Goal: Task Accomplishment & Management: Complete application form

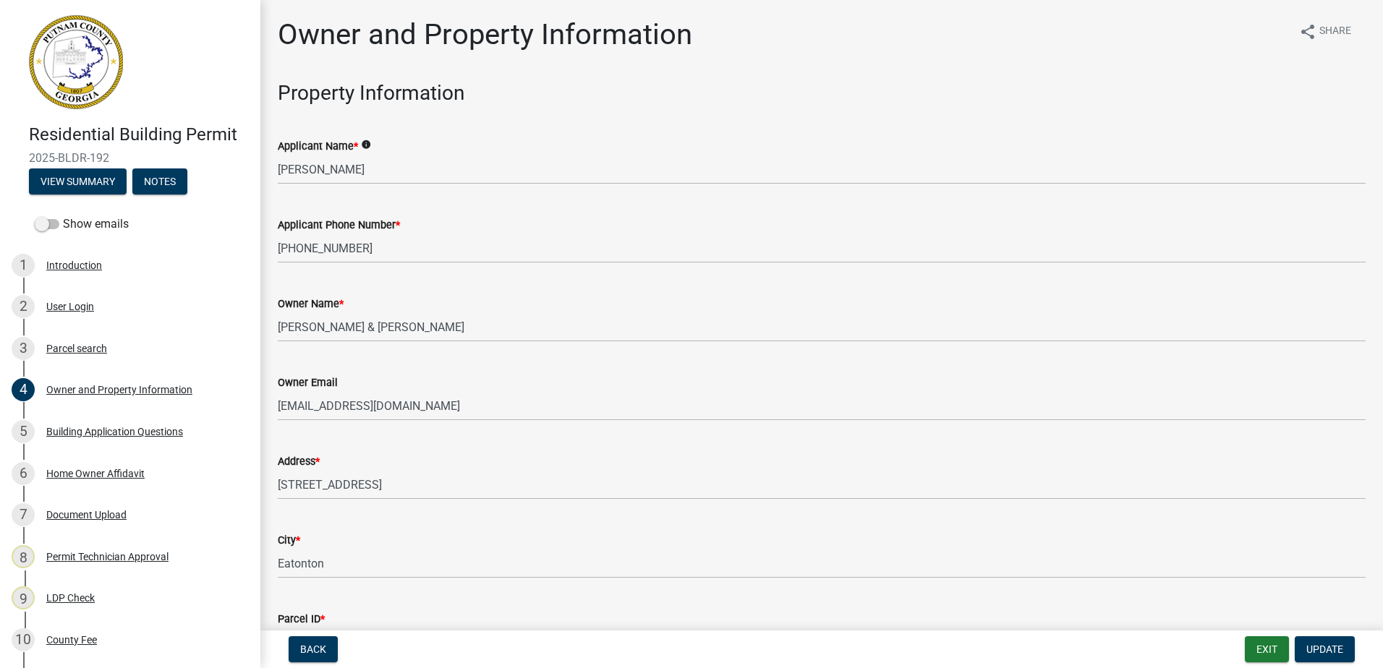
select select "a6b90f04-145f-43dc-a4e6-6d5ec8e28ec9"
select select "83394b22-4a11-496c-8e5c-75ade2e72faf"
select select "469c5908-2854-42d5-89ed-bee7fc26529e"
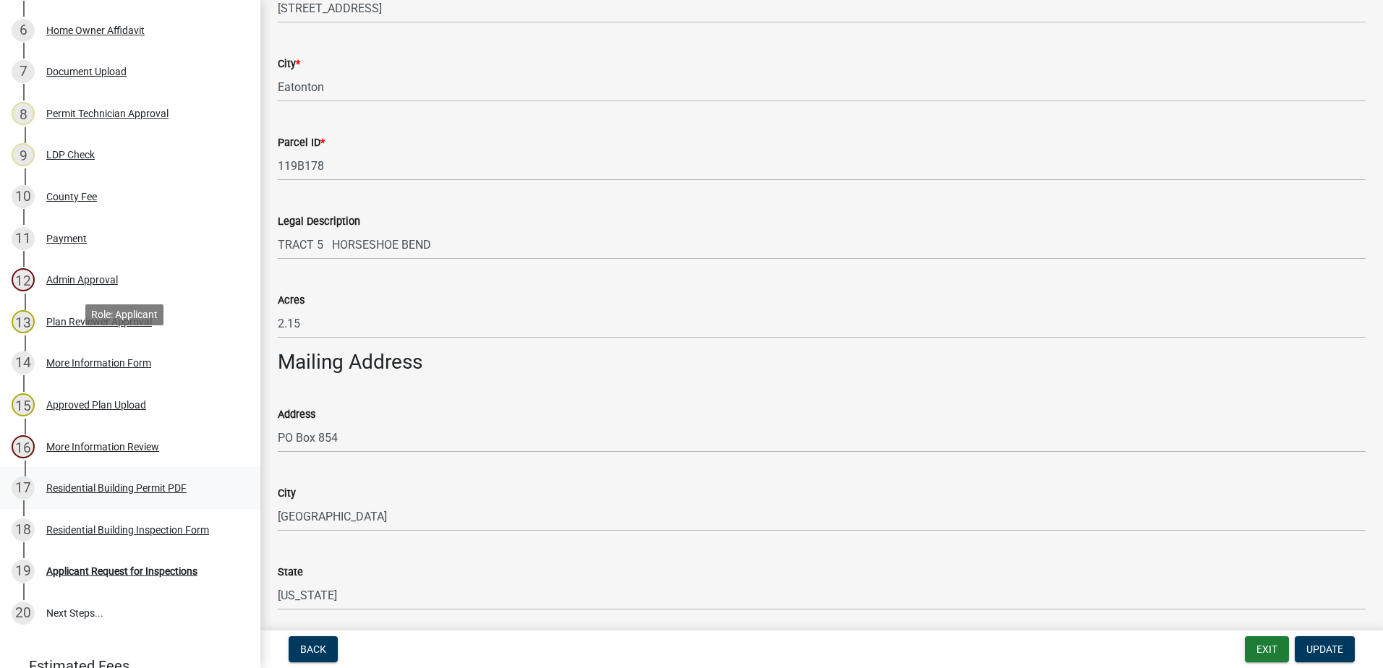
scroll to position [576, 0]
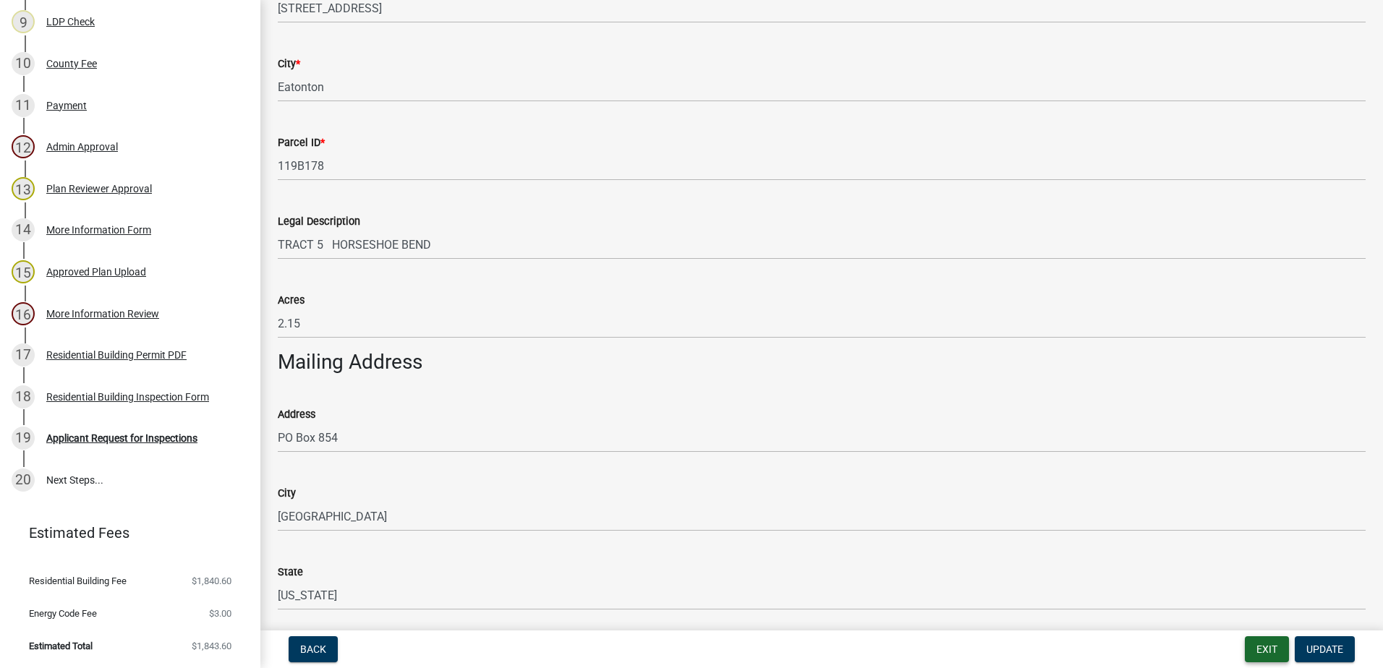
click at [1268, 660] on button "Exit" at bounding box center [1267, 649] width 44 height 26
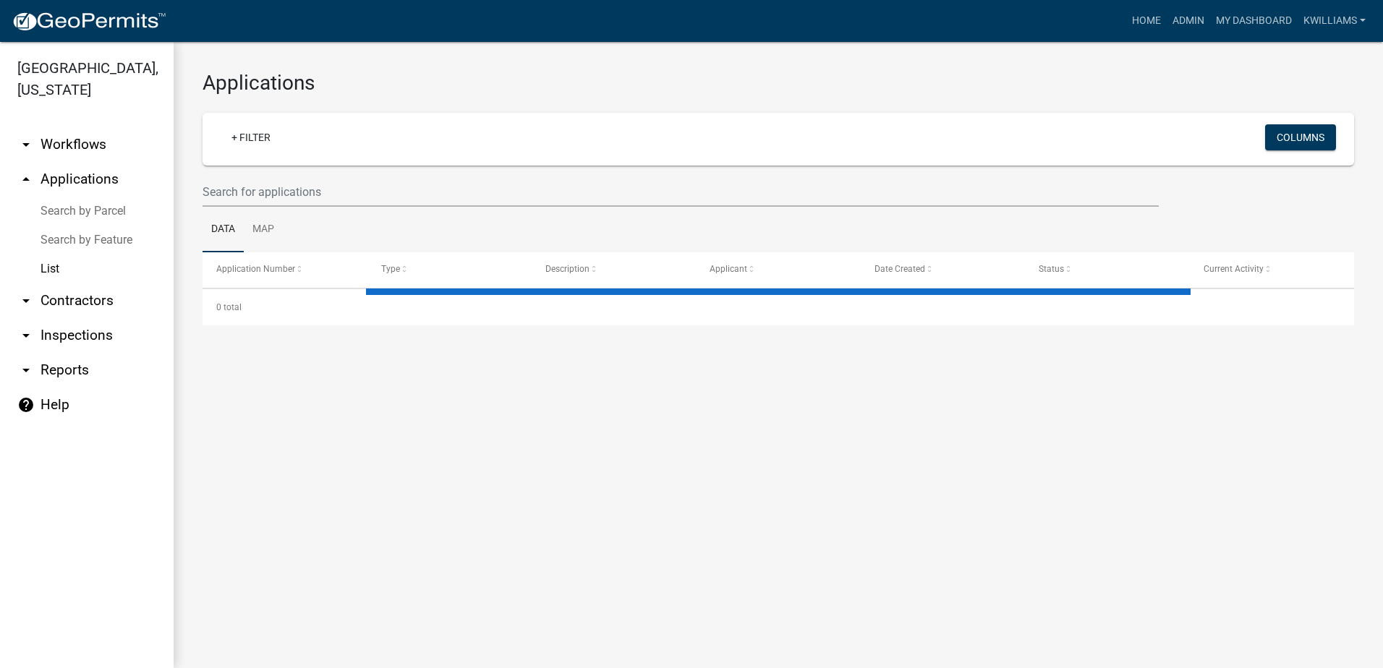
click at [315, 176] on wm-filter-builder "+ Filter Columns" at bounding box center [778, 160] width 1151 height 94
click at [312, 191] on input "text" at bounding box center [681, 192] width 956 height 30
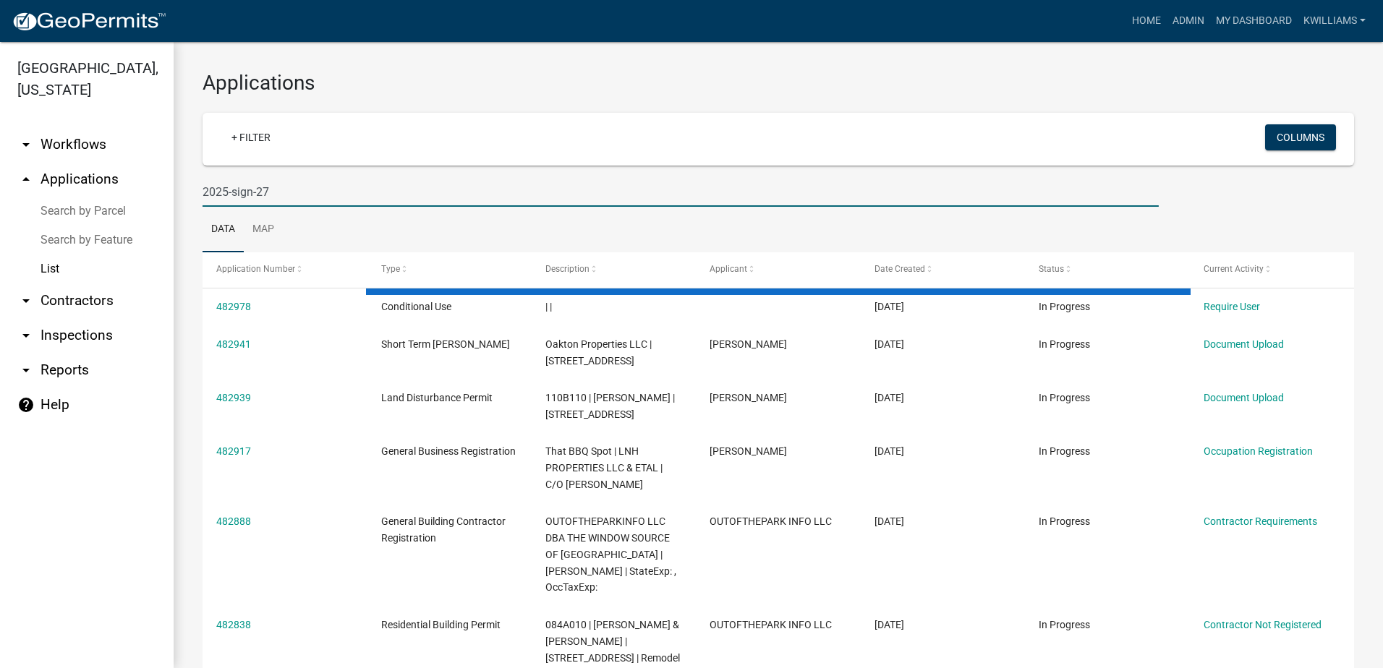
type input "2025-sign-27"
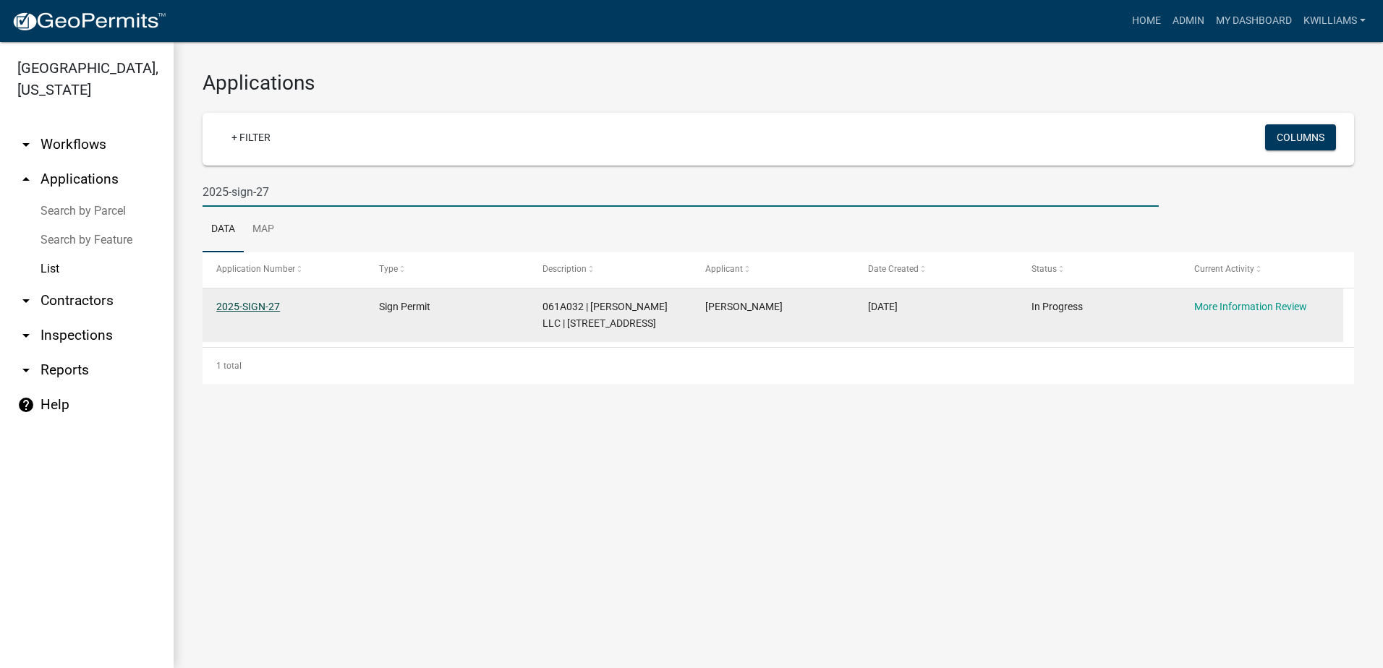
click at [276, 305] on link "2025-SIGN-27" at bounding box center [248, 307] width 64 height 12
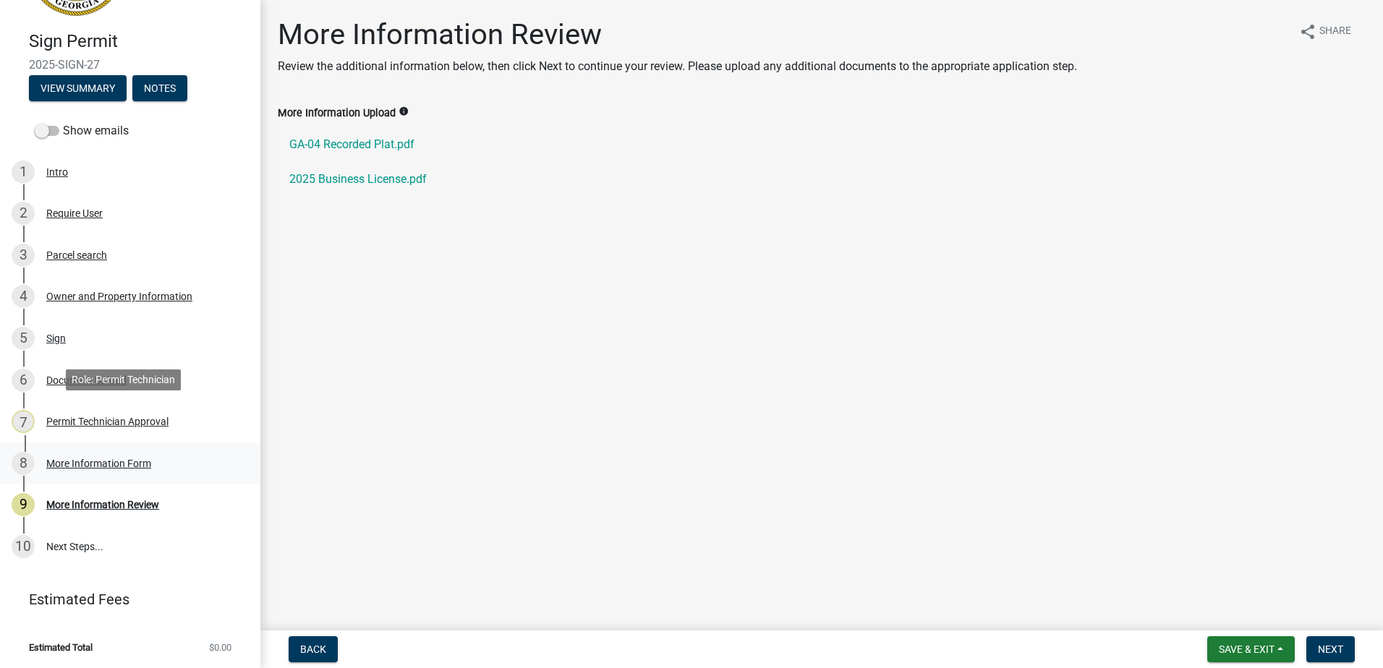
scroll to position [95, 0]
click at [87, 424] on div "Permit Technician Approval" at bounding box center [107, 420] width 122 height 10
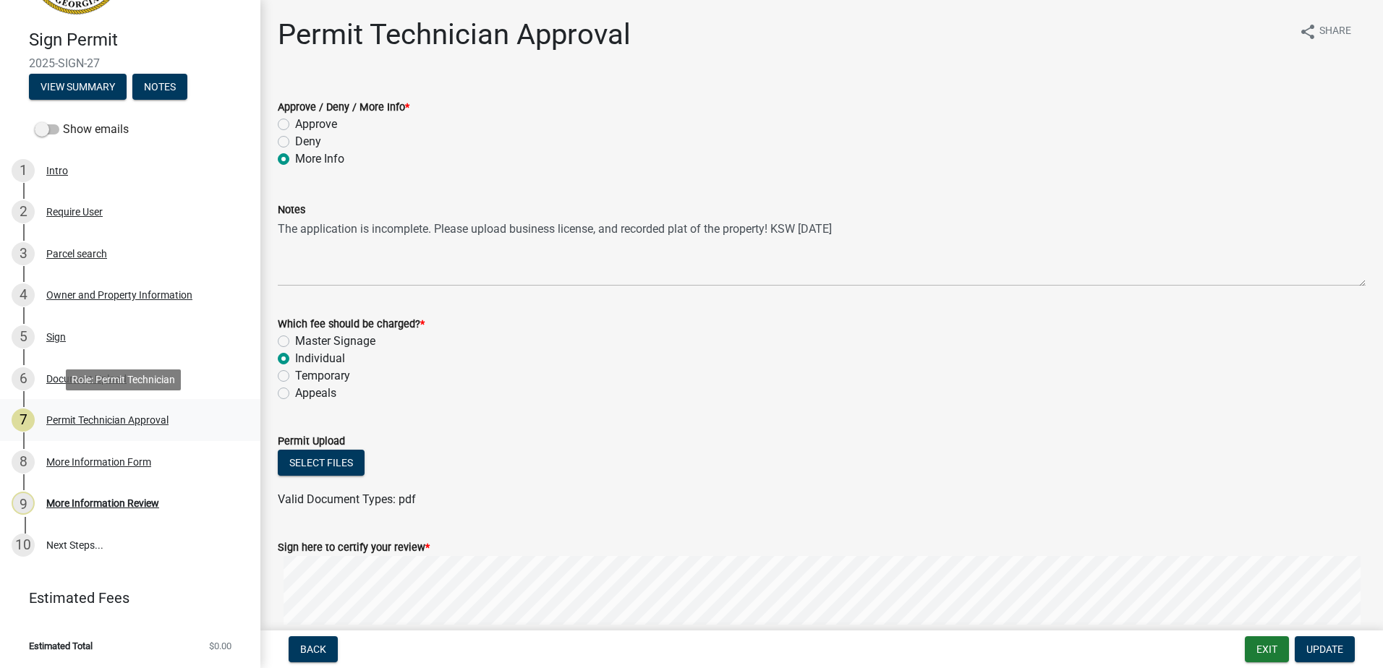
click at [123, 422] on div "Permit Technician Approval" at bounding box center [107, 420] width 122 height 10
click at [124, 420] on div "Permit Technician Approval" at bounding box center [107, 420] width 122 height 10
click at [105, 457] on div "More Information Form" at bounding box center [98, 462] width 105 height 10
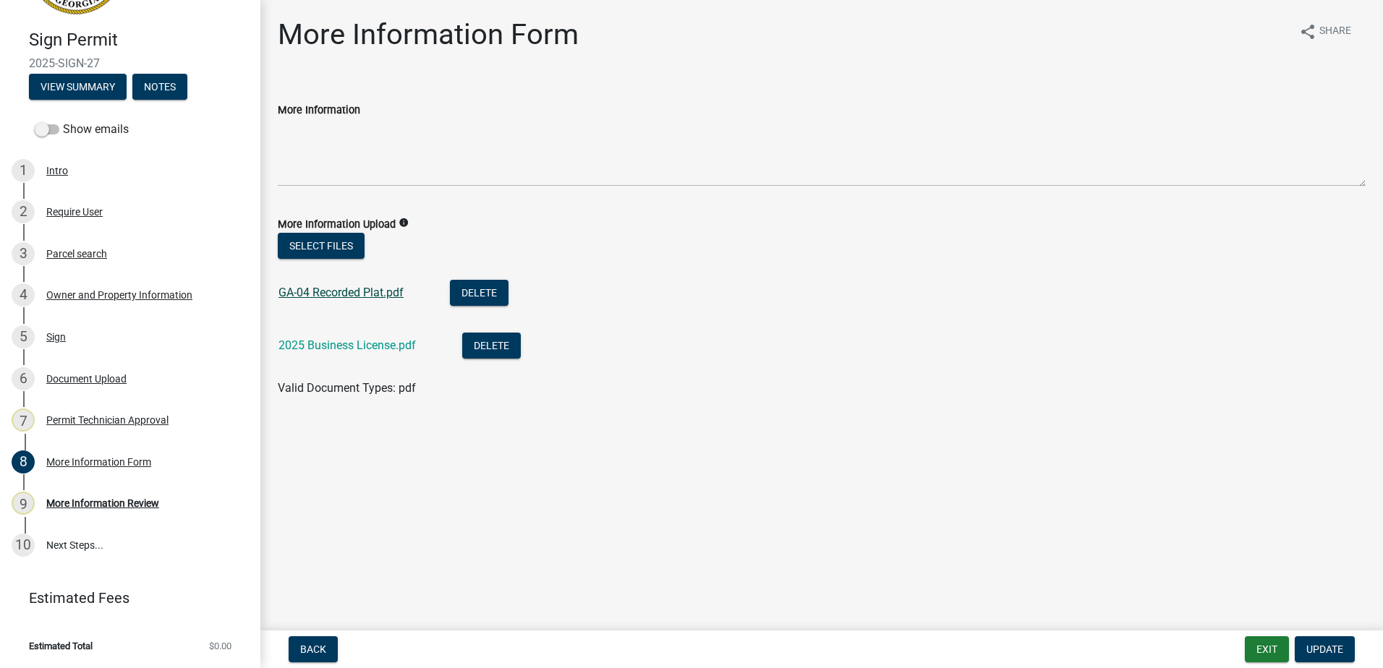
click at [323, 295] on link "GA-04 Recorded Plat.pdf" at bounding box center [340, 293] width 125 height 14
click at [358, 346] on link "2025 Business License.pdf" at bounding box center [346, 345] width 137 height 14
click at [96, 375] on div "Document Upload" at bounding box center [86, 379] width 80 height 10
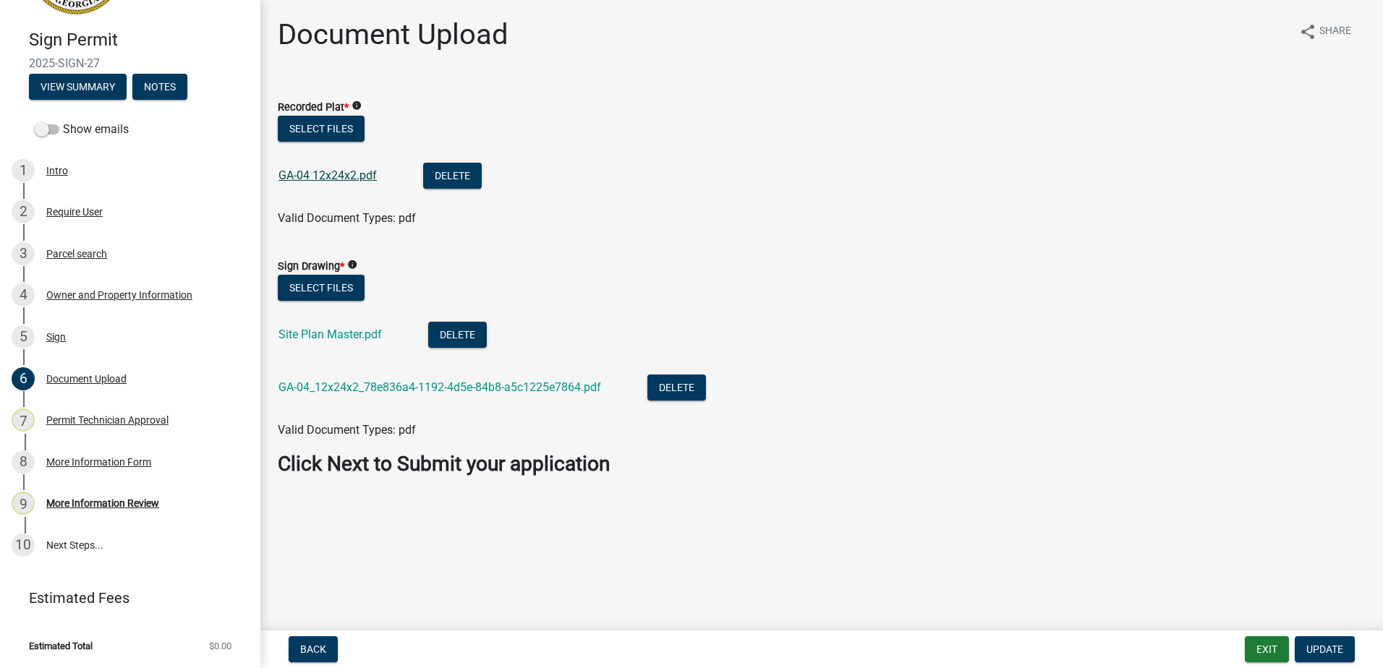
click at [331, 169] on div "GA-04 12x24x2.pdf" at bounding box center [339, 178] width 122 height 30
click at [331, 176] on link "GA-04 12x24x2.pdf" at bounding box center [327, 176] width 98 height 14
click at [312, 132] on button "Select files" at bounding box center [321, 129] width 87 height 26
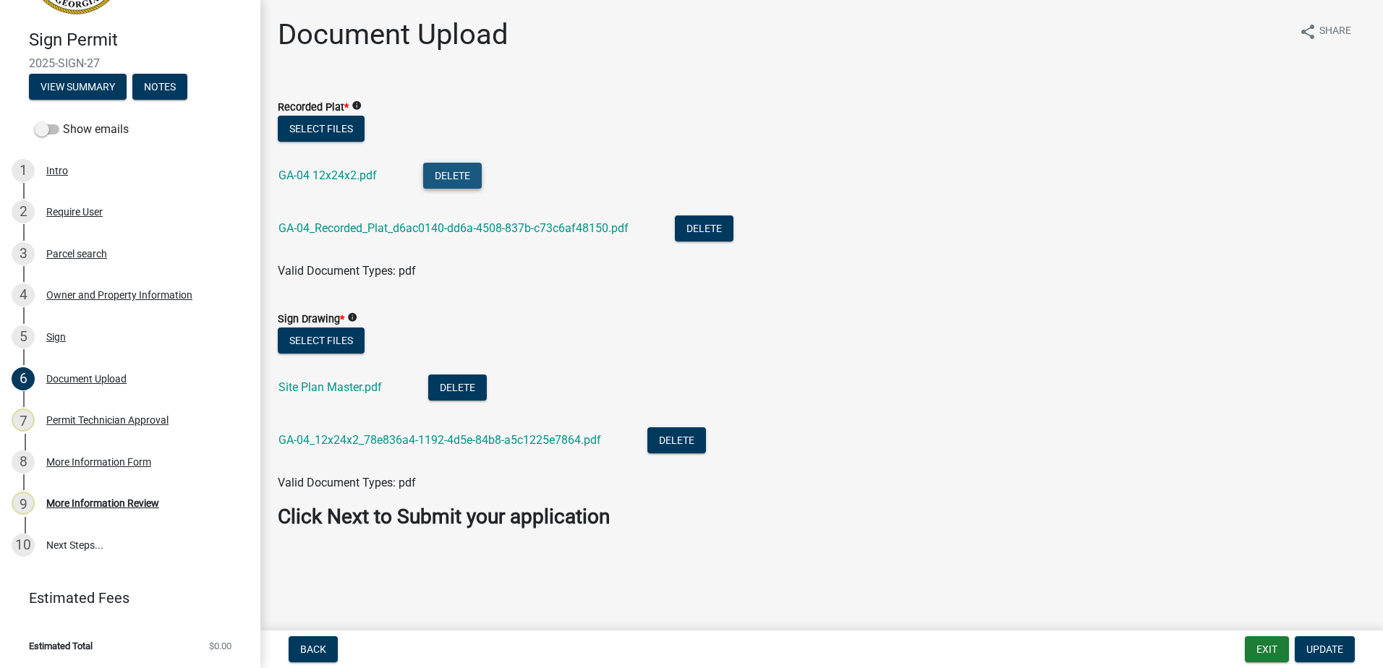
click at [446, 173] on button "Delete" at bounding box center [452, 176] width 59 height 26
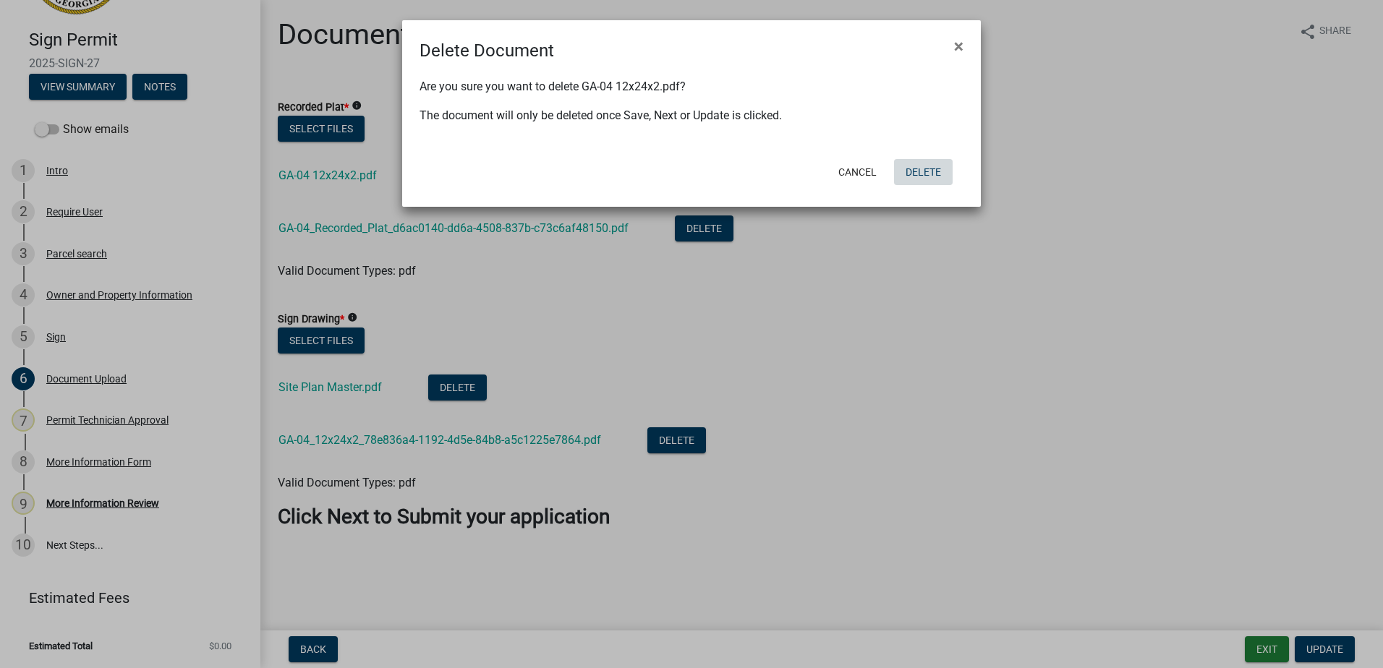
click at [934, 175] on button "Delete" at bounding box center [923, 172] width 59 height 26
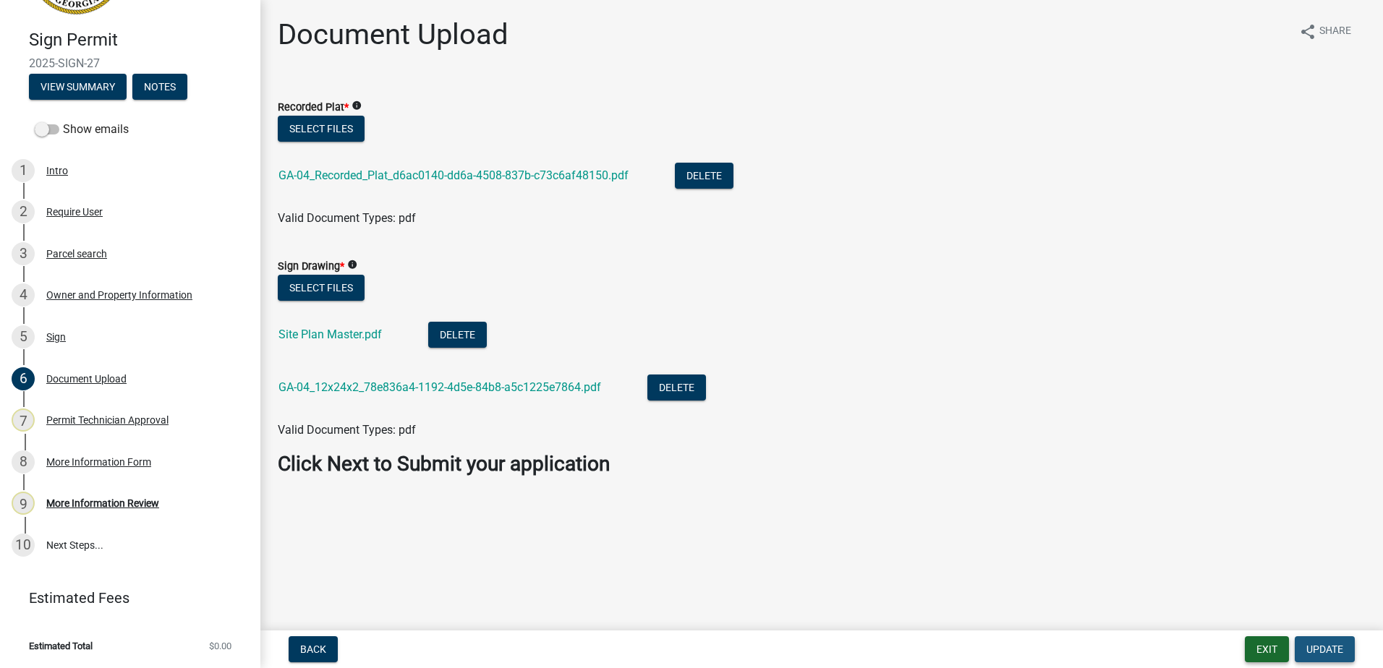
drag, startPoint x: 1343, startPoint y: 644, endPoint x: 1286, endPoint y: 639, distance: 57.4
click at [1339, 646] on button "Update" at bounding box center [1325, 649] width 60 height 26
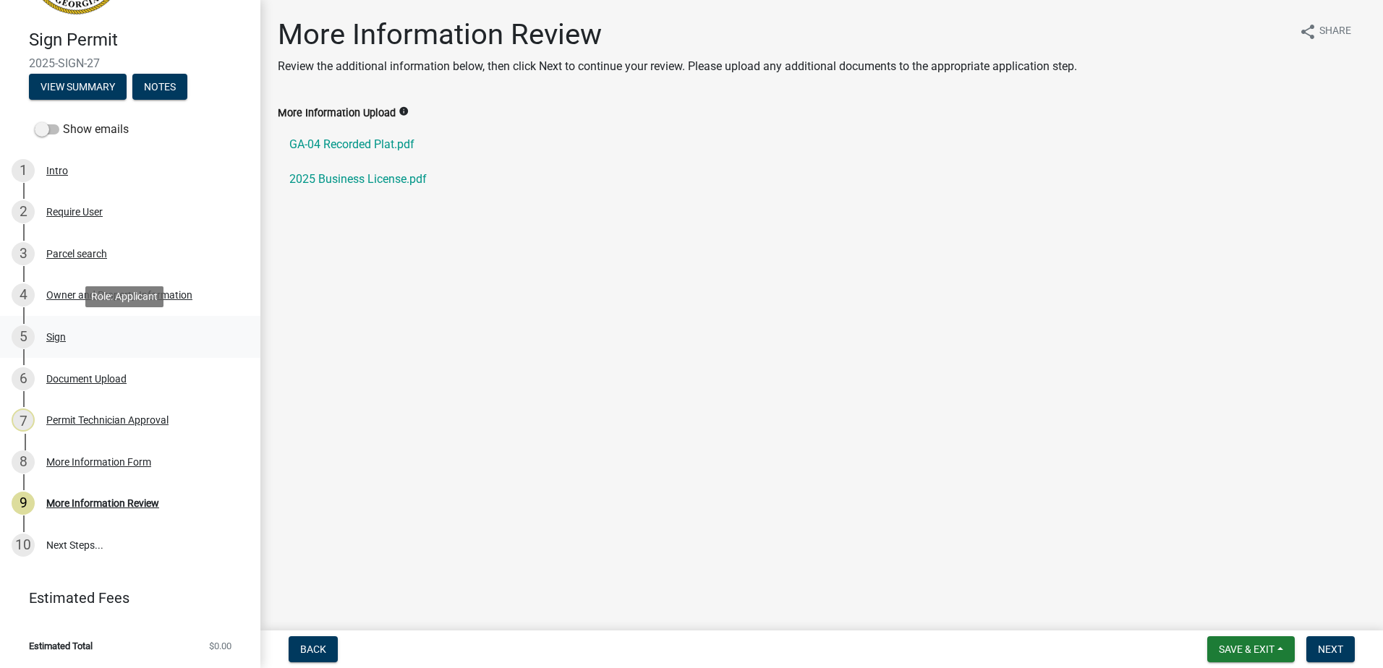
click at [59, 343] on div "5 Sign" at bounding box center [125, 336] width 226 height 23
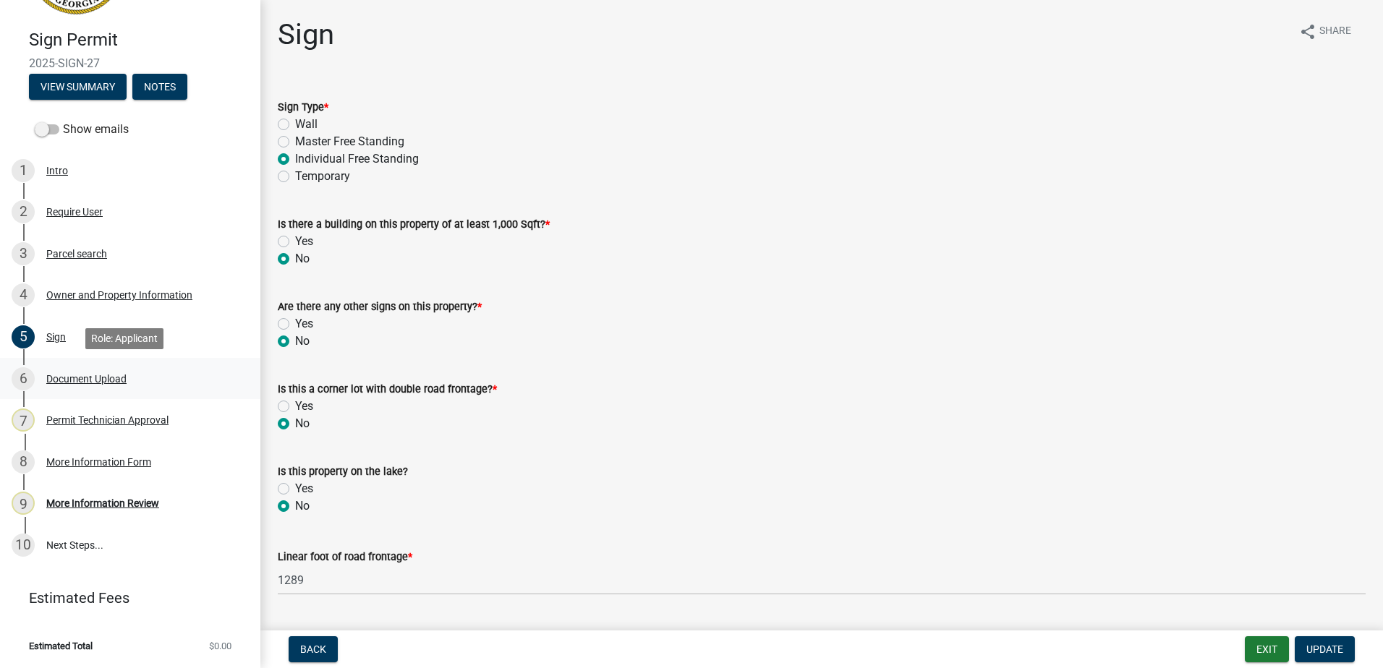
click at [79, 378] on div "Document Upload" at bounding box center [86, 379] width 80 height 10
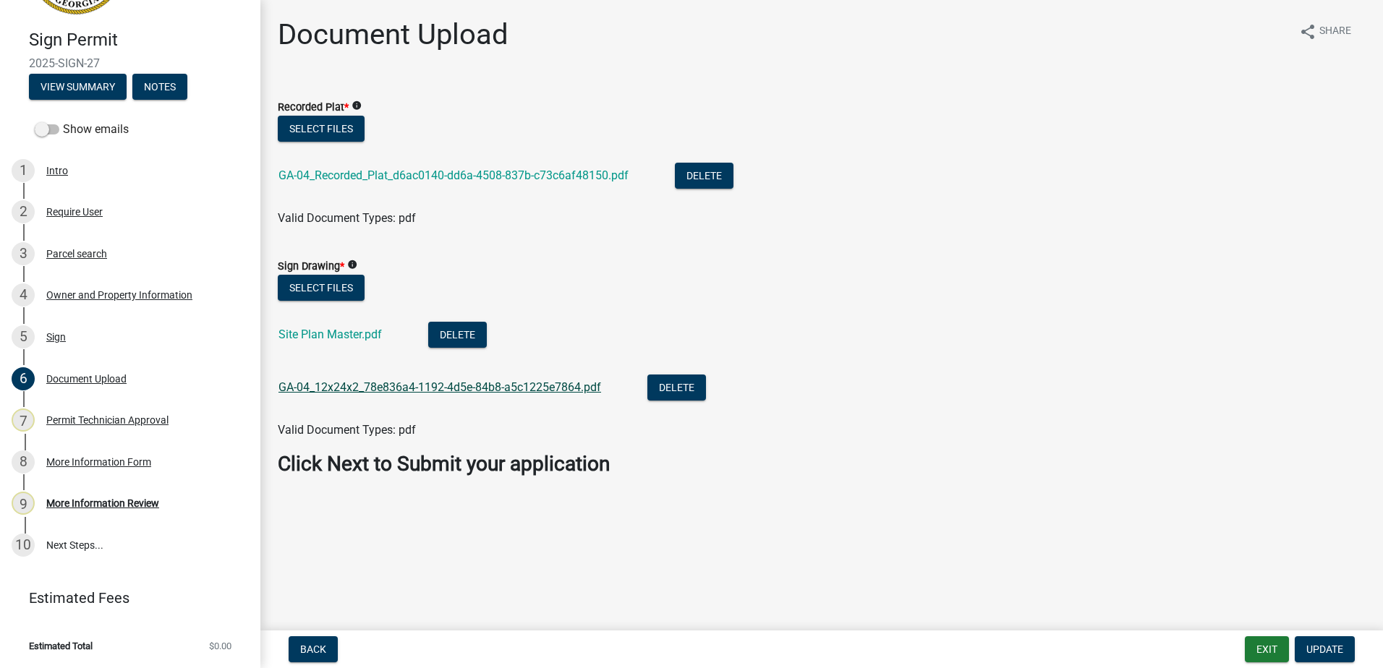
click at [357, 385] on link "GA-04_12x24x2_78e836a4-1192-4d5e-84b8-a5c1225e7864.pdf" at bounding box center [439, 387] width 323 height 14
click at [299, 334] on link "Site Plan Master.pdf" at bounding box center [329, 335] width 103 height 14
click at [69, 295] on div "Owner and Property Information" at bounding box center [119, 295] width 146 height 10
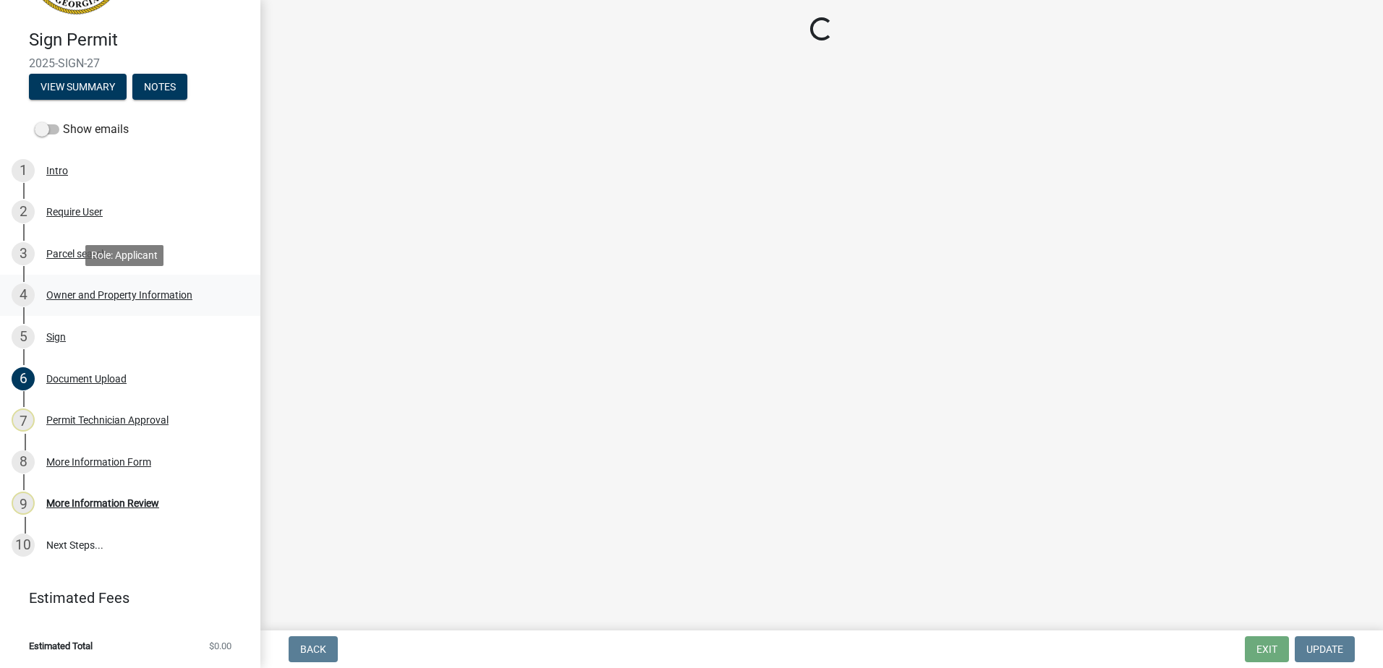
select select "f4eb9ee2-6b8f-4da7-b592-2250adcfd97c"
select select "83394b22-4a11-496c-8e5c-75ade2e72faf"
select select "295c155f-de53-4b68-9fdd-08c8883e9b6f"
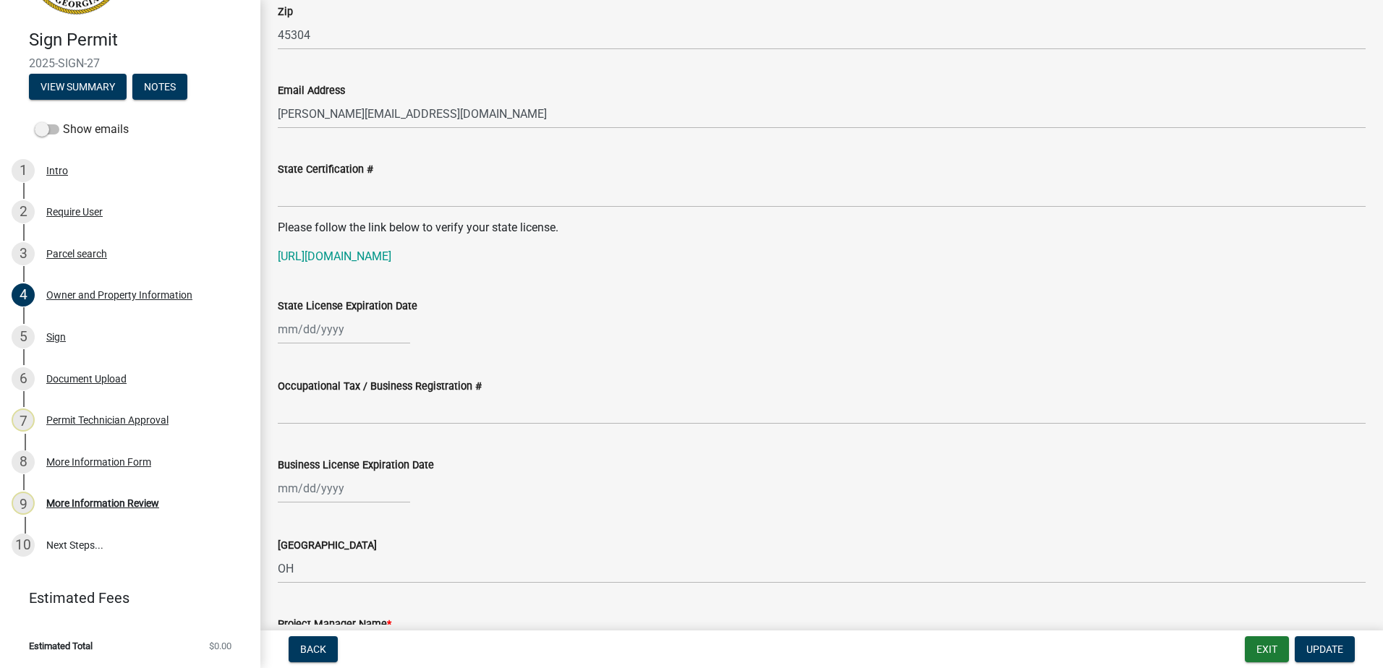
scroll to position [1808, 0]
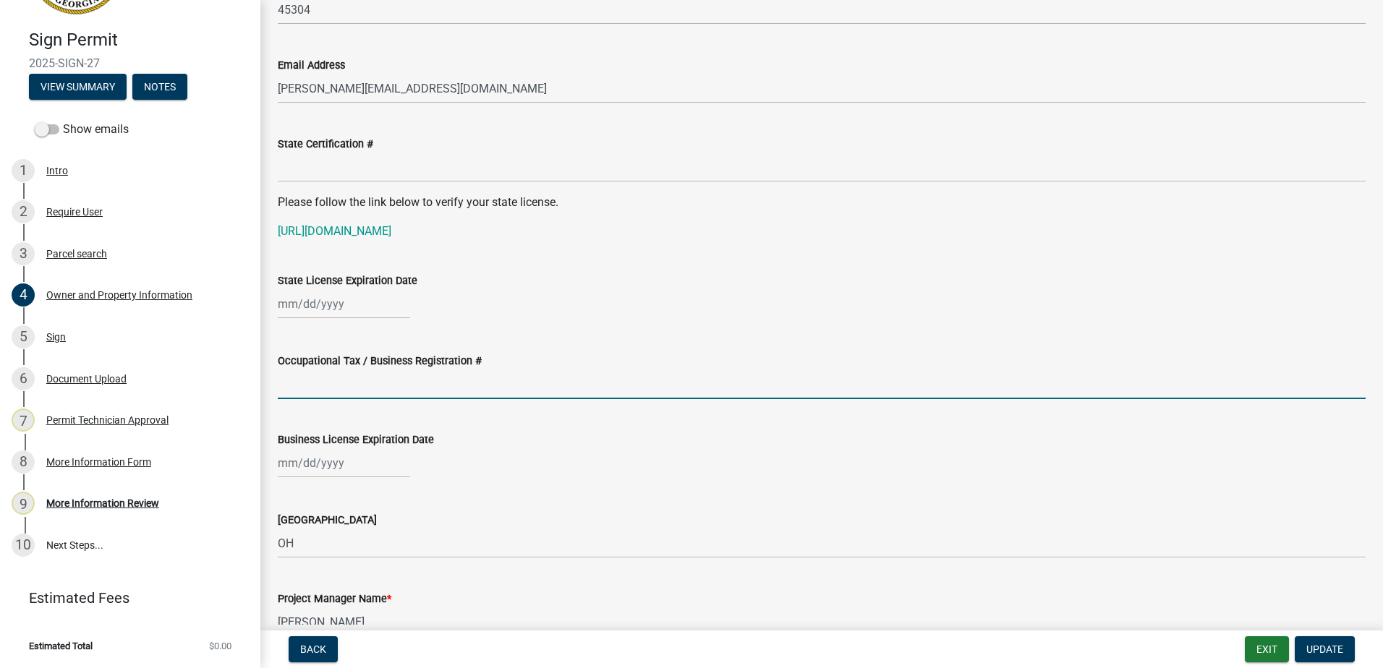
click at [332, 379] on input "Occupational Tax / Business Registration #" at bounding box center [822, 385] width 1088 height 30
type input "g"
type input "GB000241"
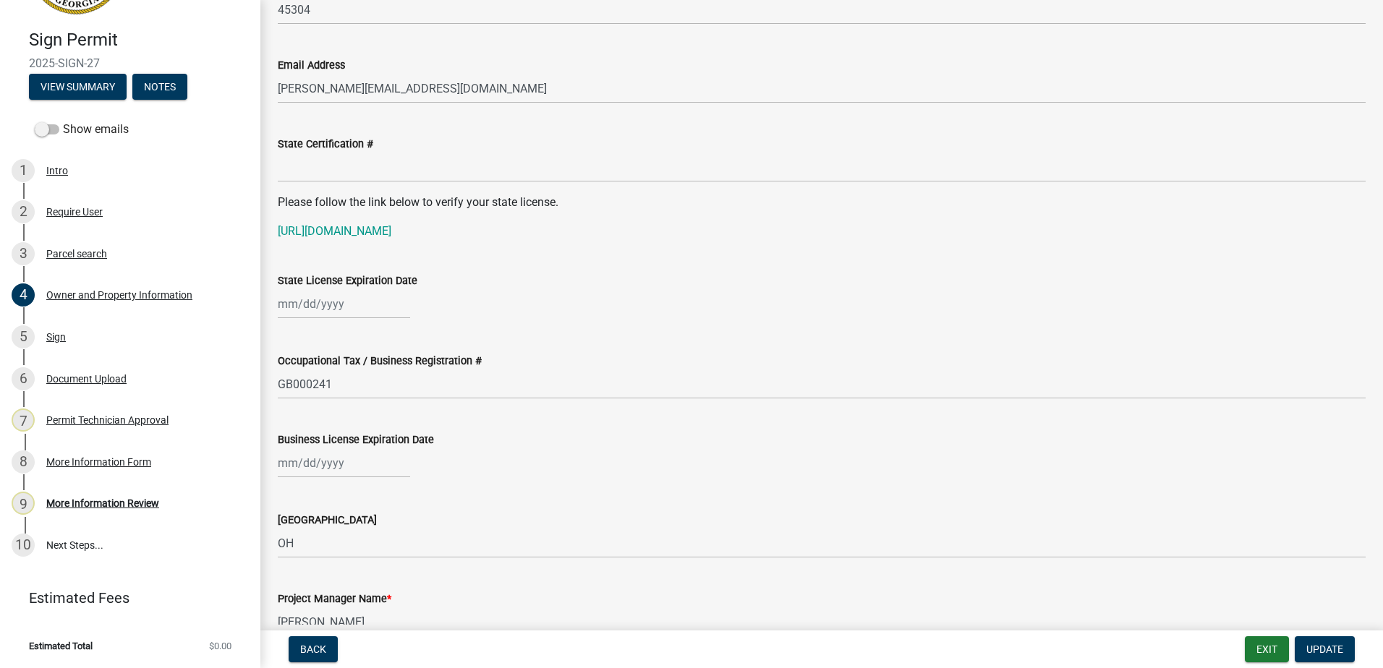
click at [269, 539] on div "[GEOGRAPHIC_DATA]" at bounding box center [821, 524] width 1109 height 67
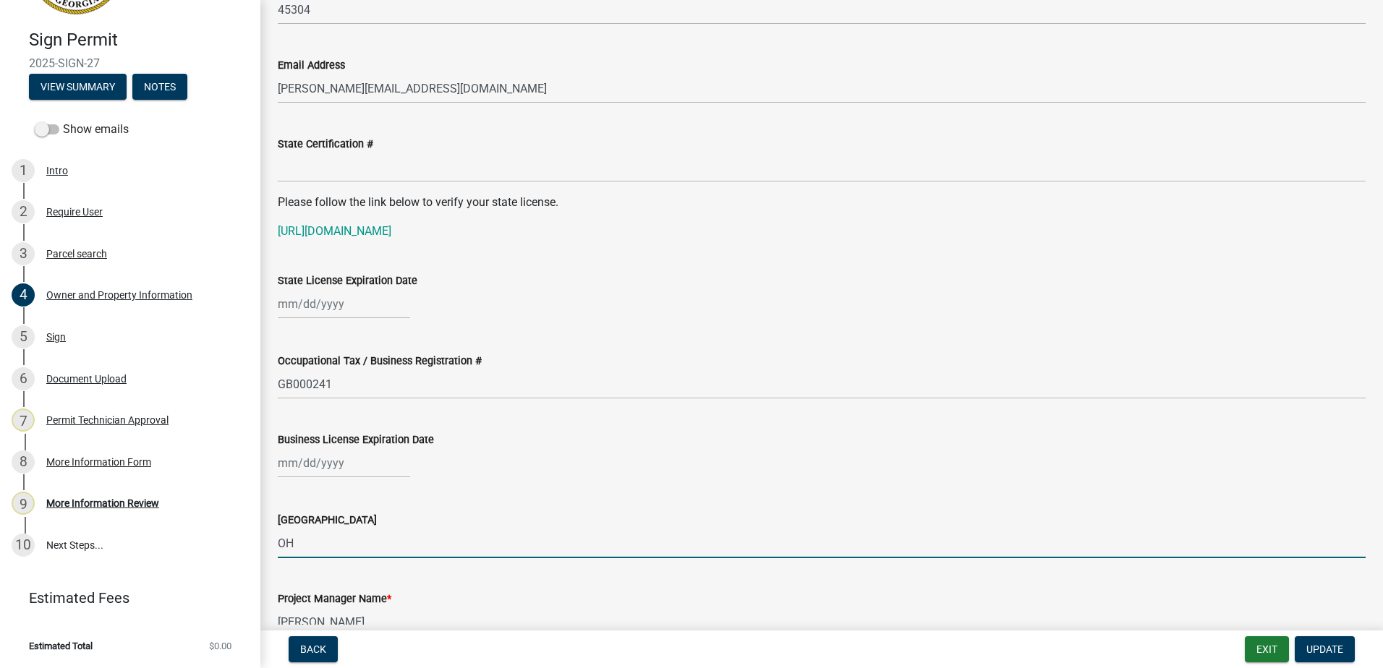
click at [289, 548] on input "OH" at bounding box center [822, 544] width 1088 height 30
drag, startPoint x: 312, startPoint y: 540, endPoint x: 155, endPoint y: 576, distance: 160.3
click at [162, 558] on div "Sign Permit 2025-SIGN-27 View Summary Notes Show emails 1 Intro 2 Require User …" at bounding box center [691, 334] width 1383 height 668
type input "Bib"
click at [328, 472] on input "Business License Expiration Date" at bounding box center [344, 463] width 132 height 30
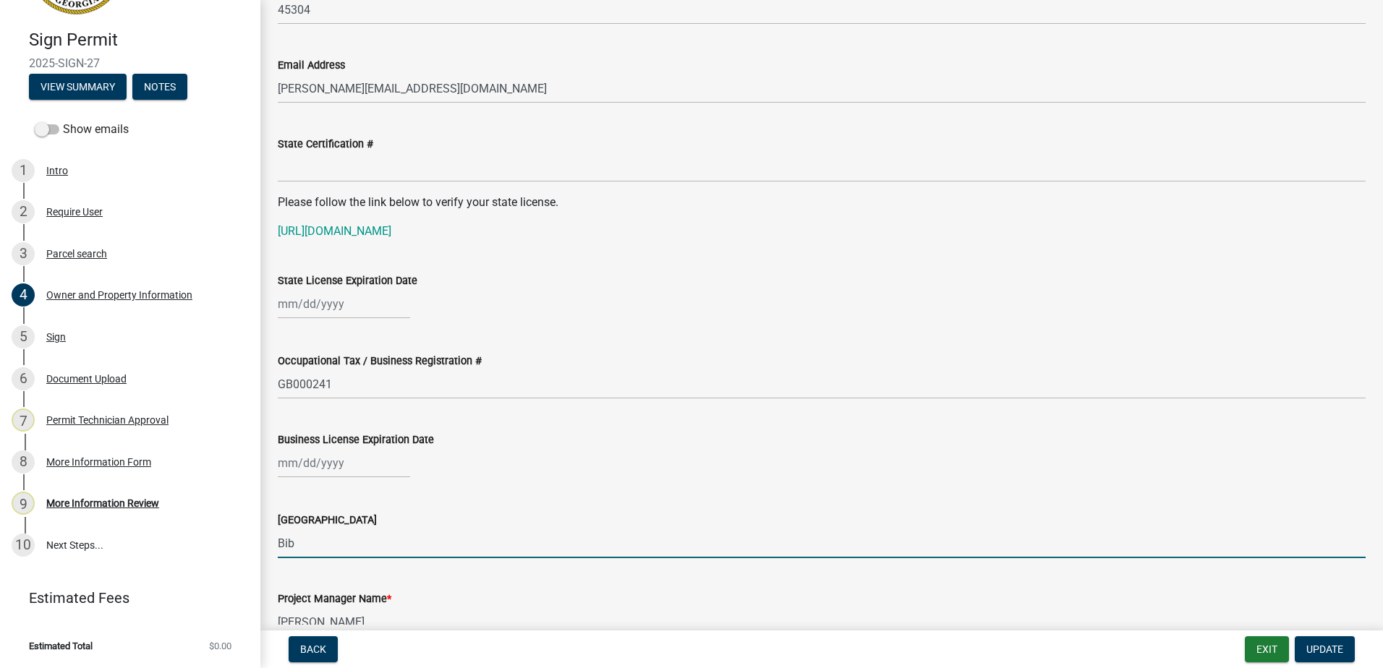
select select "9"
select select "2025"
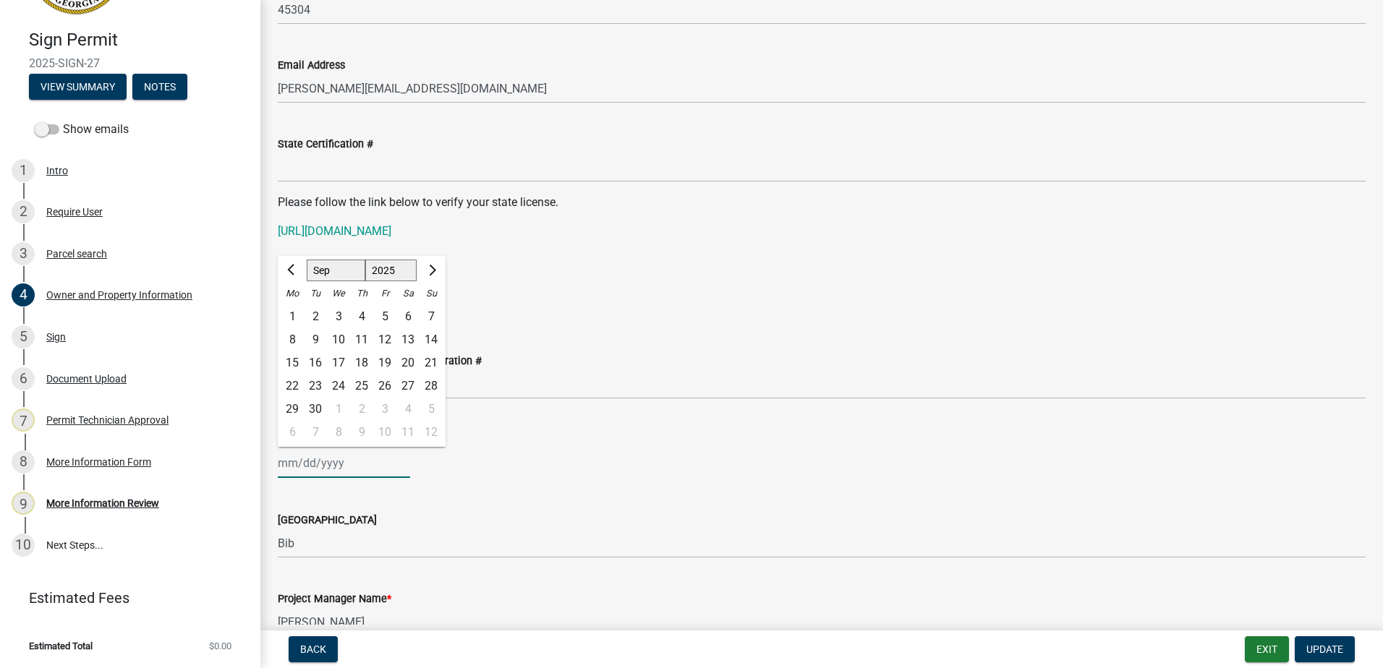
click at [335, 273] on select "Jan Feb Mar Apr May Jun [DATE] Aug Sep Oct Nov Dec" at bounding box center [336, 271] width 59 height 22
select select "12"
click at [307, 260] on select "Jan Feb Mar Apr May Jun [DATE] Aug Sep Oct Nov Dec" at bounding box center [336, 271] width 59 height 22
click at [342, 404] on div "31" at bounding box center [338, 409] width 23 height 23
type input "[DATE]"
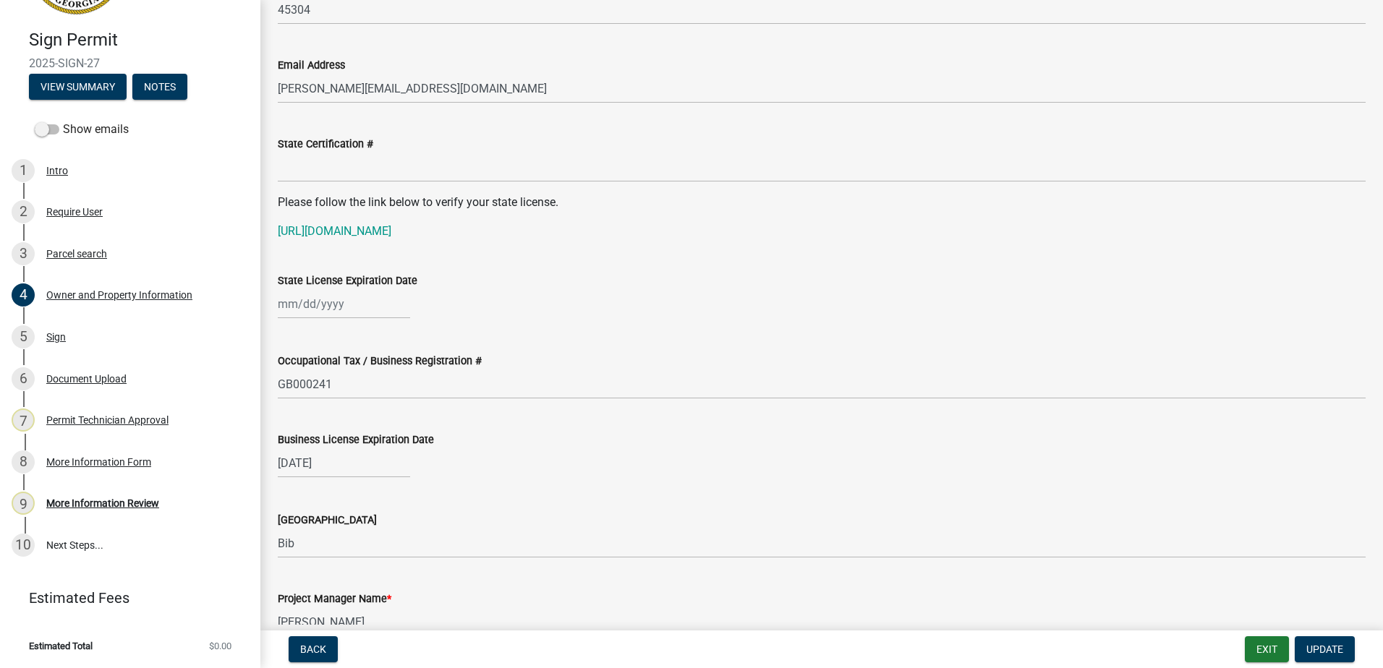
select select "9"
select select "2025"
click at [315, 310] on div "[PERSON_NAME] Feb Mar Apr [PERSON_NAME][DATE] Oct Nov [DATE] 1526 1527 1528 152…" at bounding box center [344, 304] width 132 height 30
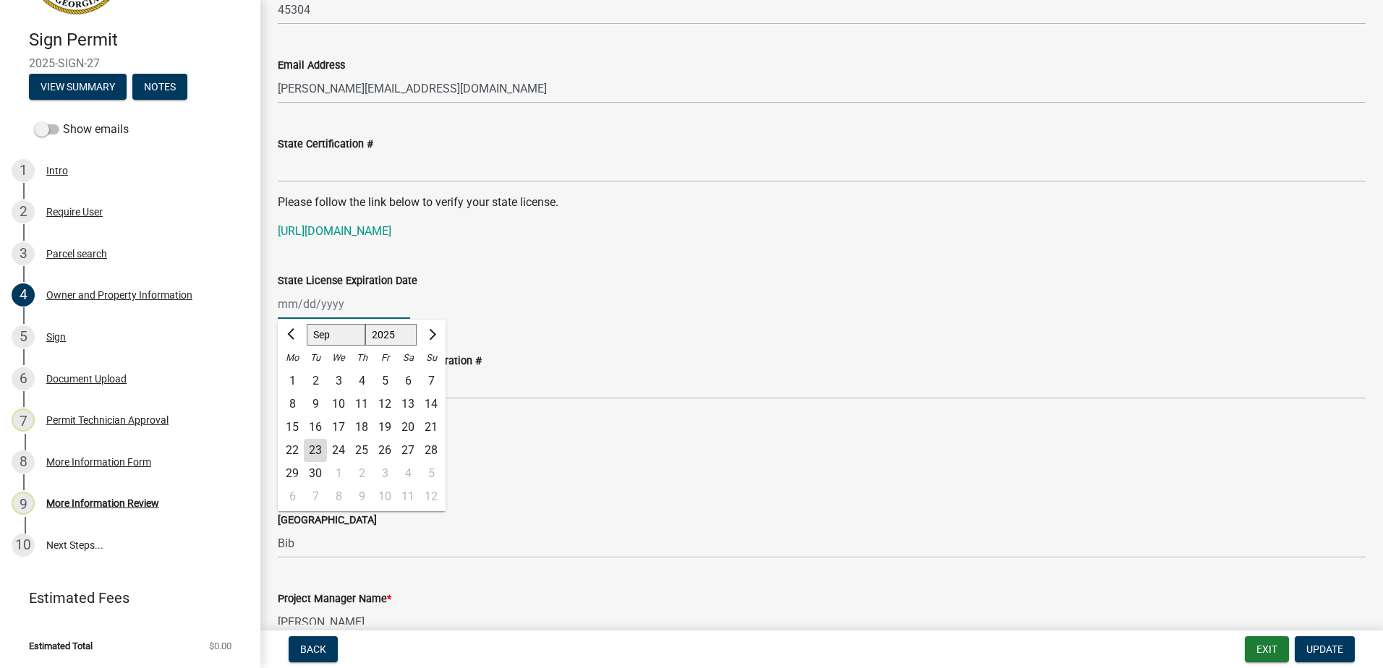
click at [302, 307] on input "State License Expiration Date" at bounding box center [344, 304] width 132 height 30
drag, startPoint x: 631, startPoint y: 272, endPoint x: 625, endPoint y: 281, distance: 11.4
click at [628, 279] on div "State License Expiration Date" at bounding box center [822, 280] width 1088 height 17
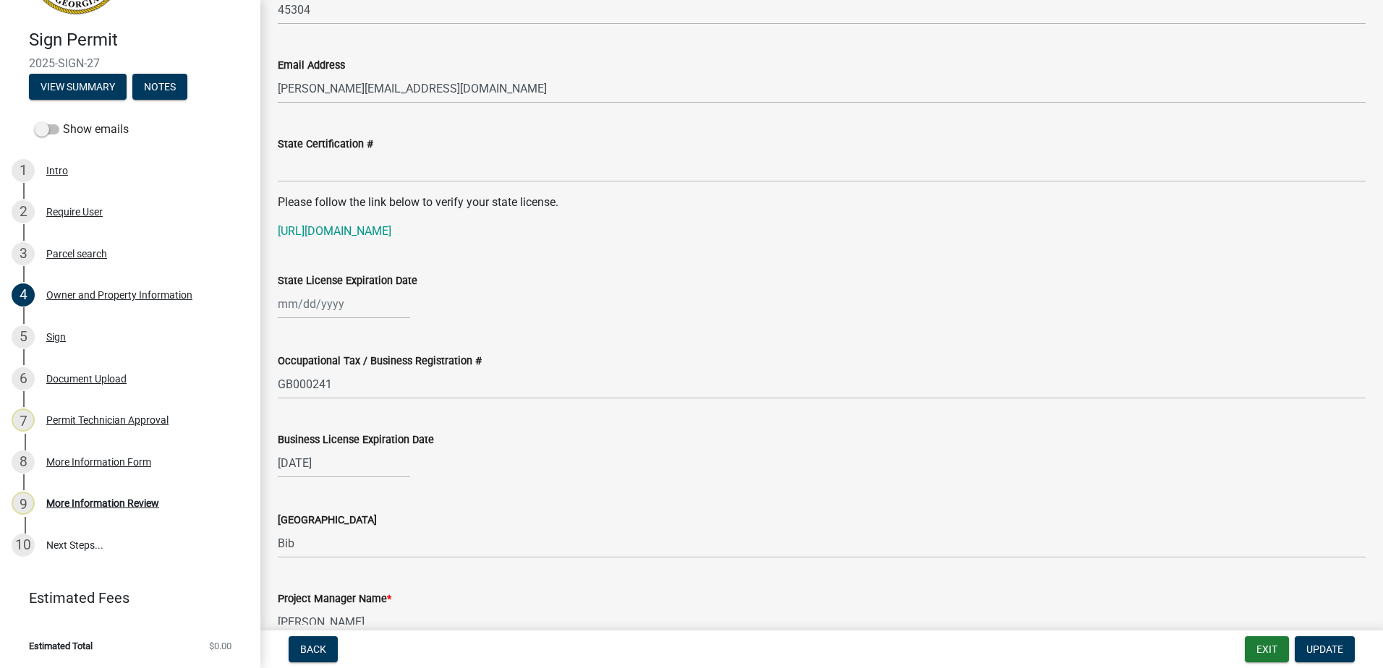
click at [295, 316] on div at bounding box center [344, 304] width 132 height 30
select select "9"
select select "2025"
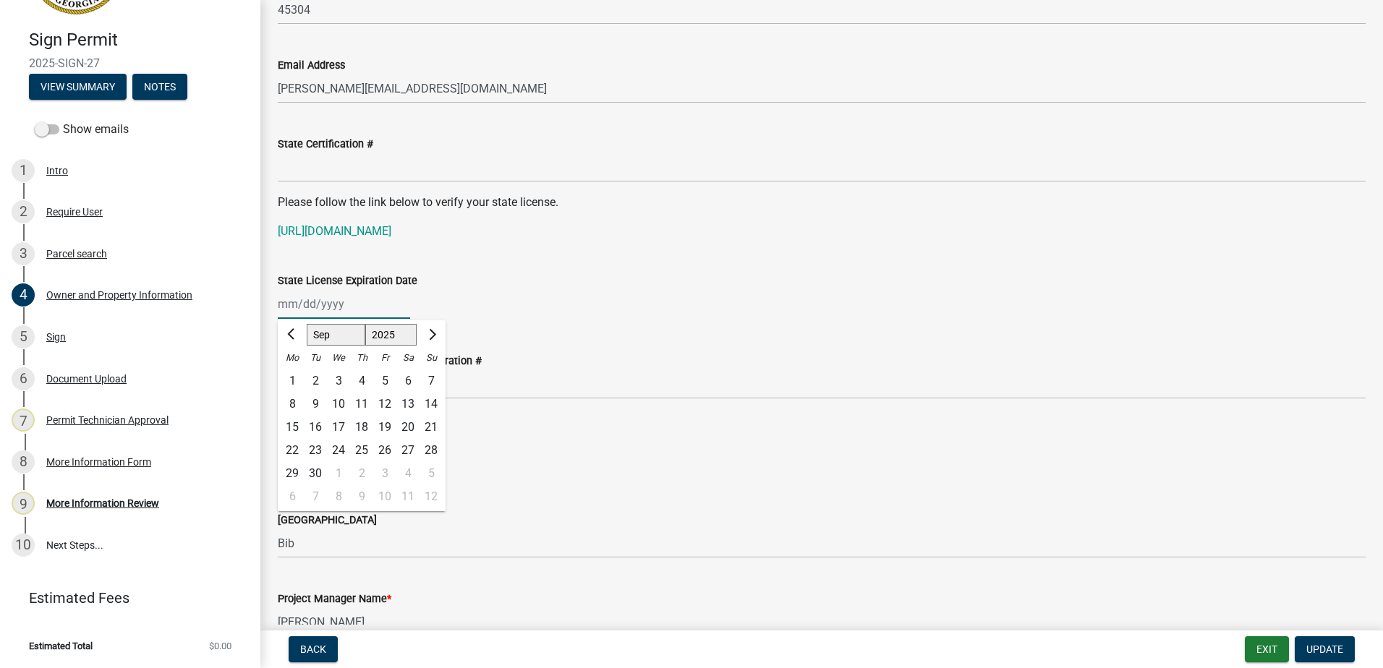
click at [344, 333] on select "Jan Feb Mar Apr May Jun [DATE] Aug Sep Oct Nov Dec" at bounding box center [336, 335] width 59 height 22
select select "12"
click at [307, 324] on select "Jan Feb Mar Apr May Jun [DATE] Aug Sep Oct Nov Dec" at bounding box center [336, 335] width 59 height 22
click at [340, 469] on div "31" at bounding box center [338, 473] width 23 height 23
type input "[DATE]"
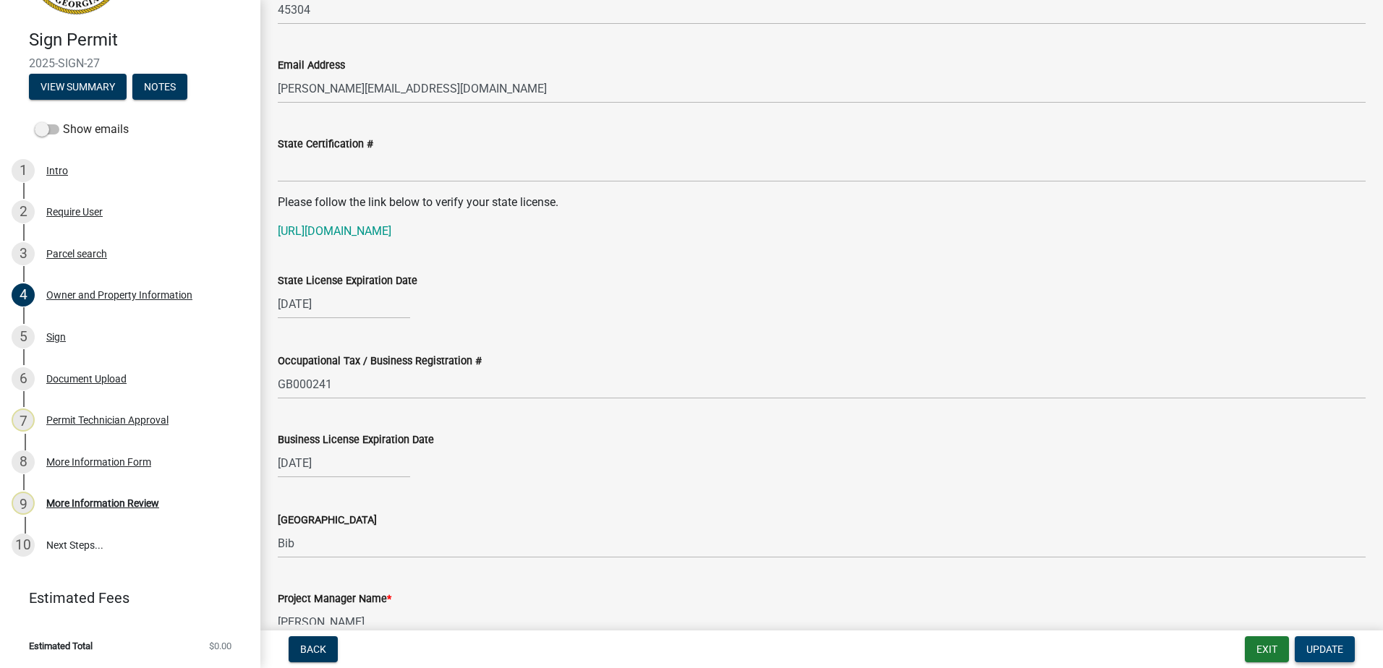
click at [1322, 653] on span "Update" at bounding box center [1324, 650] width 37 height 12
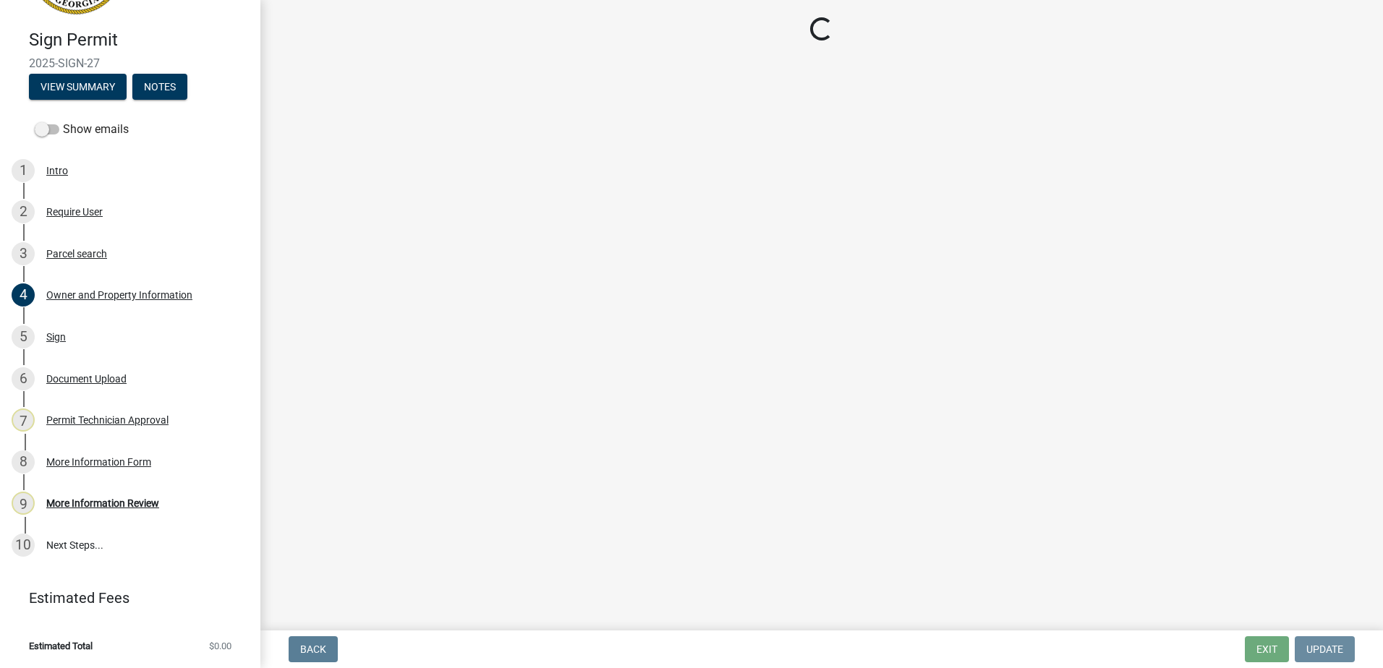
scroll to position [0, 0]
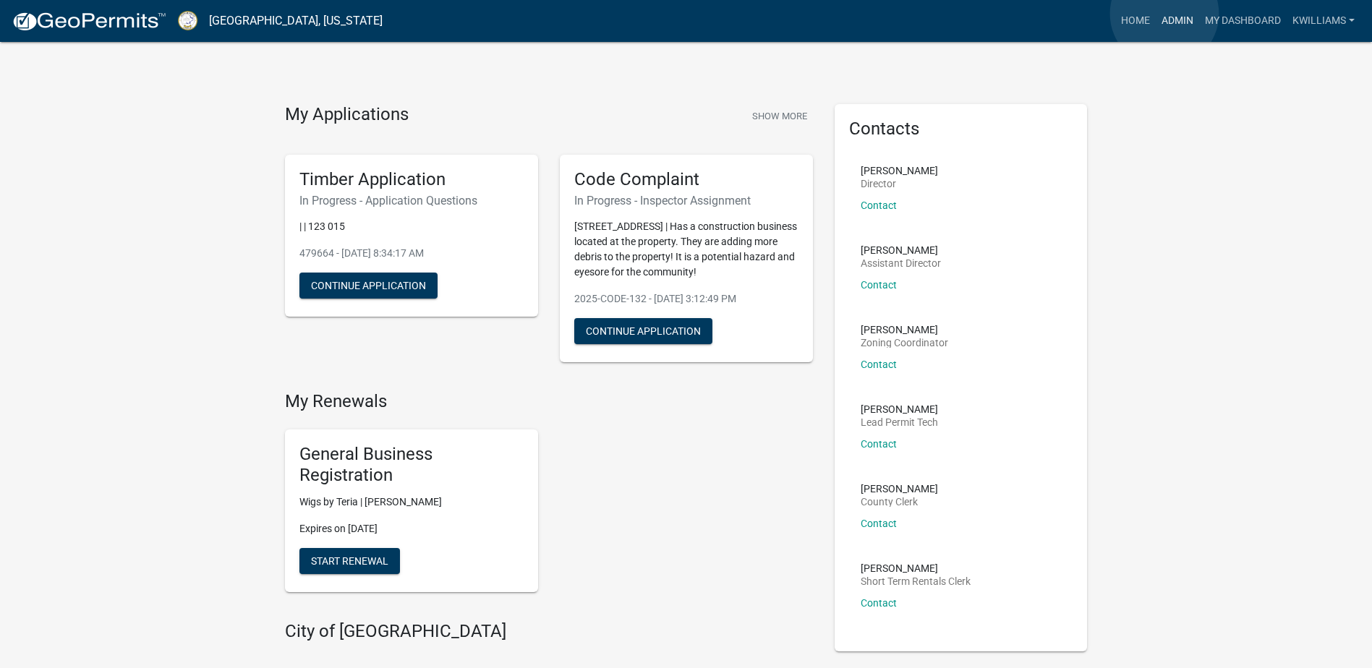
click at [1164, 14] on link "Admin" at bounding box center [1177, 20] width 43 height 27
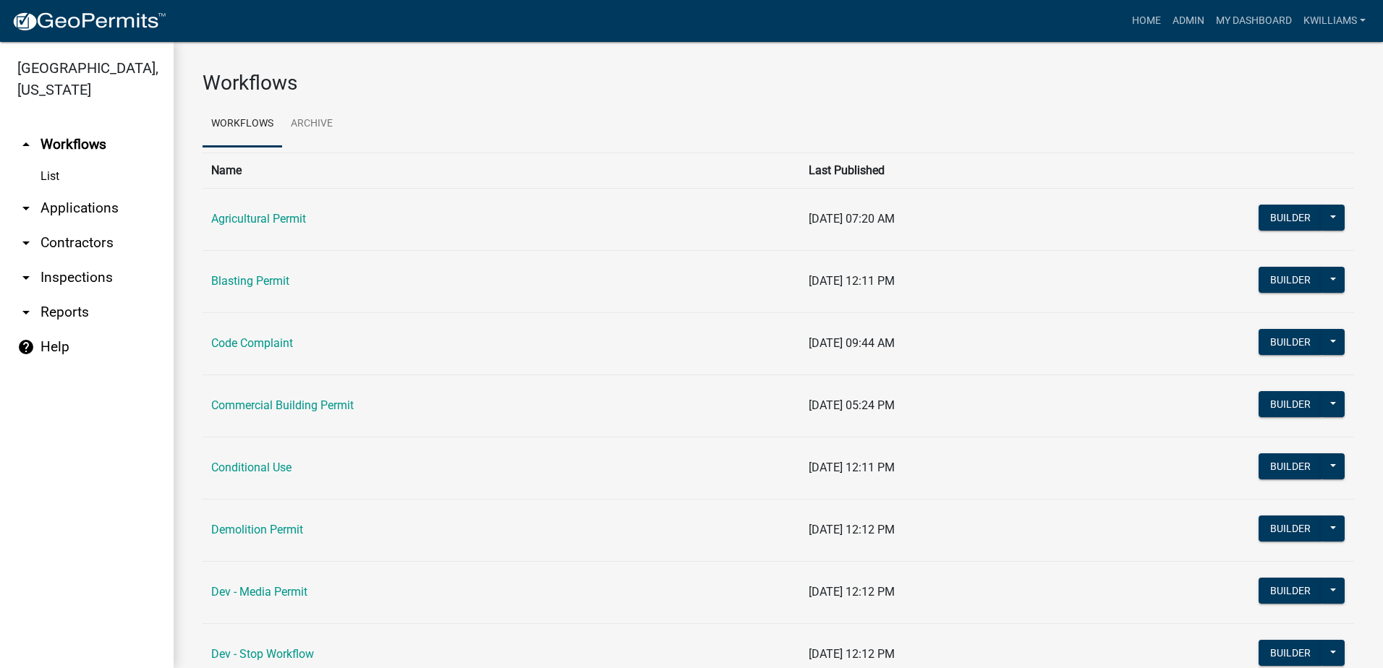
click at [74, 208] on link "arrow_drop_down Applications" at bounding box center [87, 208] width 174 height 35
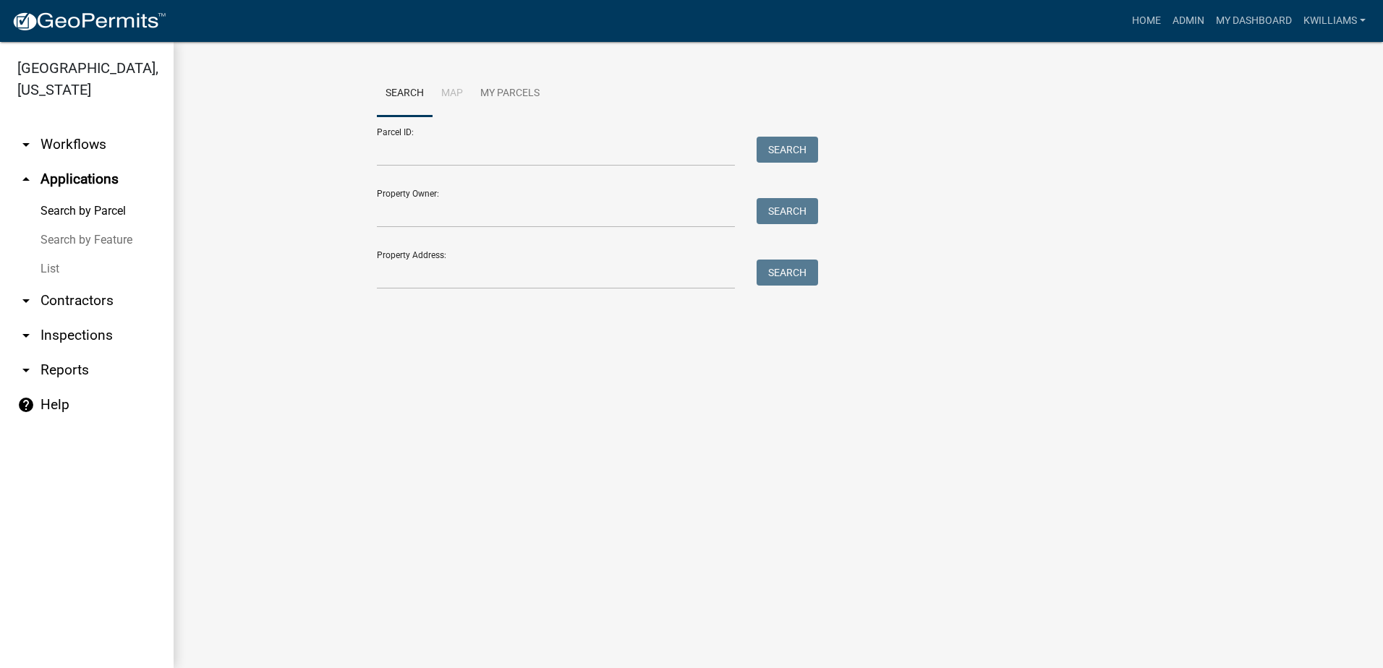
click at [47, 280] on link "List" at bounding box center [87, 269] width 174 height 29
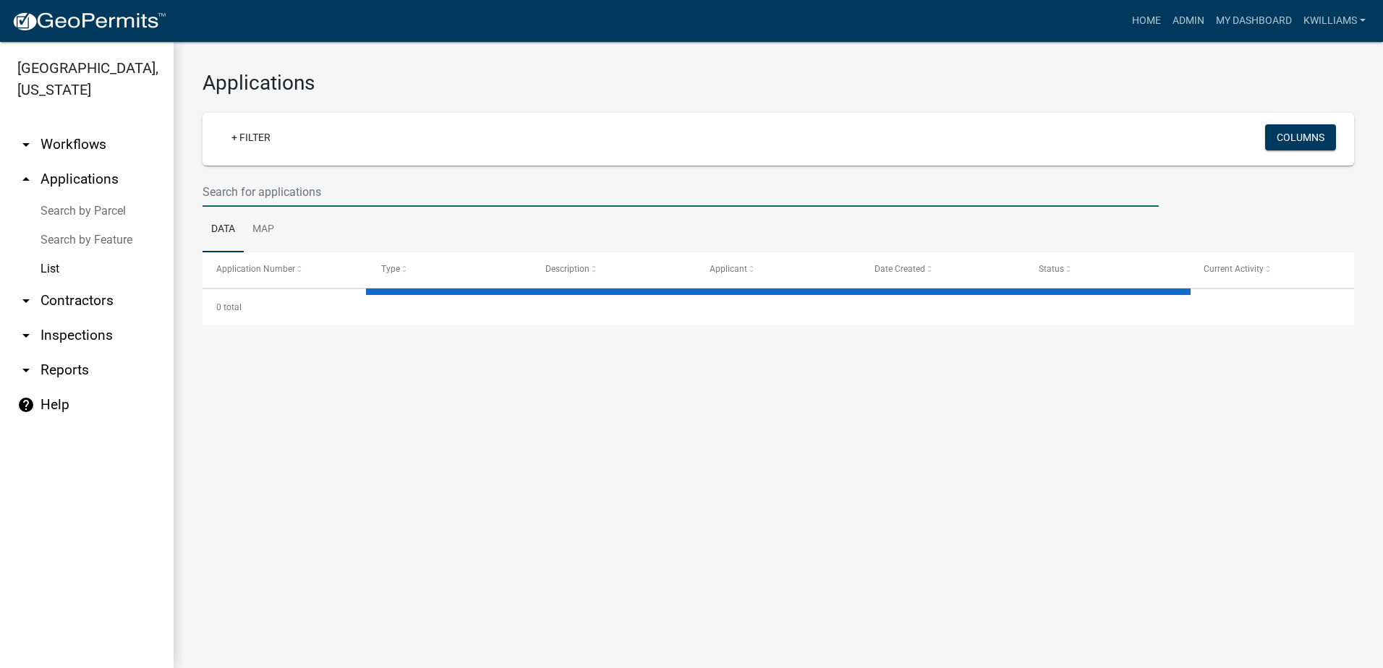
click at [276, 195] on input "text" at bounding box center [681, 192] width 956 height 30
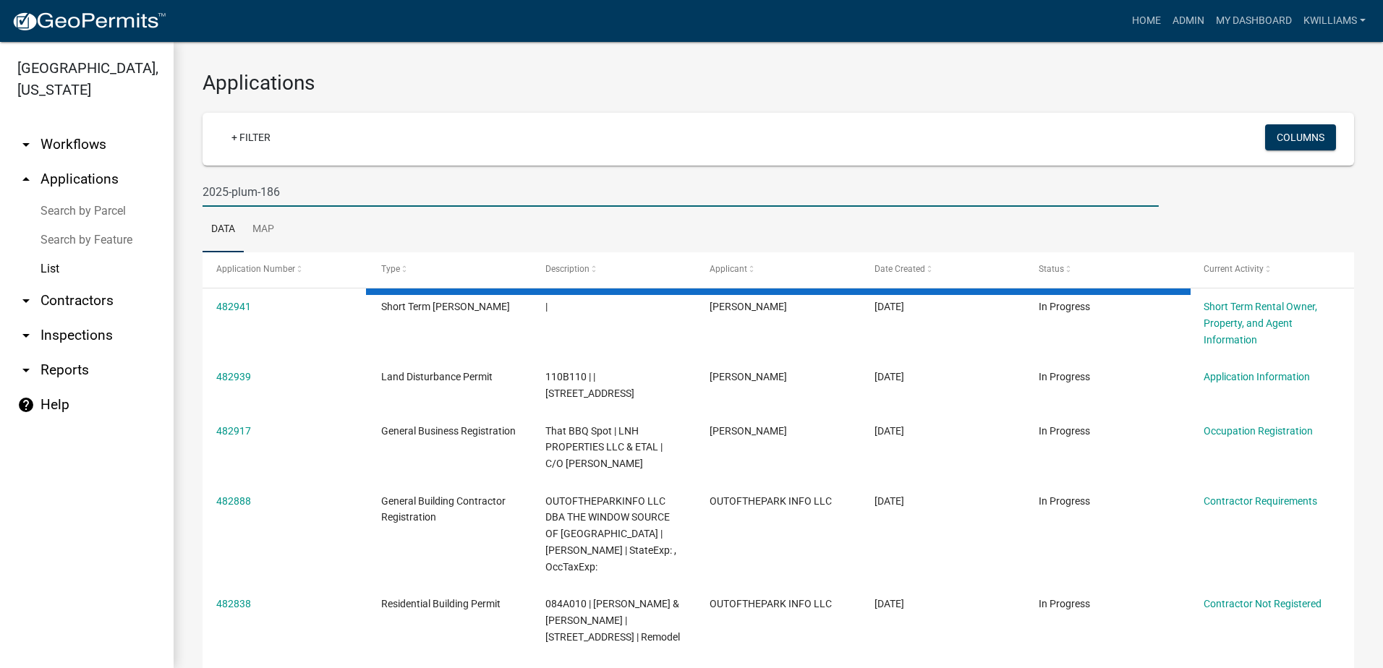
type input "2025-plum-186"
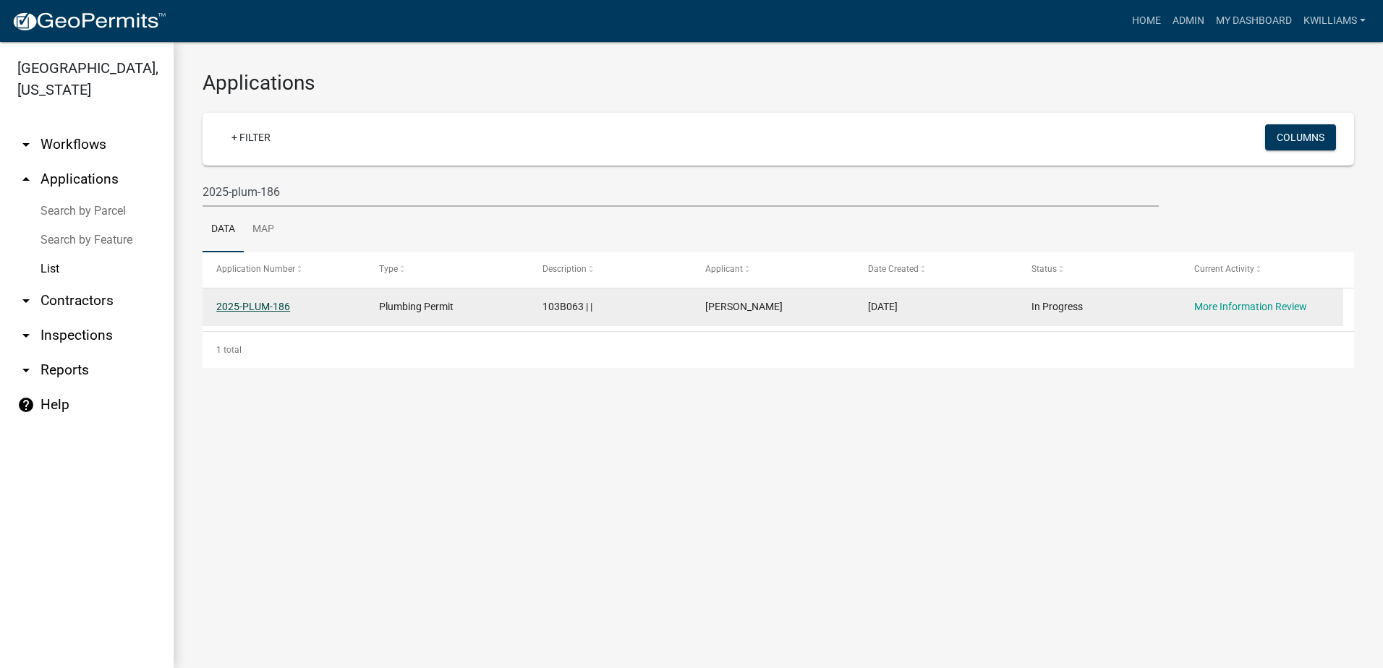
click at [255, 301] on link "2025-PLUM-186" at bounding box center [253, 307] width 74 height 12
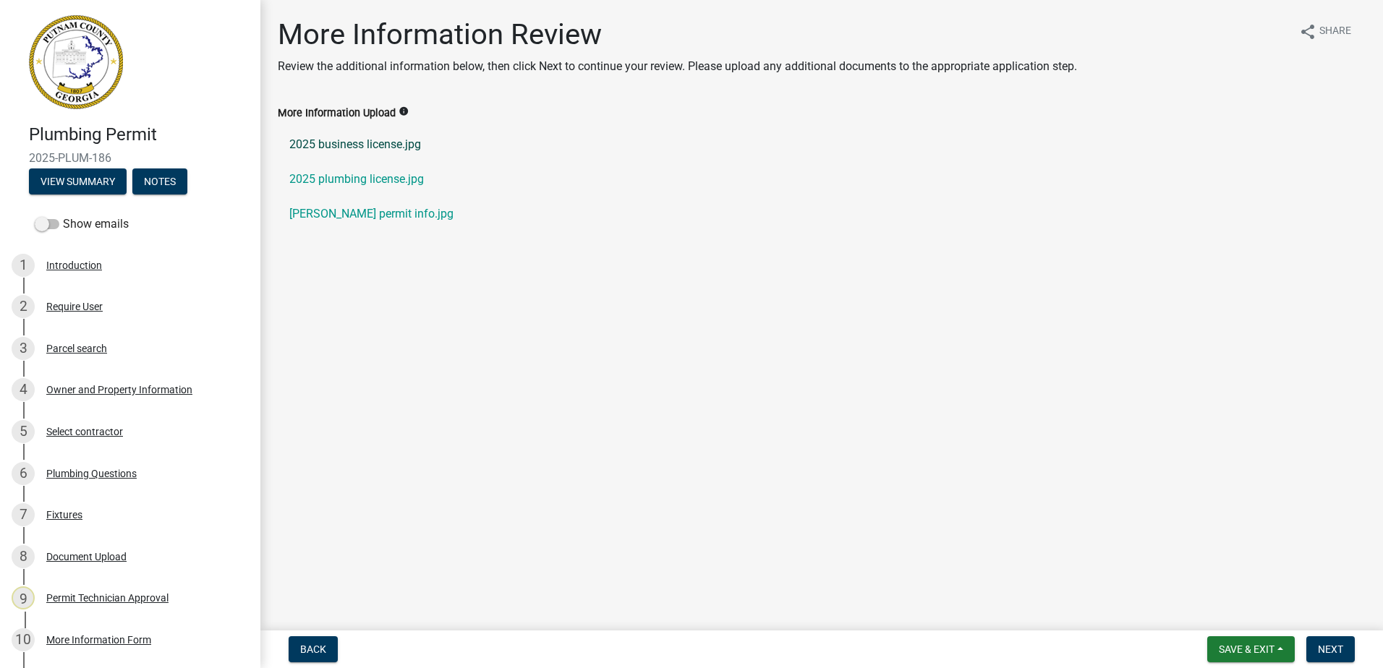
click at [357, 141] on link "2025 business license.jpg" at bounding box center [822, 144] width 1088 height 35
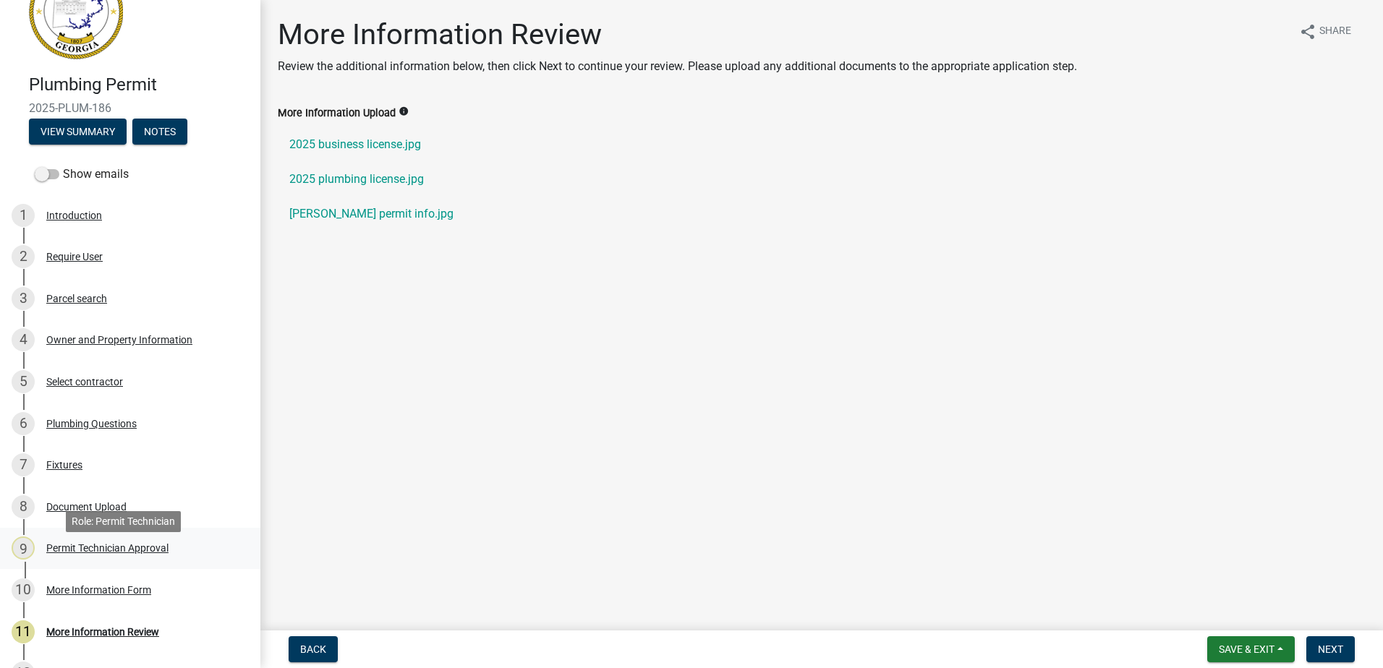
scroll to position [145, 0]
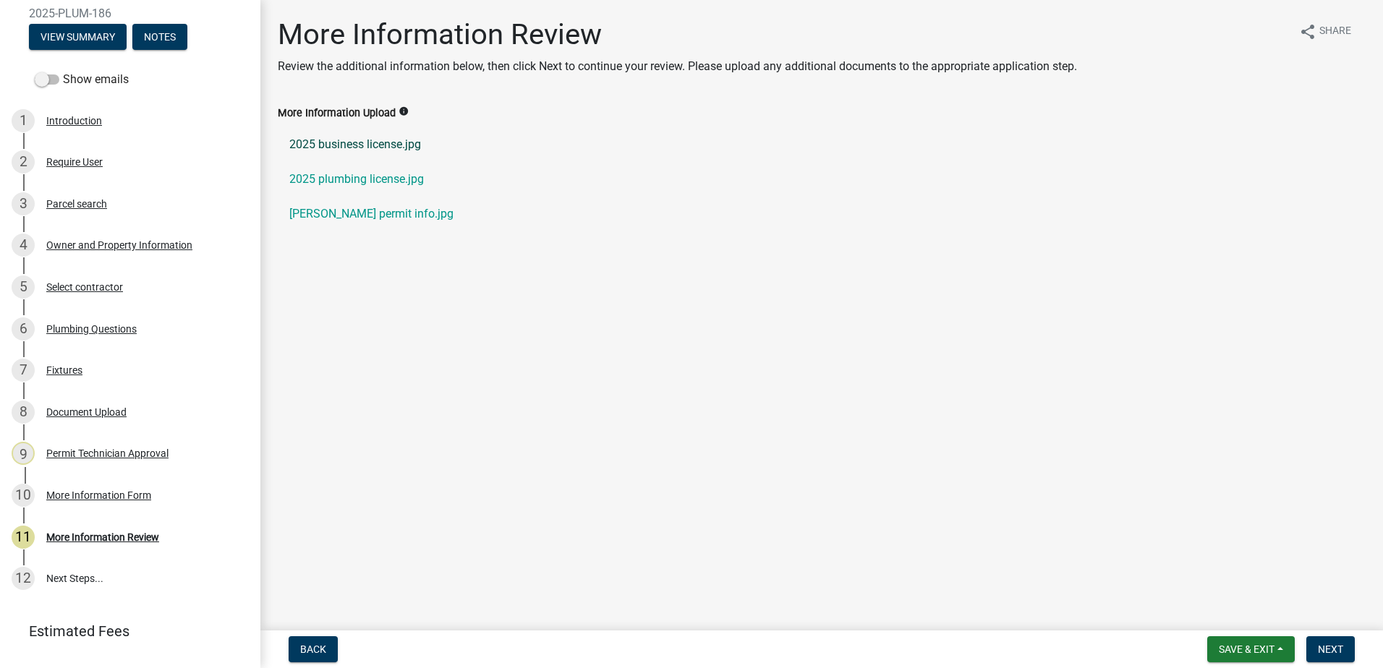
click at [364, 141] on link "2025 business license.jpg" at bounding box center [822, 144] width 1088 height 35
click at [351, 184] on link "2025 plumbing license.jpg" at bounding box center [822, 179] width 1088 height 35
click at [338, 219] on link "pitts permit info.jpg" at bounding box center [822, 214] width 1088 height 35
click at [74, 243] on div "Owner and Property Information" at bounding box center [119, 245] width 146 height 10
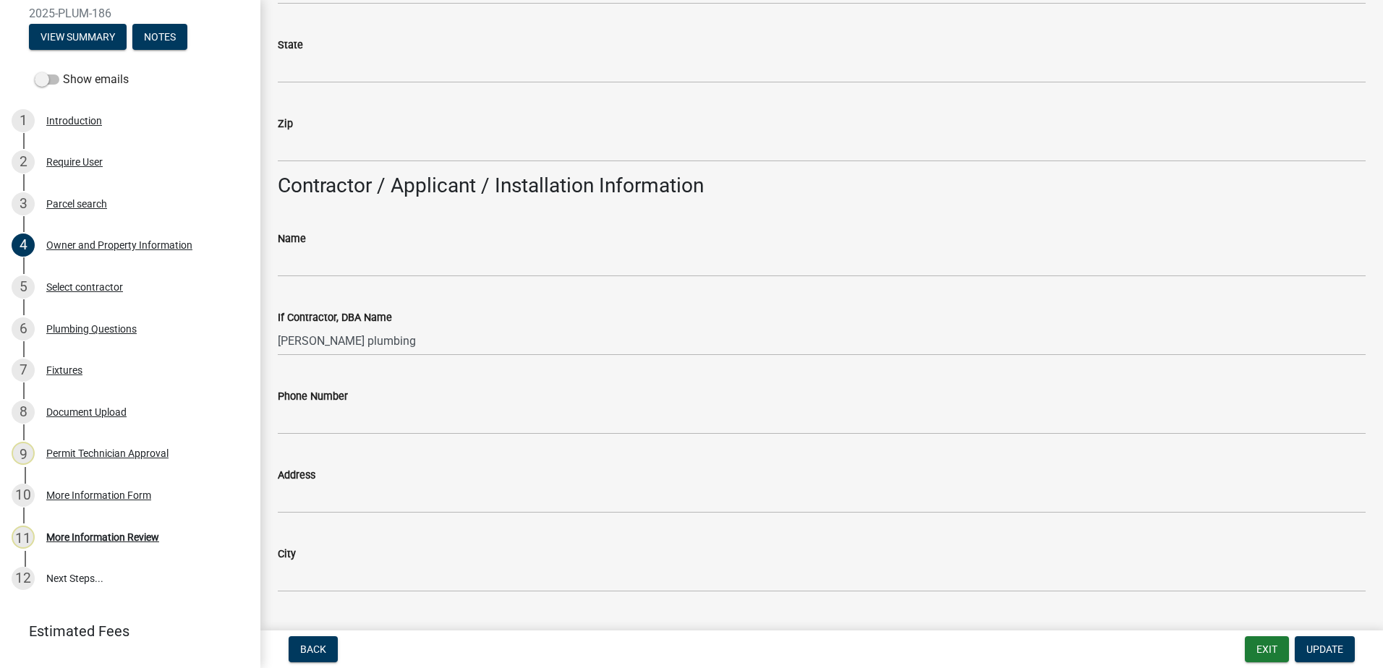
scroll to position [1085, 0]
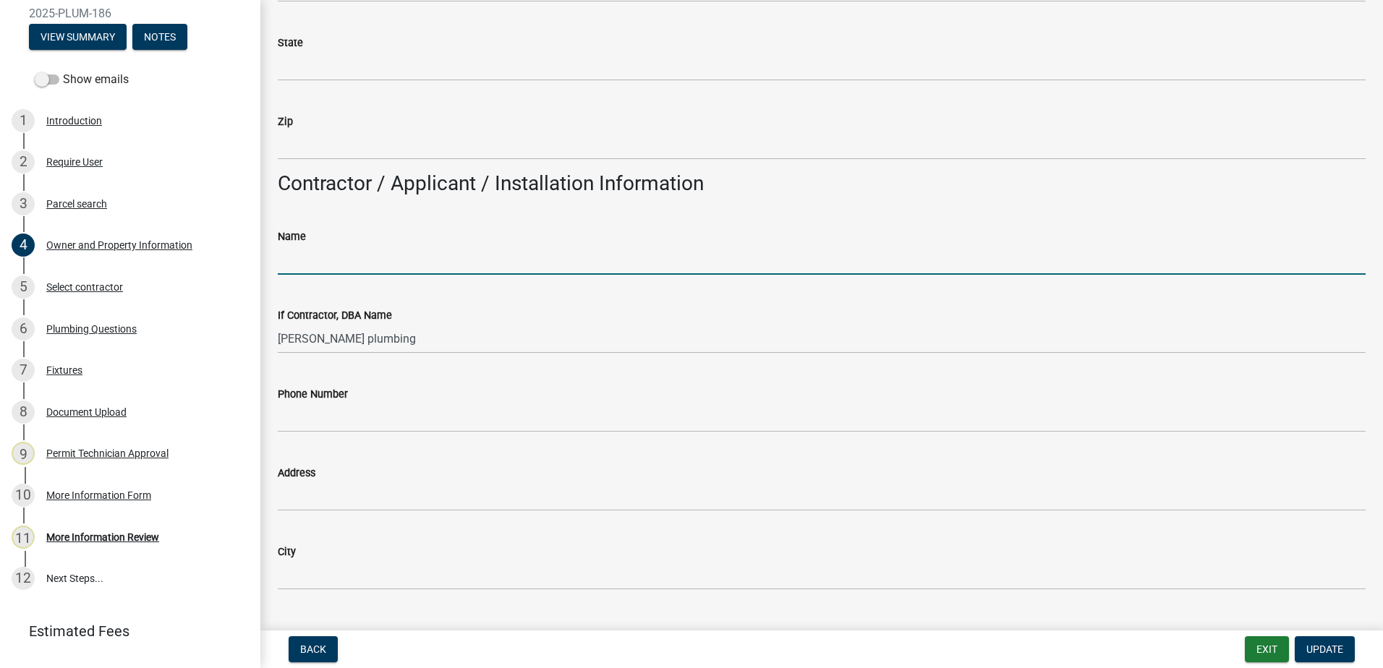
click at [287, 255] on input "Name" at bounding box center [822, 260] width 1088 height 30
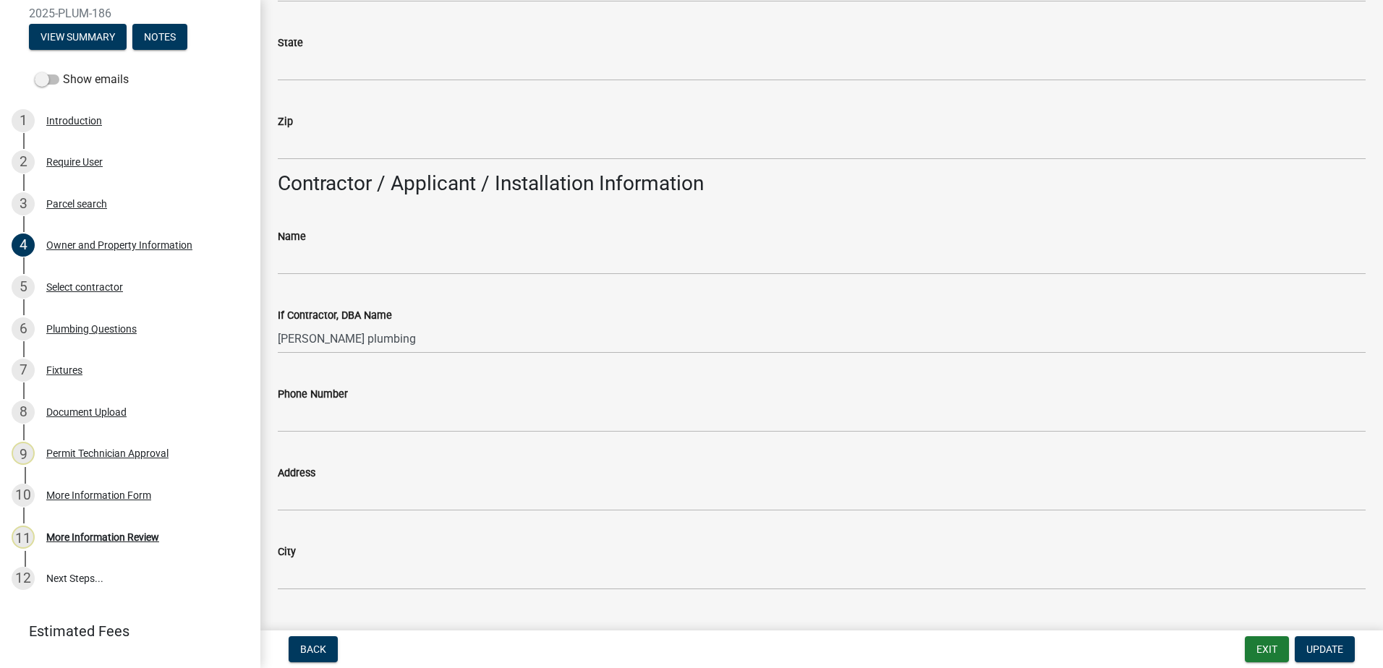
click at [675, 394] on div "Phone Number" at bounding box center [822, 393] width 1088 height 17
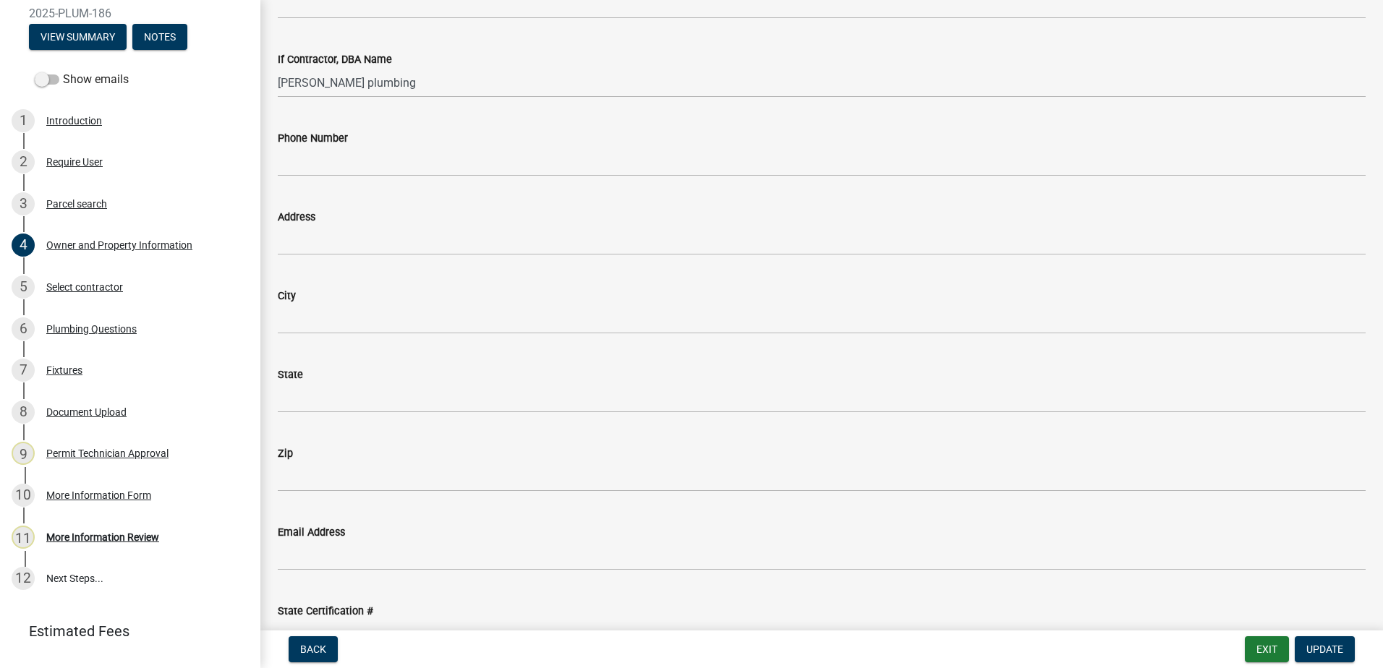
scroll to position [1157, 0]
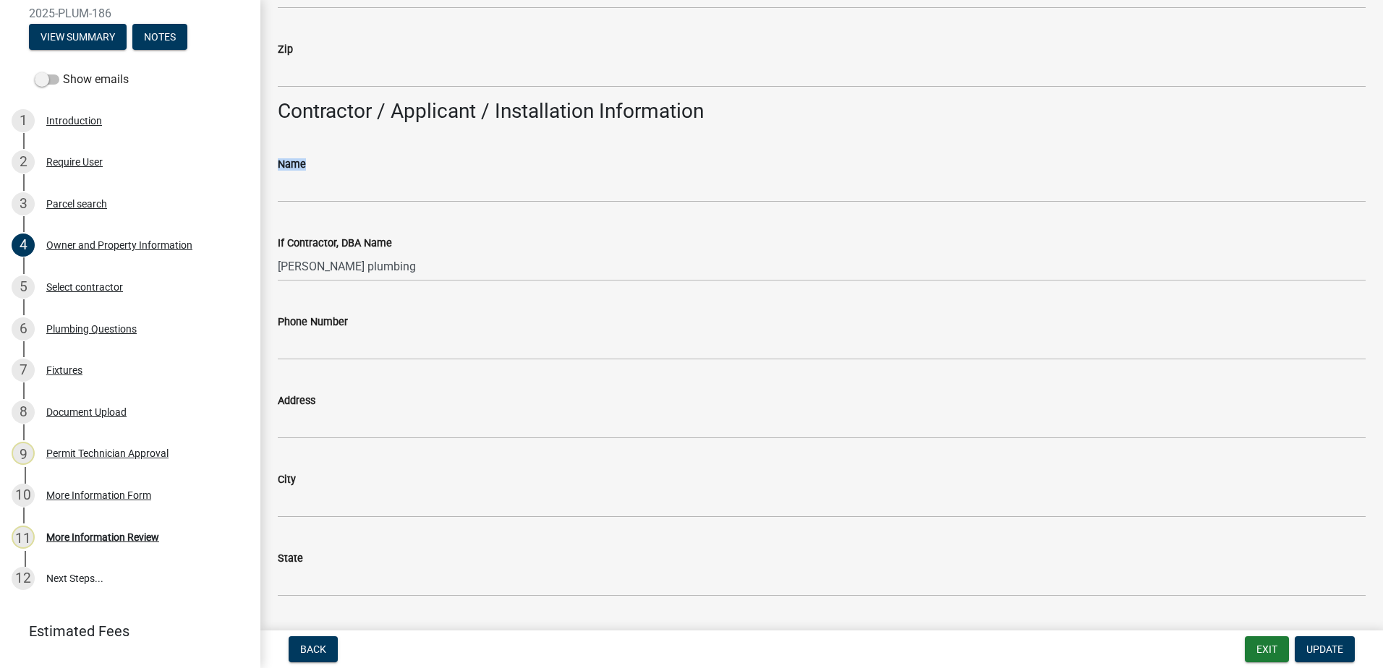
drag, startPoint x: 299, startPoint y: 165, endPoint x: 299, endPoint y: 179, distance: 14.5
click at [299, 179] on form "Name" at bounding box center [822, 178] width 1088 height 47
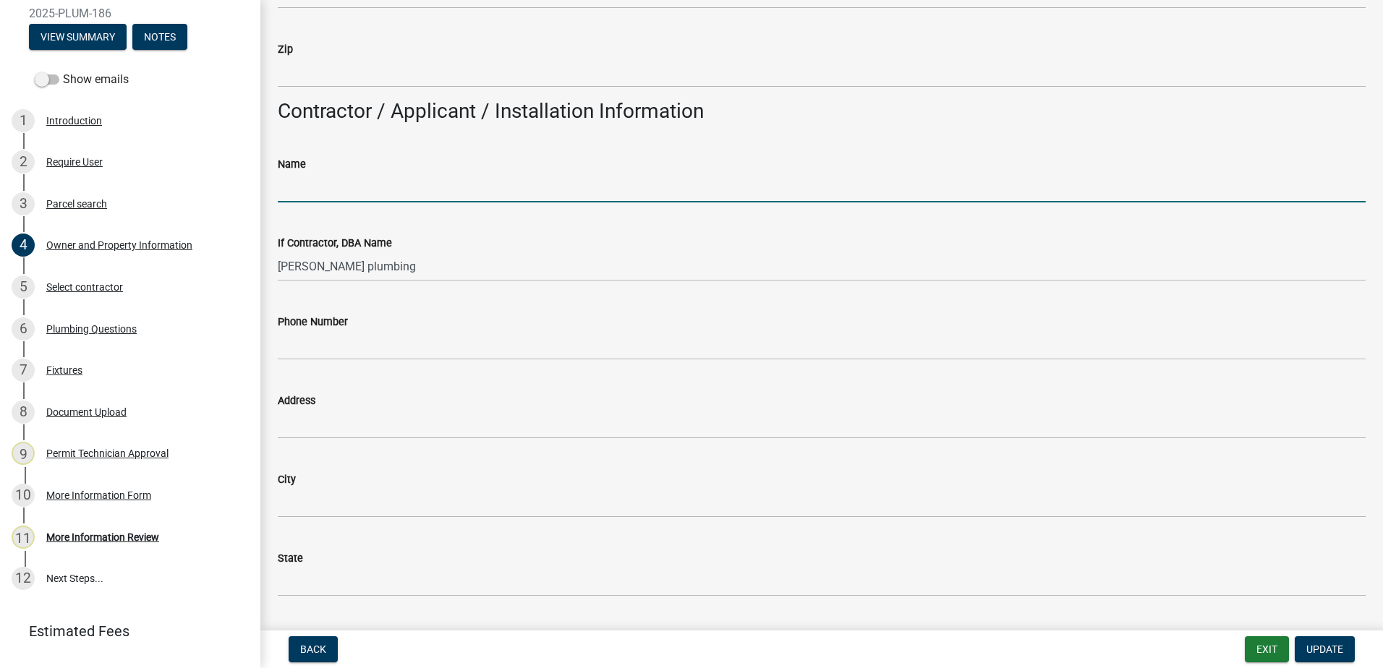
click at [300, 189] on input "Name" at bounding box center [822, 188] width 1088 height 30
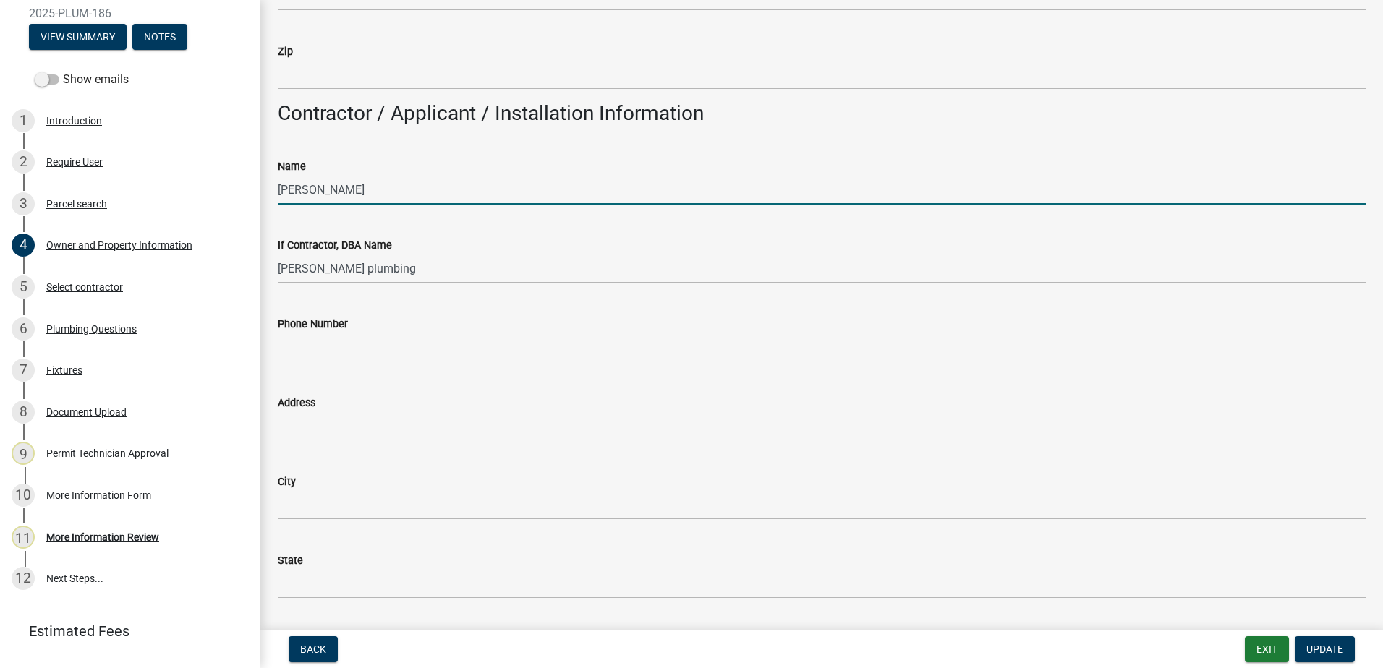
type input "Jeremy Nichols"
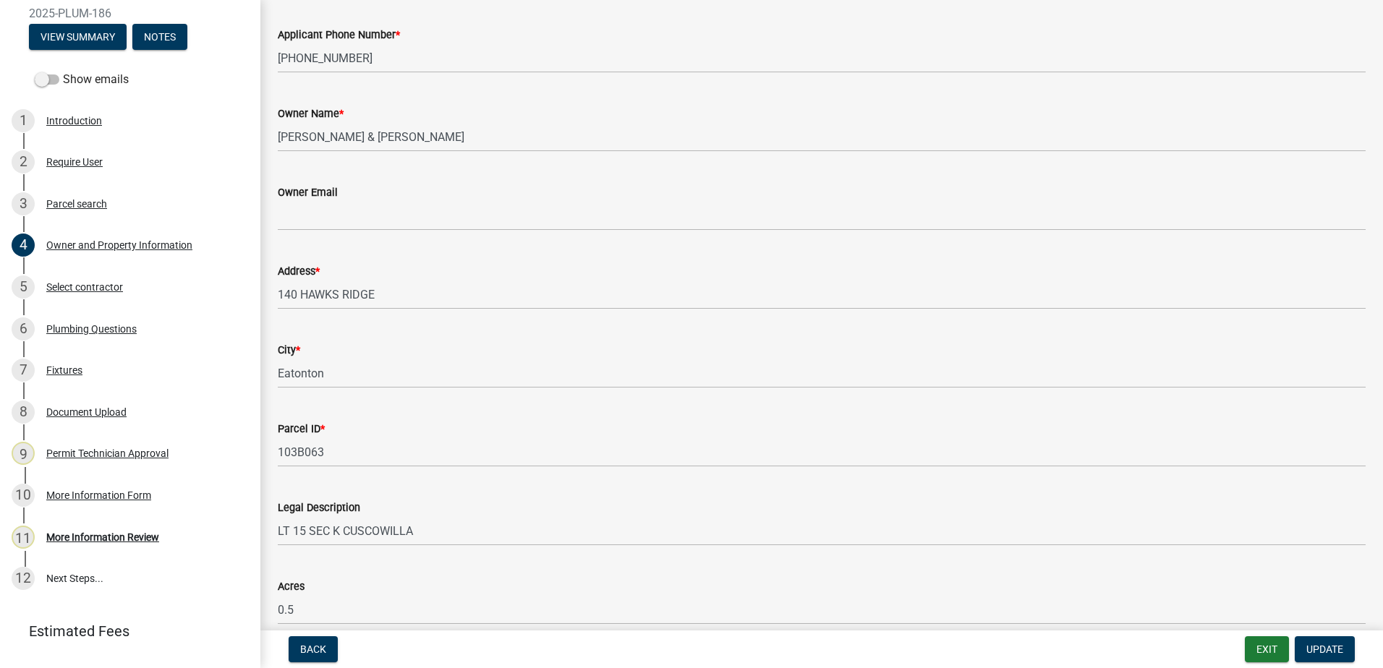
scroll to position [70, 0]
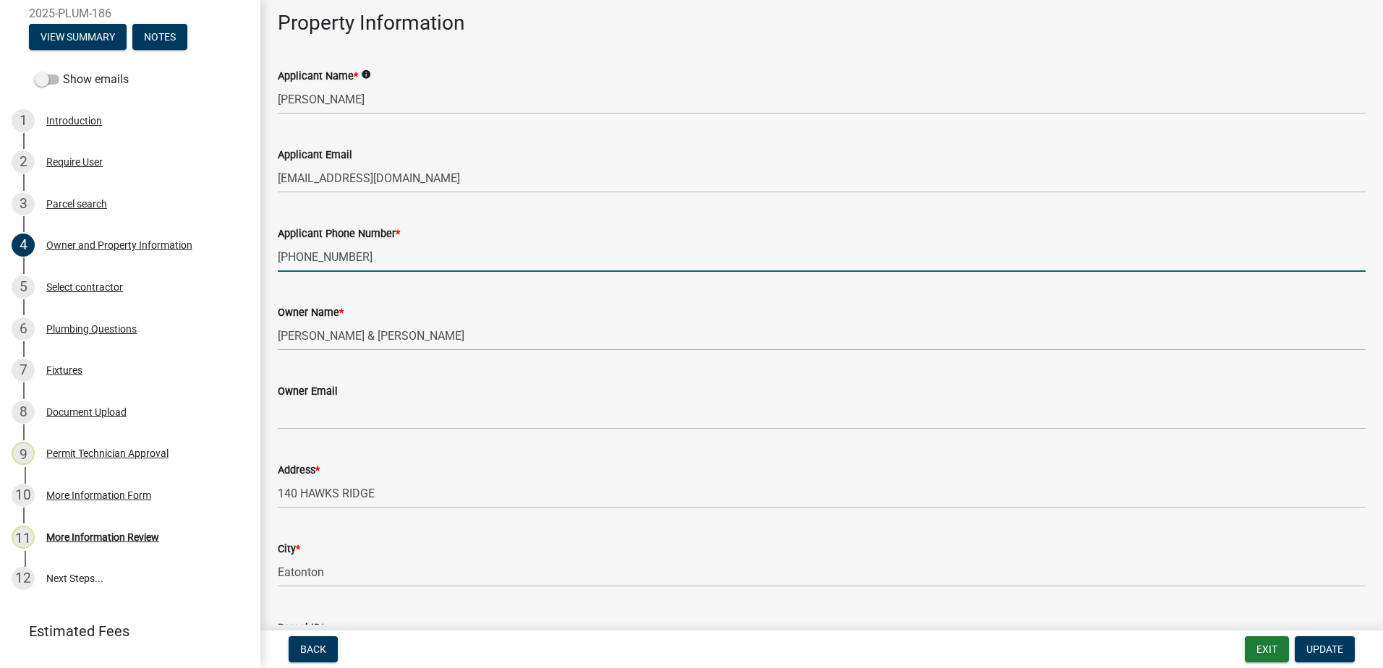
drag, startPoint x: 357, startPoint y: 266, endPoint x: 610, endPoint y: 605, distance: 422.6
click at [249, 253] on div "Plumbing Permit 2025-PLUM-186 View Summary Notes Show emails 1 Introduction 2 R…" at bounding box center [691, 334] width 1383 height 668
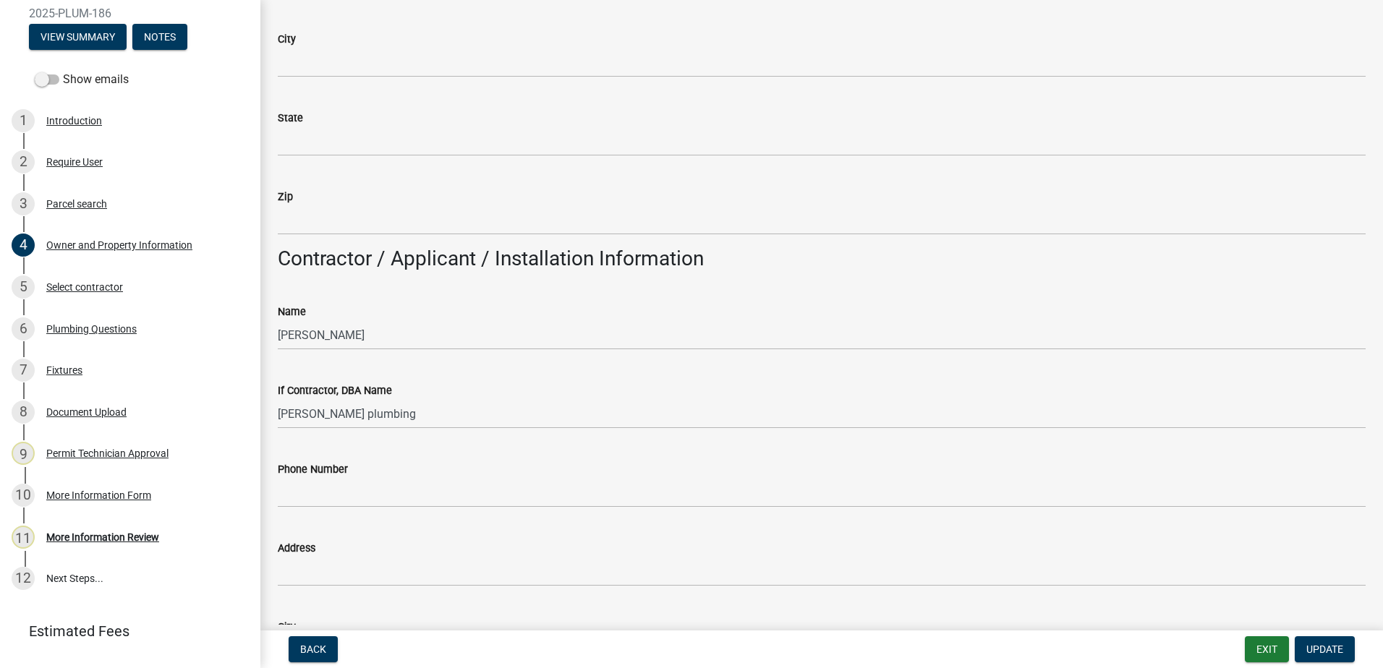
scroll to position [1083, 0]
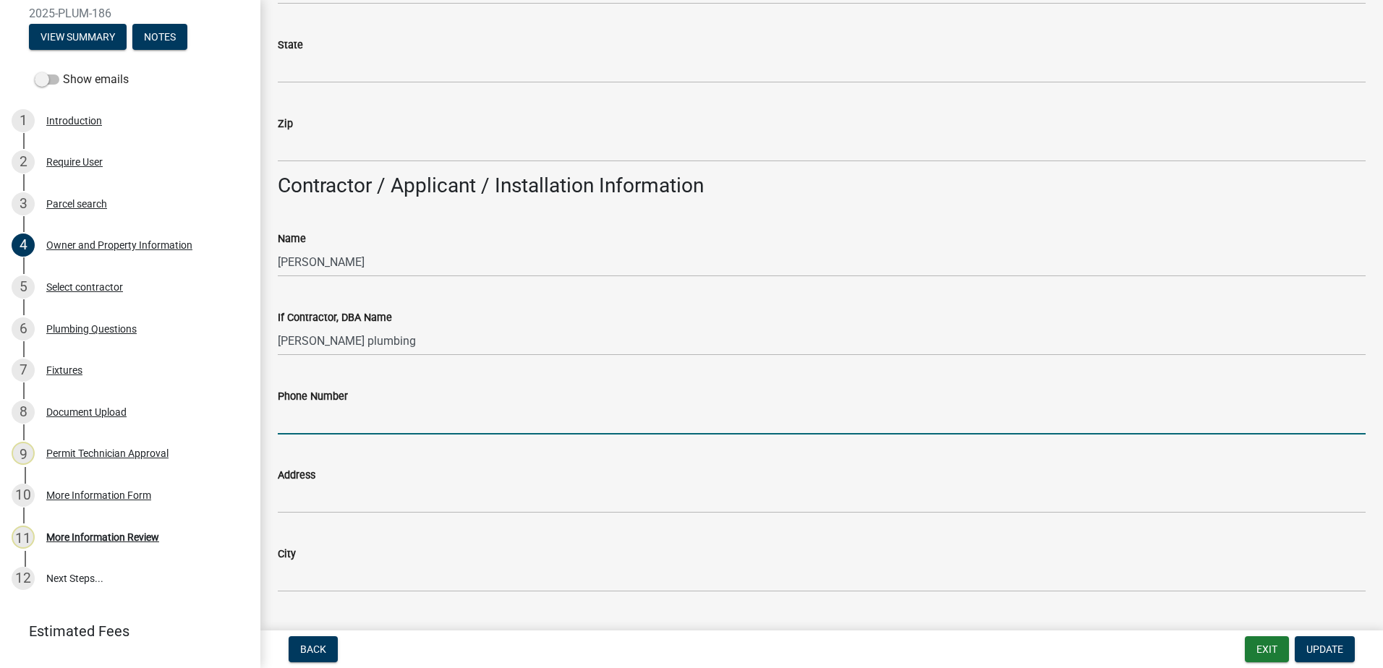
click at [309, 426] on input "Phone Number" at bounding box center [822, 420] width 1088 height 30
paste input "706-338-4931"
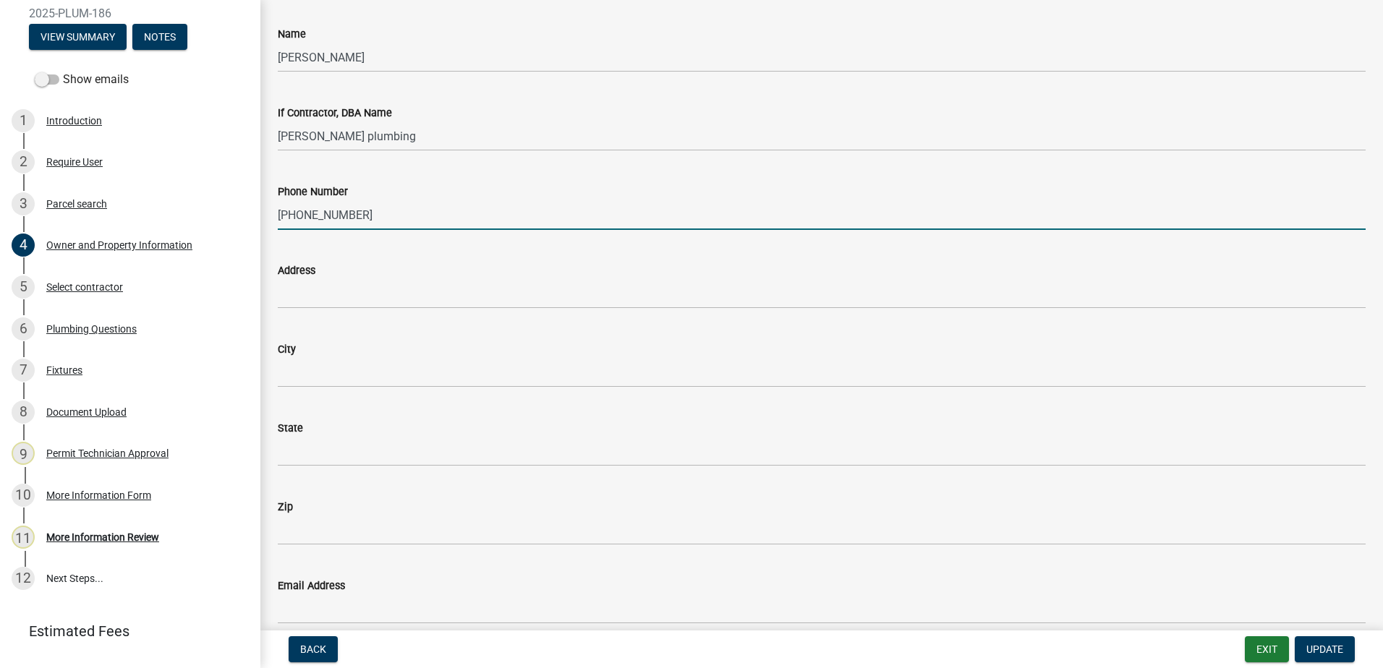
scroll to position [1300, 0]
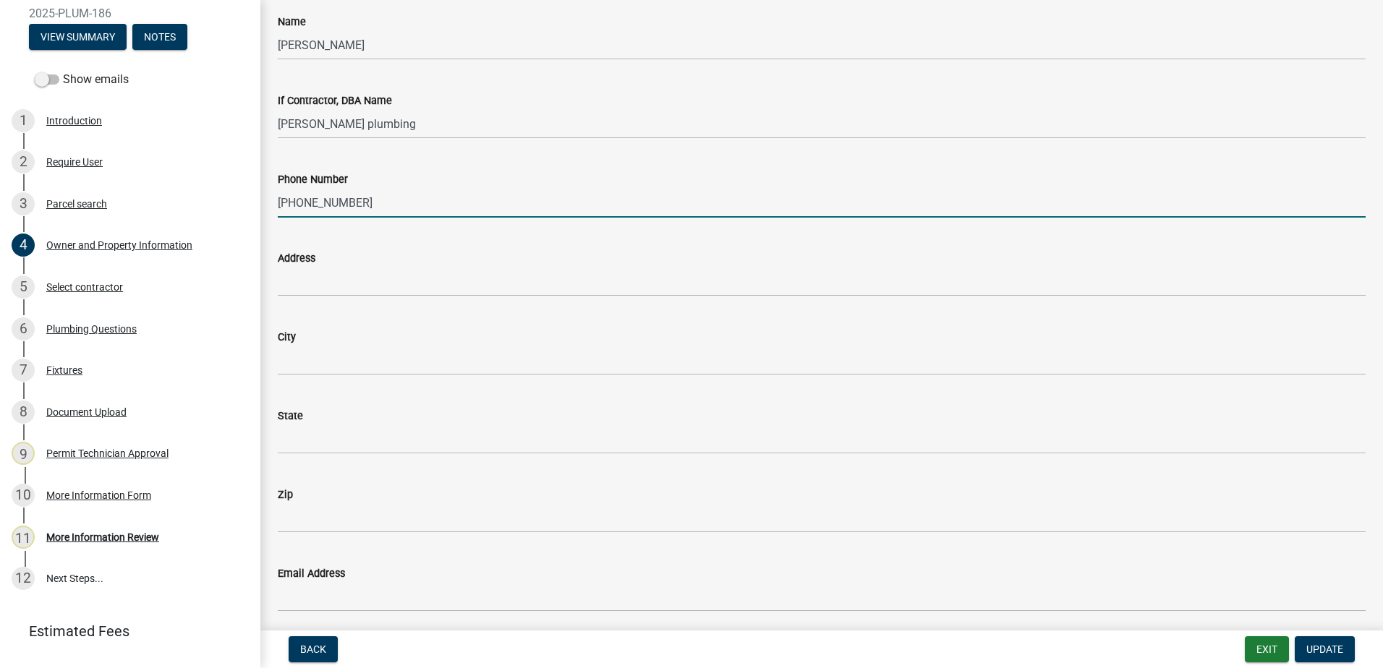
type input "706-338-4931"
click at [300, 297] on wm-data-entity-input "Address" at bounding box center [822, 268] width 1088 height 79
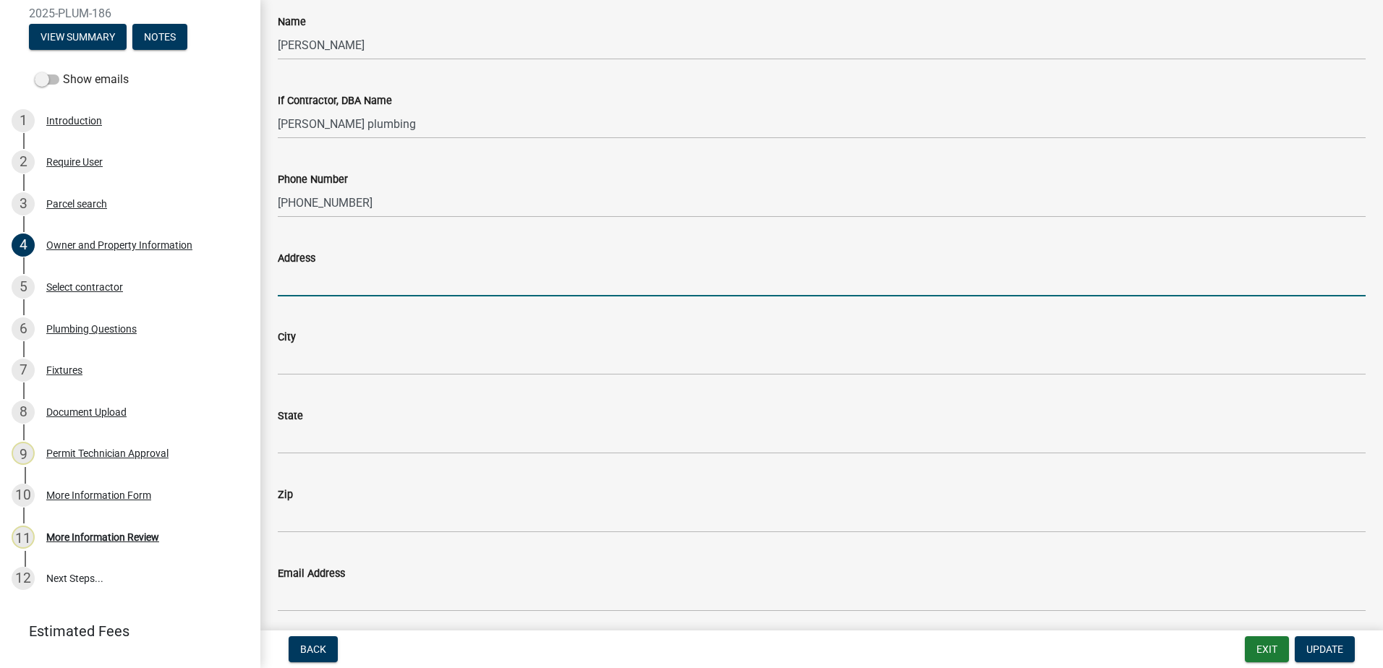
click at [301, 284] on input "Address" at bounding box center [822, 282] width 1088 height 30
type input "3107 Nichols Rd"
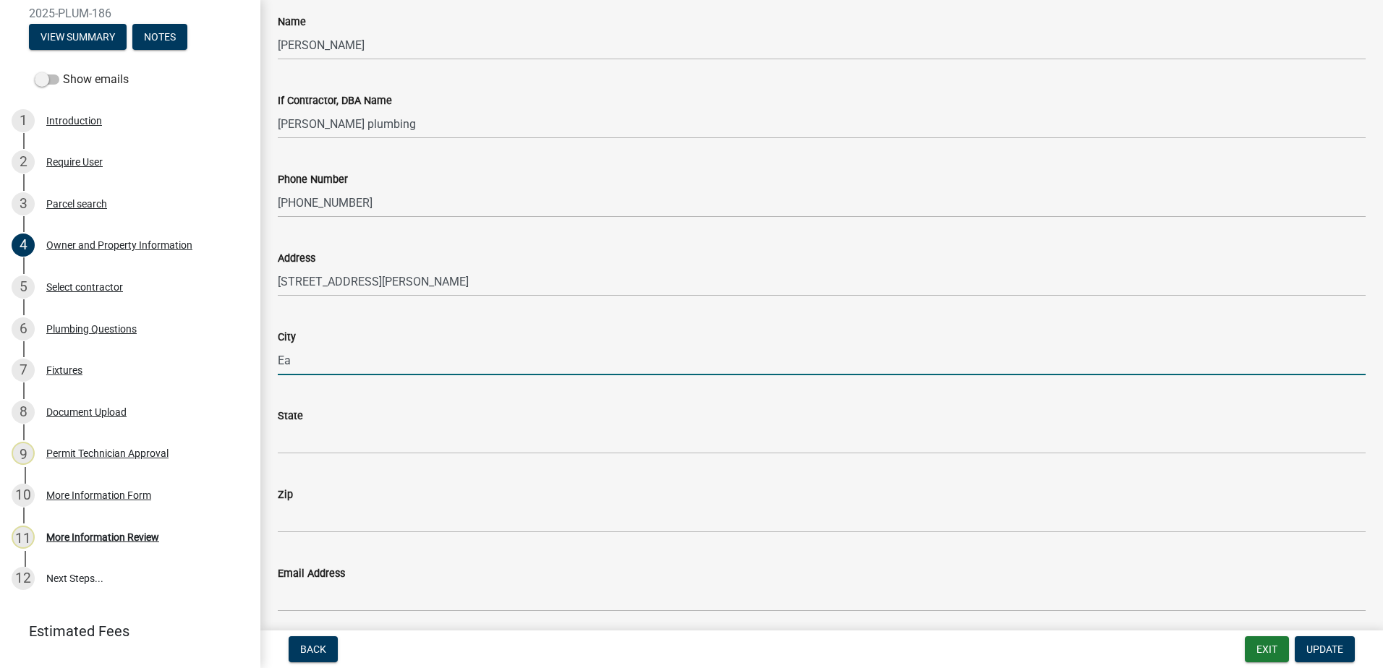
type input "E"
type input "Union Point"
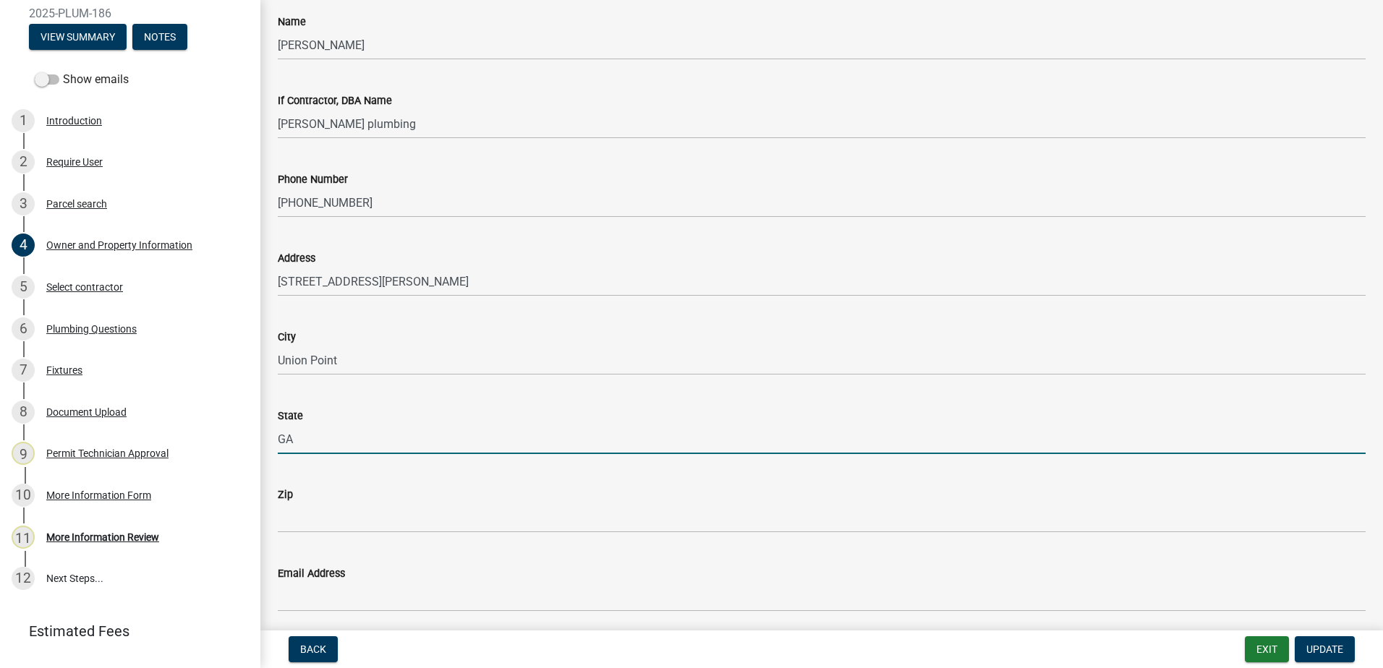
type input "GA"
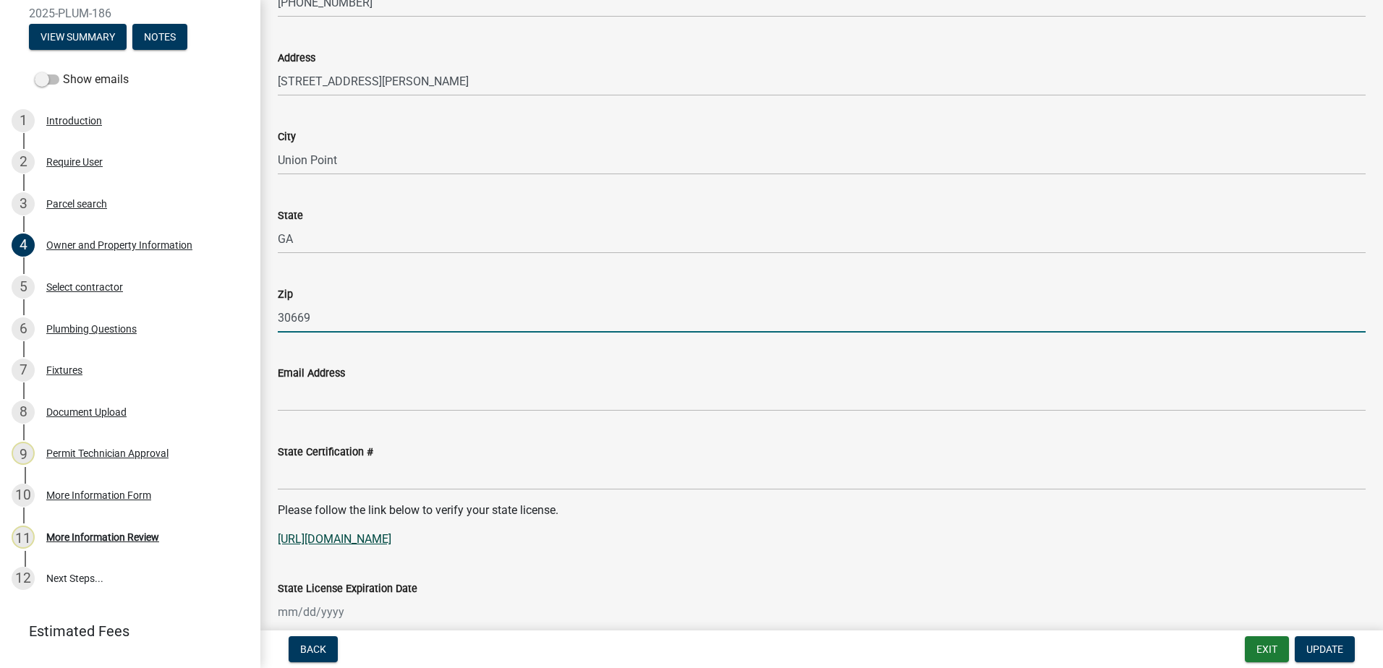
scroll to position [1589, 0]
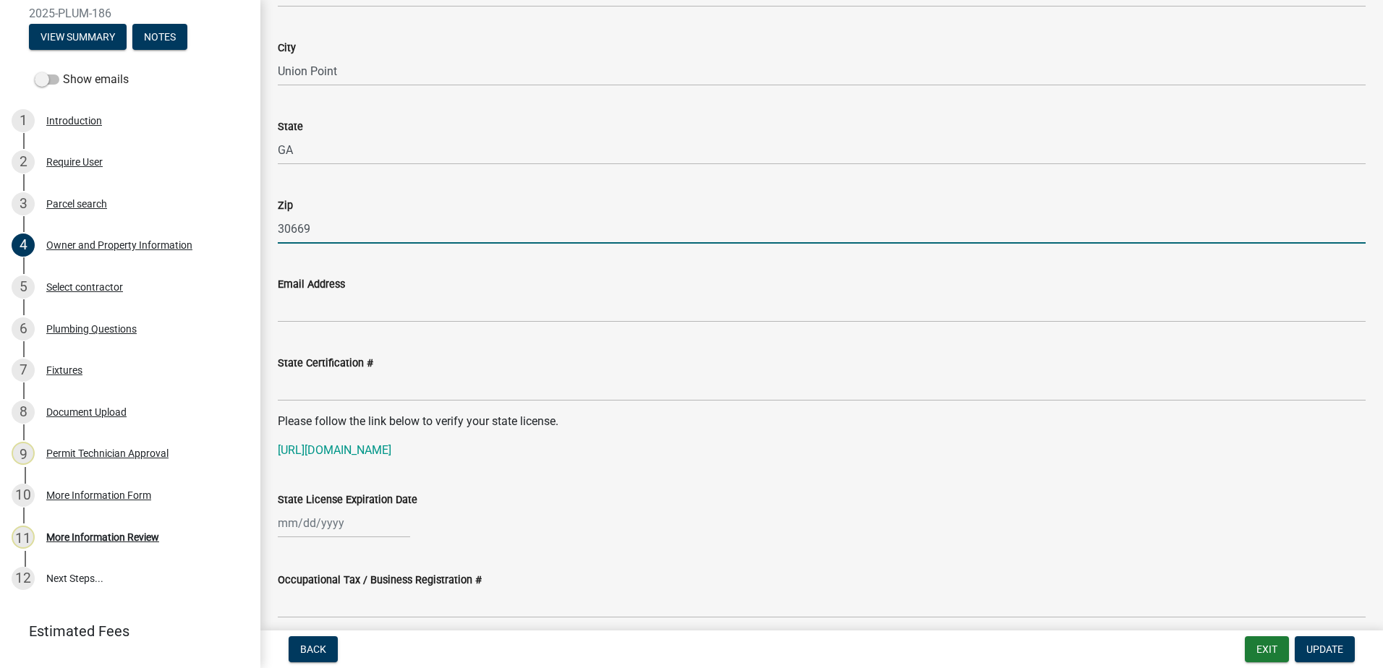
type input "30669"
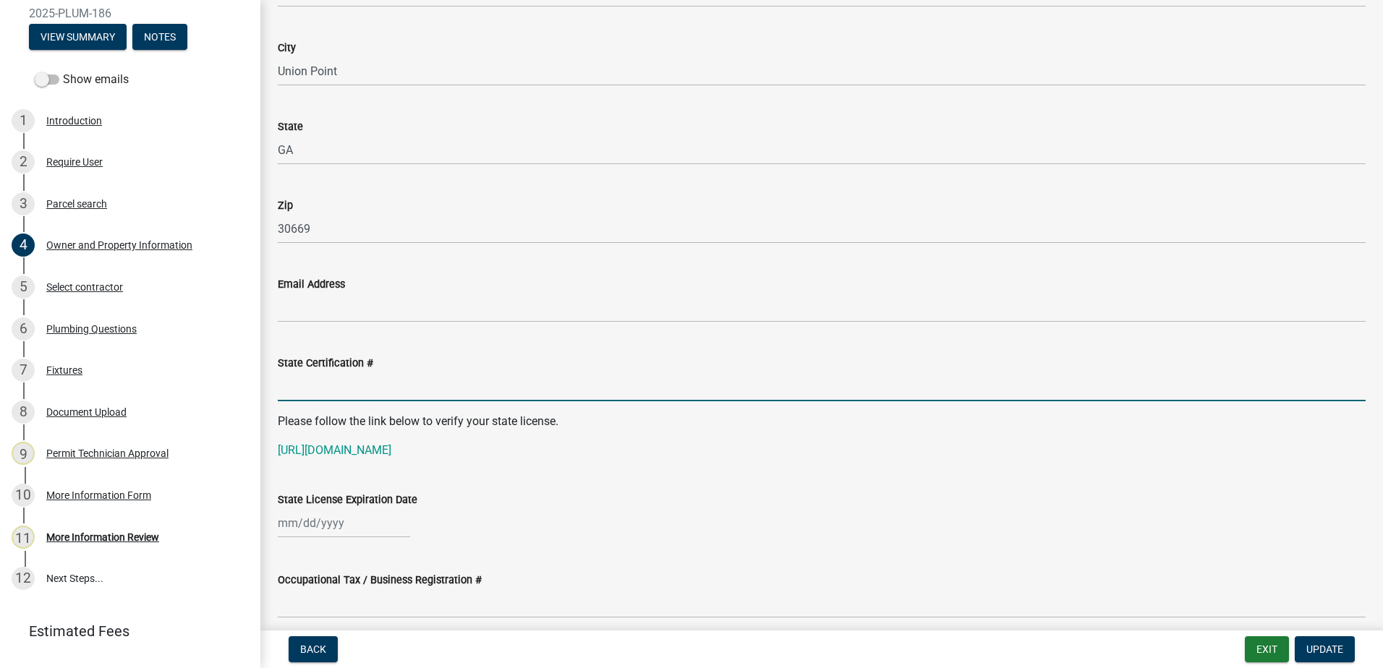
click at [312, 394] on input "State Certification #" at bounding box center [822, 387] width 1088 height 30
type input "MPR-108308"
select select "9"
select select "2025"
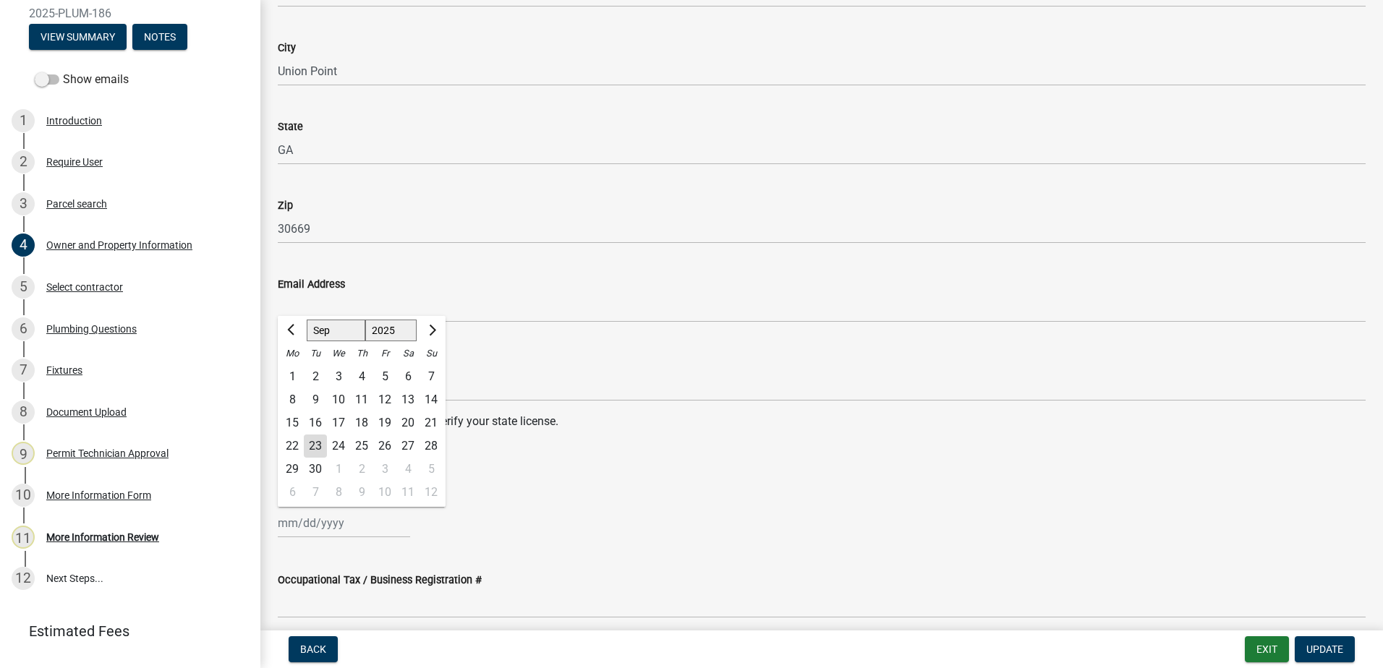
click at [312, 526] on input "State License Expiration Date" at bounding box center [344, 523] width 132 height 30
drag, startPoint x: 634, startPoint y: 487, endPoint x: 590, endPoint y: 520, distance: 55.3
click at [630, 482] on div "State License Expiration Date Jan Feb Mar Apr May Jun Jul Aug Sep Oct Nov Dec 1…" at bounding box center [822, 504] width 1088 height 67
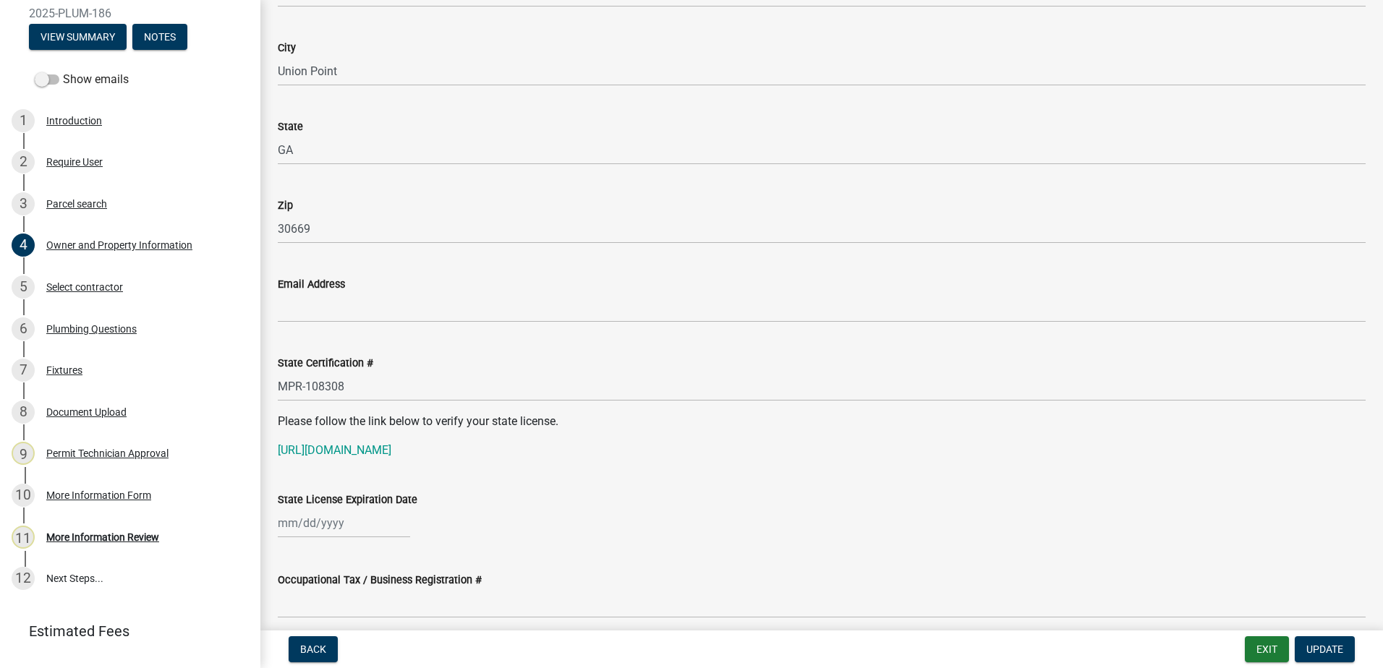
select select "9"
select select "2025"
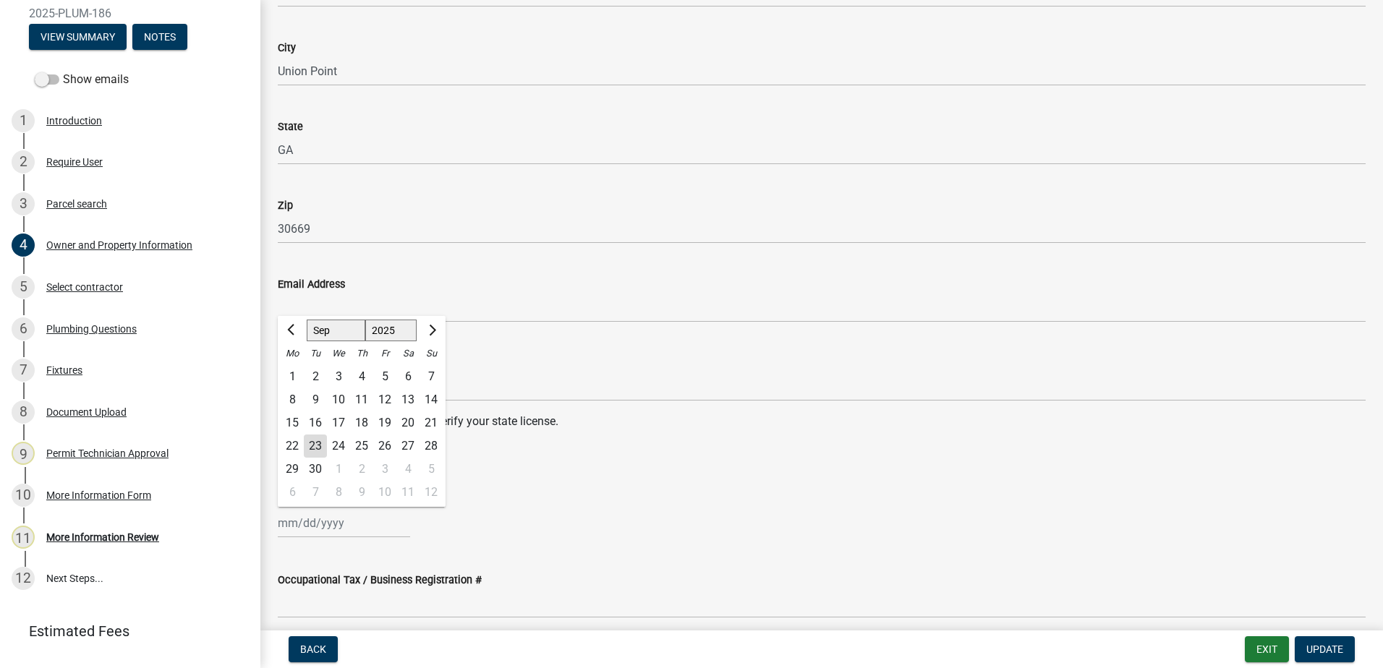
click at [337, 515] on div "[PERSON_NAME] Feb Mar Apr [PERSON_NAME][DATE] Oct Nov [DATE] 1526 1527 1528 152…" at bounding box center [344, 523] width 132 height 30
click at [323, 324] on select "Jan Feb Mar Apr May Jun [DATE] Aug Sep Oct Nov Dec" at bounding box center [336, 331] width 59 height 22
select select "11"
click at [307, 320] on select "Jan Feb Mar Apr May Jun [DATE] Aug Sep Oct Nov Dec" at bounding box center [336, 331] width 59 height 22
click at [381, 335] on select "1525 1526 1527 1528 1529 1530 1531 1532 1533 1534 1535 1536 1537 1538 1539 1540…" at bounding box center [391, 331] width 52 height 22
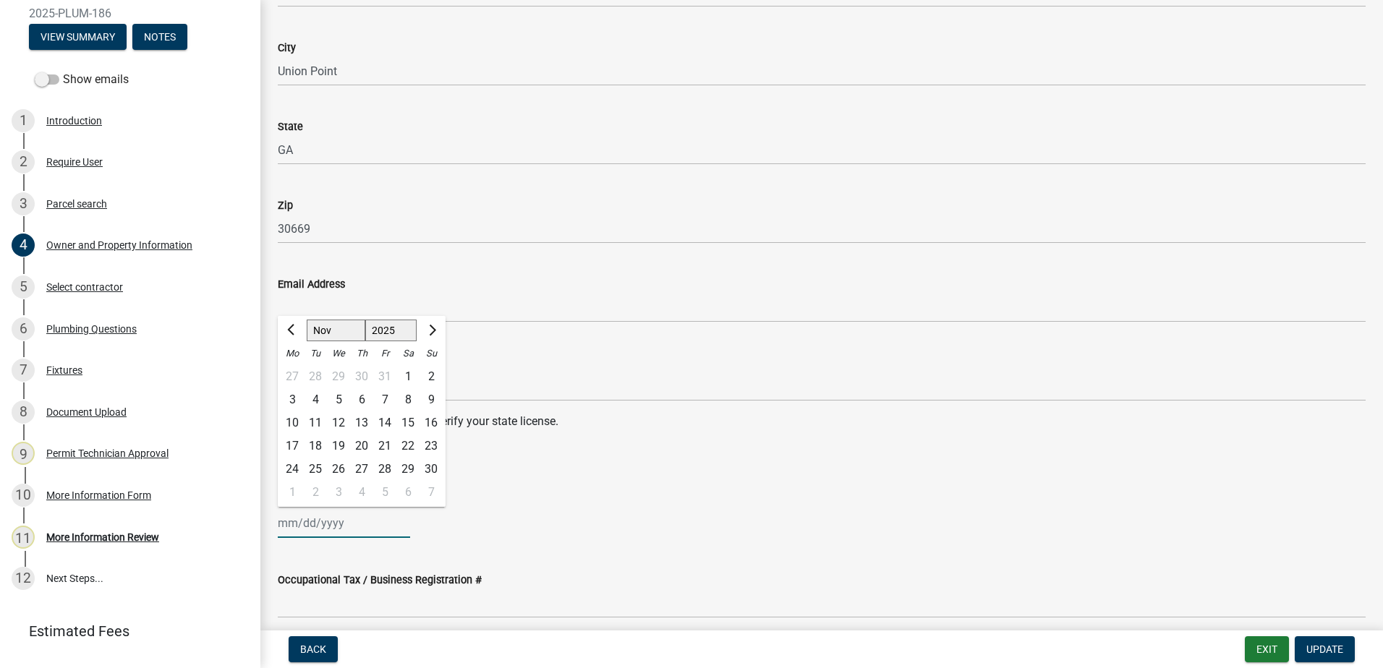
select select "2026"
click at [365, 320] on select "1525 1526 1527 1528 1529 1530 1531 1532 1533 1534 1535 1536 1537 1538 1539 1540…" at bounding box center [391, 331] width 52 height 22
click at [290, 485] on div "30" at bounding box center [292, 492] width 23 height 23
type input "11/30/2026"
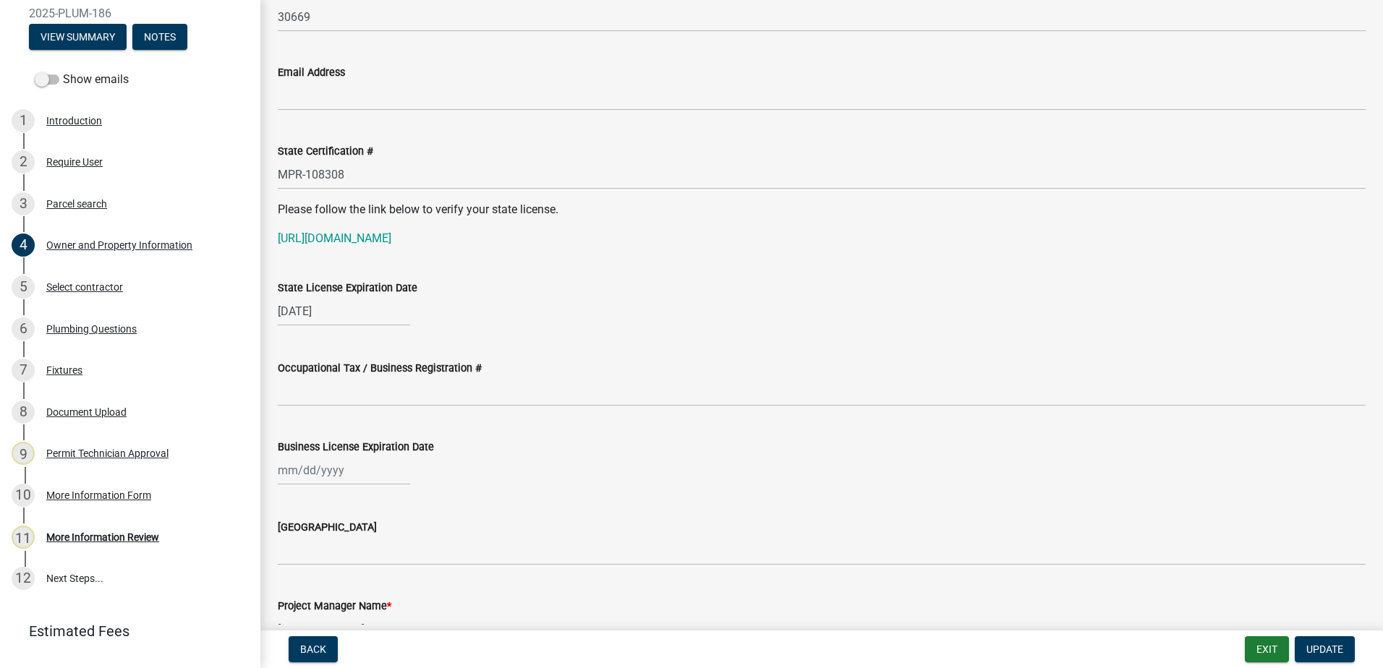
scroll to position [1806, 0]
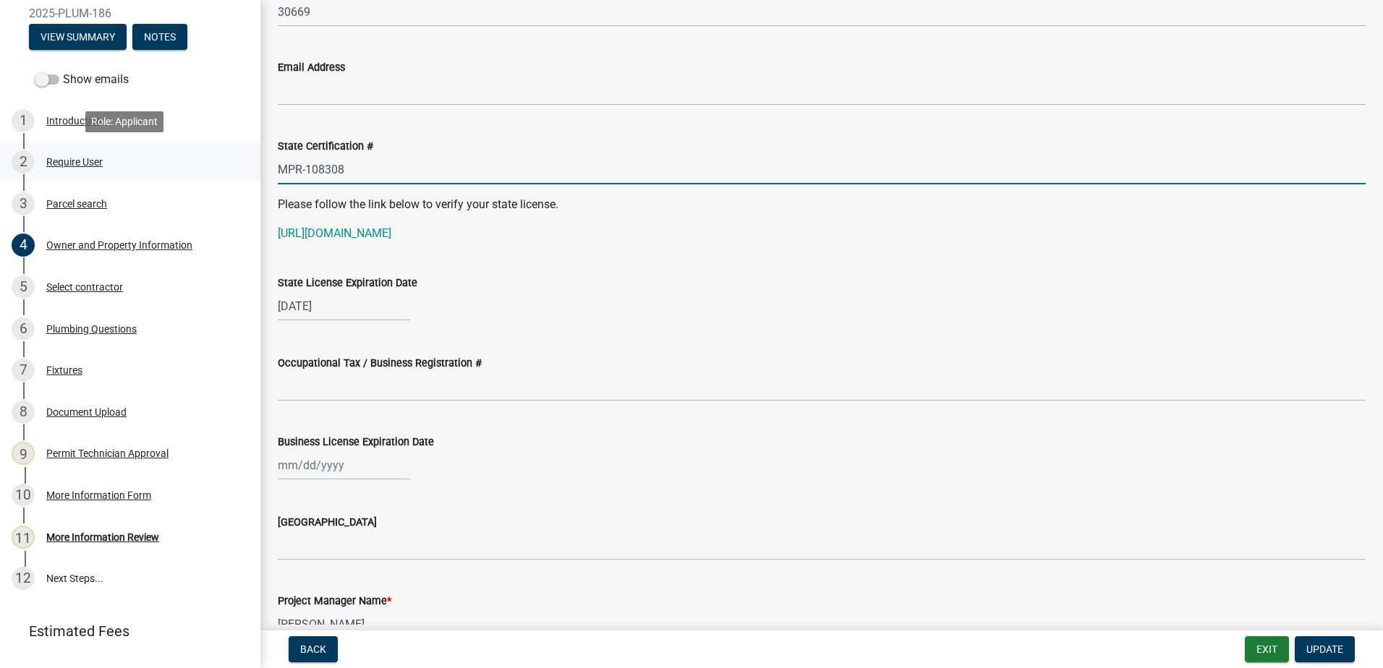
drag, startPoint x: 356, startPoint y: 170, endPoint x: 239, endPoint y: 174, distance: 117.2
click at [239, 174] on div "Plumbing Permit 2025-PLUM-186 View Summary Notes Show emails 1 Introduction 2 R…" at bounding box center [691, 334] width 1383 height 668
click at [345, 231] on link "https://goals.sos.ga.gov/GASOSOneStop/s/licensee-search" at bounding box center [335, 233] width 114 height 14
click at [304, 175] on input "MPR-108308" at bounding box center [822, 170] width 1088 height 30
click at [307, 169] on input "MPR-108308" at bounding box center [822, 170] width 1088 height 30
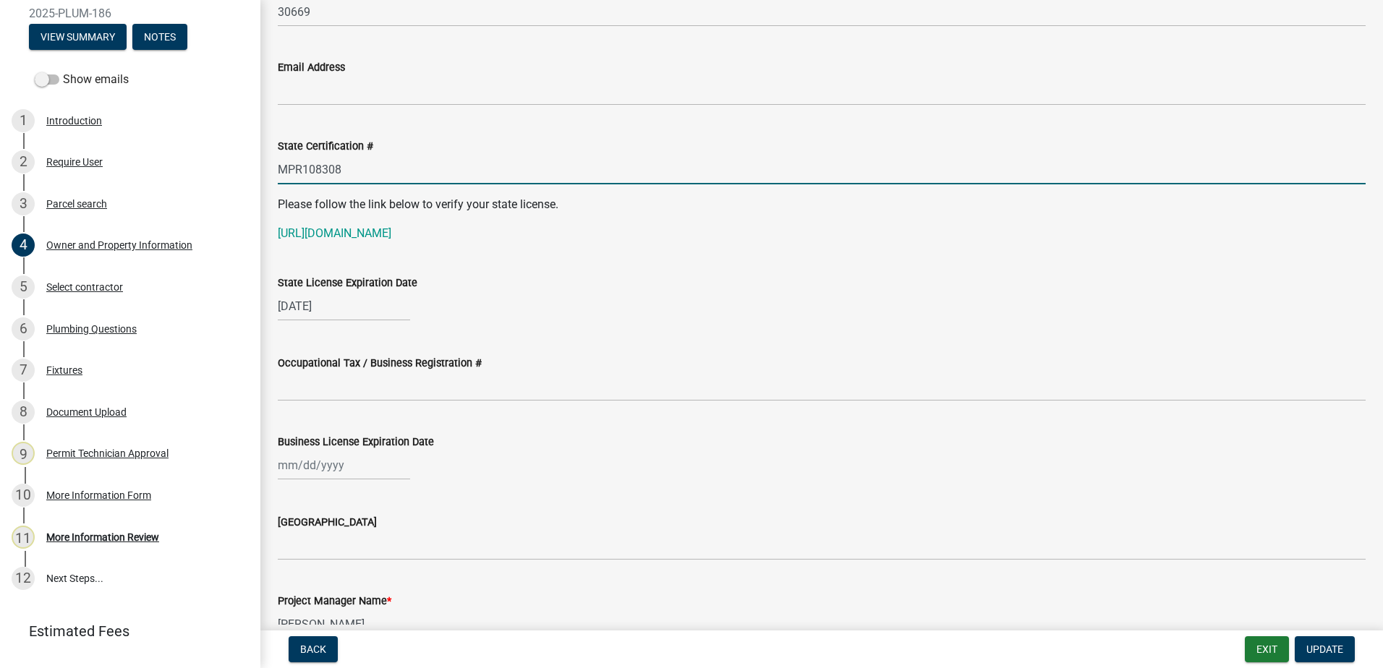
scroll to position [1878, 0]
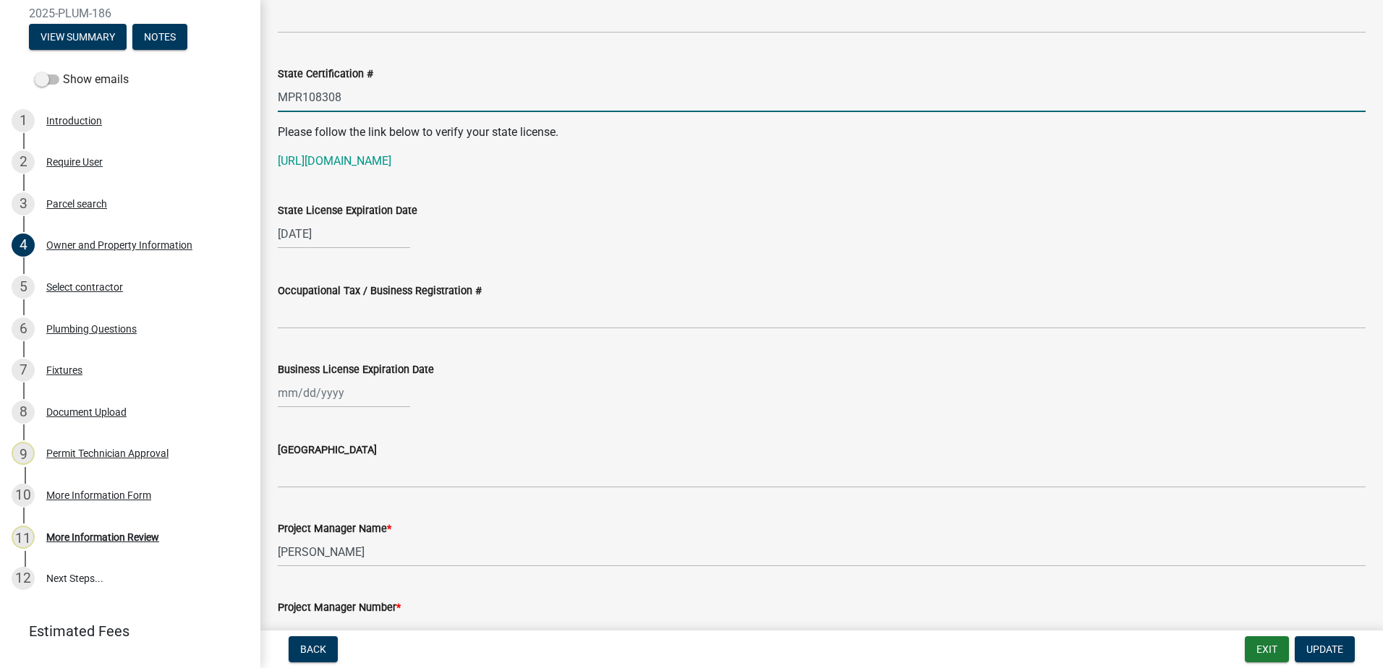
type input "MPR108308"
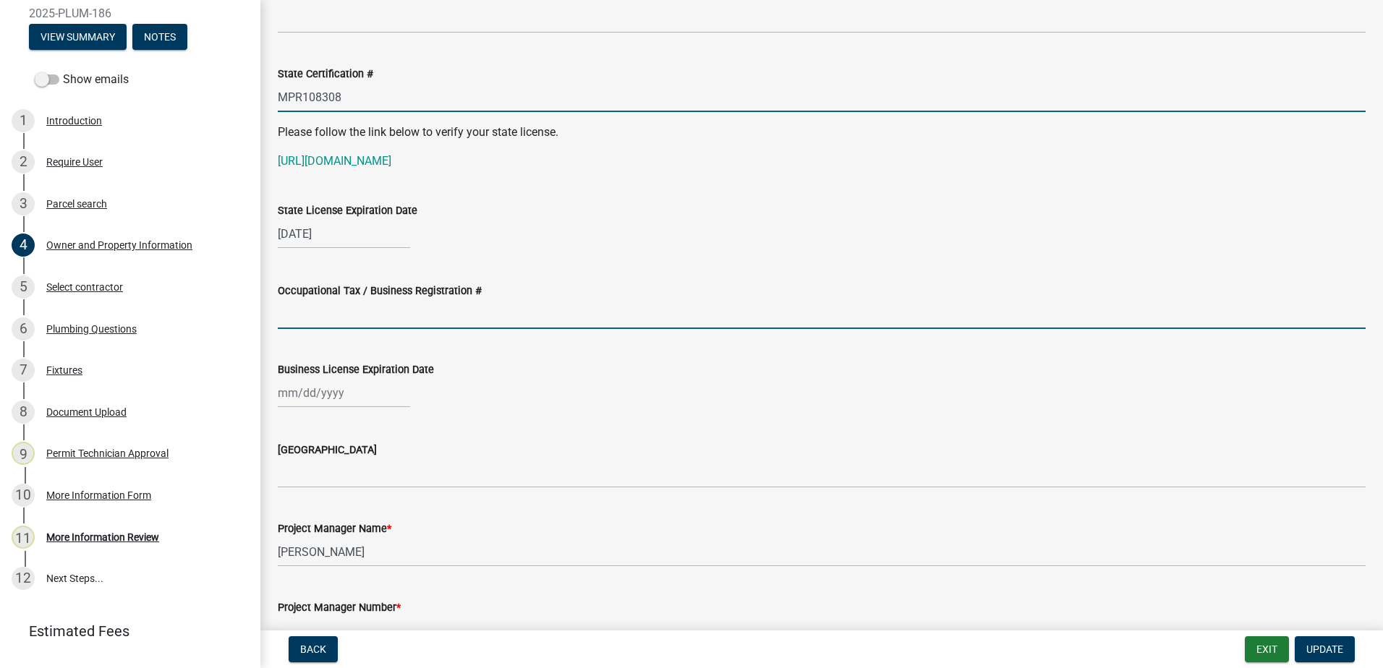
click at [309, 307] on input "Occupational Tax / Business Registration #" at bounding box center [822, 314] width 1088 height 30
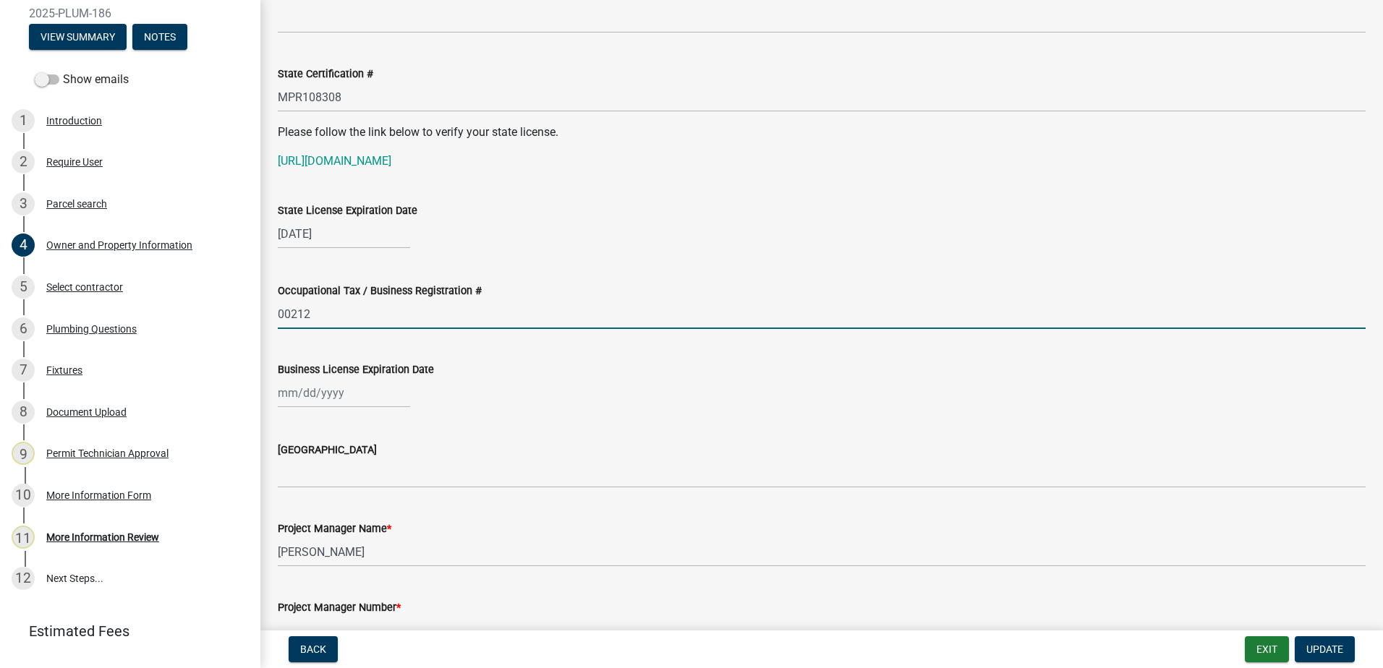
click at [282, 317] on input "00212" at bounding box center [822, 314] width 1088 height 30
type input "000212"
select select "9"
select select "2025"
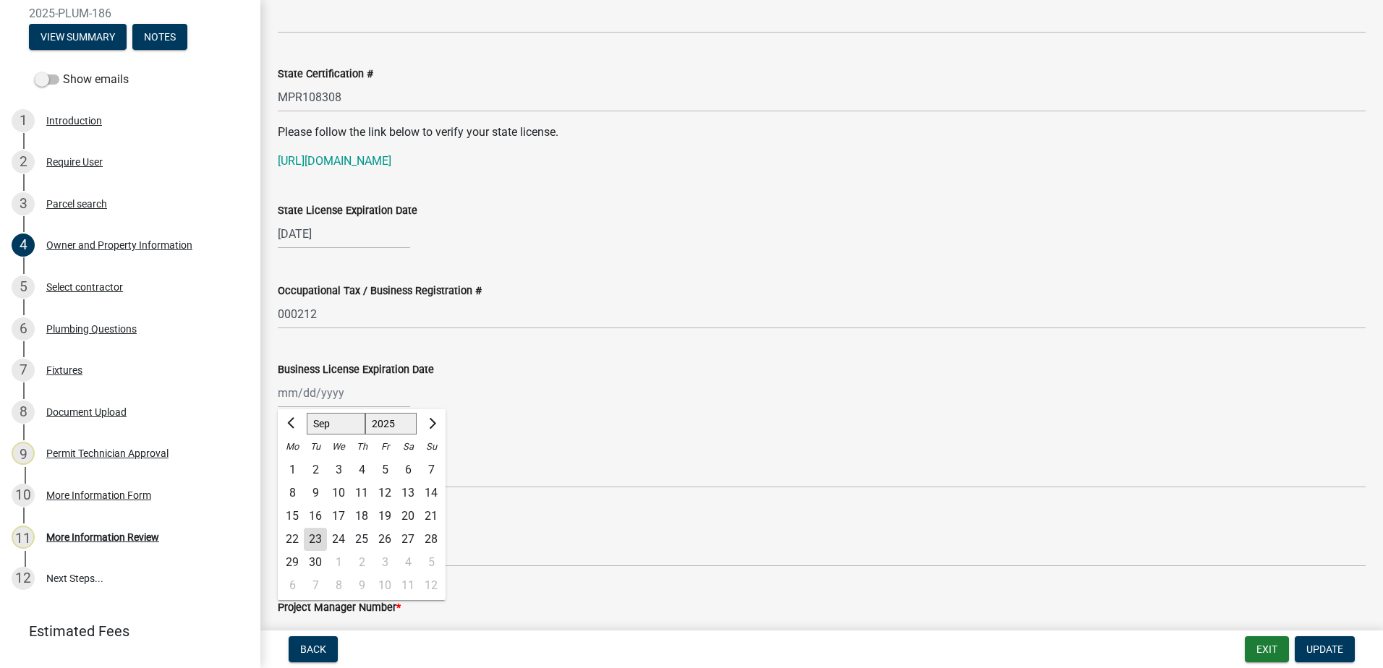
click at [365, 396] on div "[PERSON_NAME] Feb Mar Apr [PERSON_NAME][DATE] Oct Nov [DATE] 1526 1527 1528 152…" at bounding box center [344, 393] width 132 height 30
type input "[DATE]"
click at [738, 382] on div "12/31/2025 Jan Feb Mar Apr May Jun Jul Aug Sep Oct Nov Dec 1525 1526 1527 1528 …" at bounding box center [822, 393] width 1088 height 30
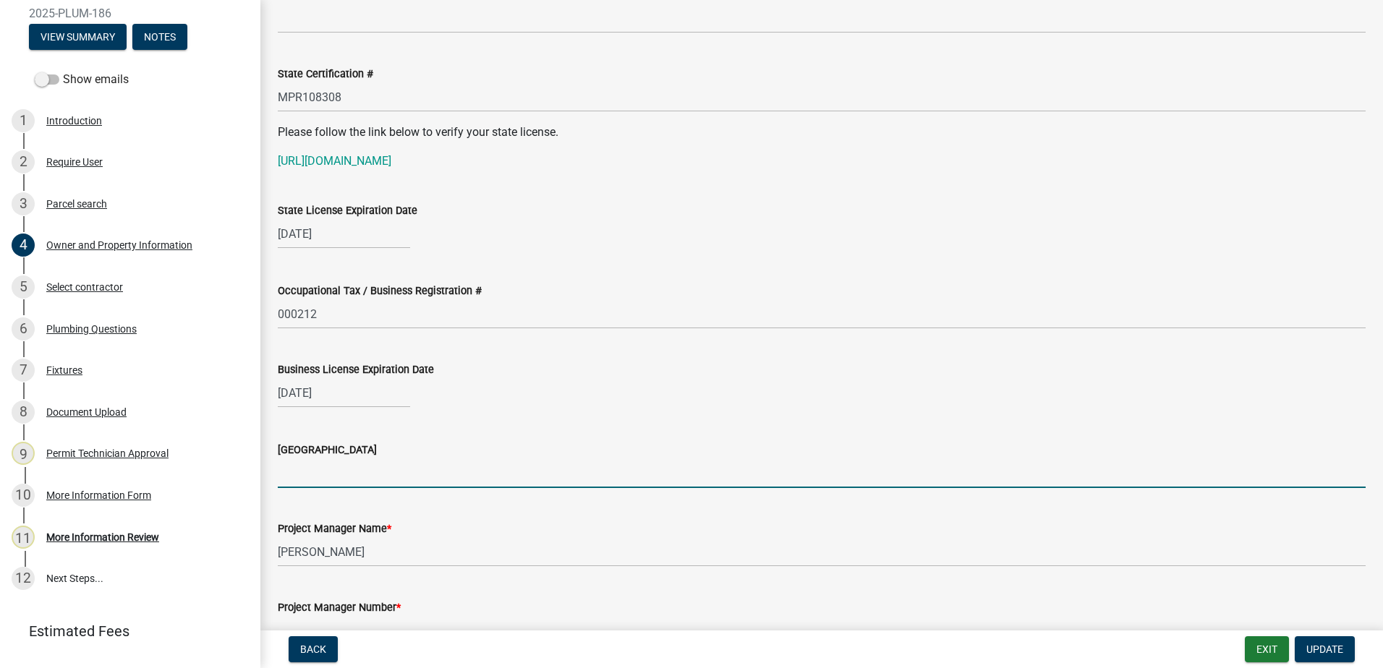
click at [293, 470] on input "[GEOGRAPHIC_DATA]" at bounding box center [822, 474] width 1088 height 30
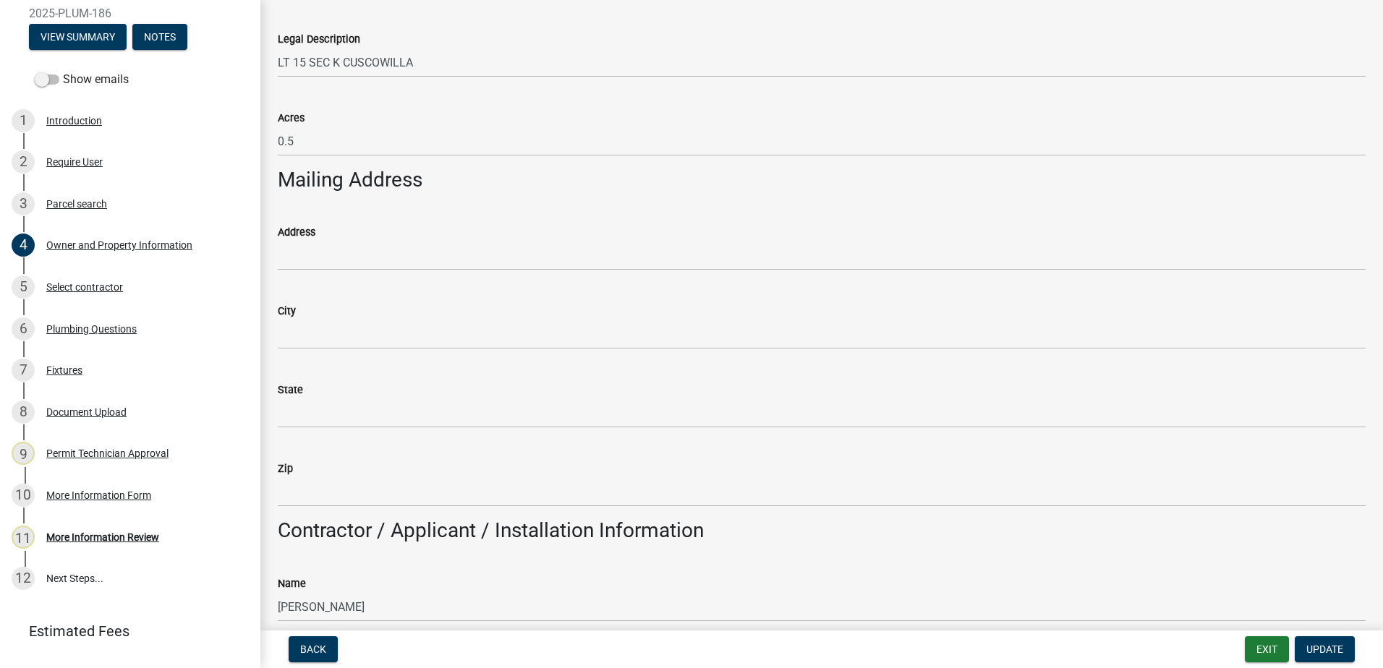
scroll to position [721, 0]
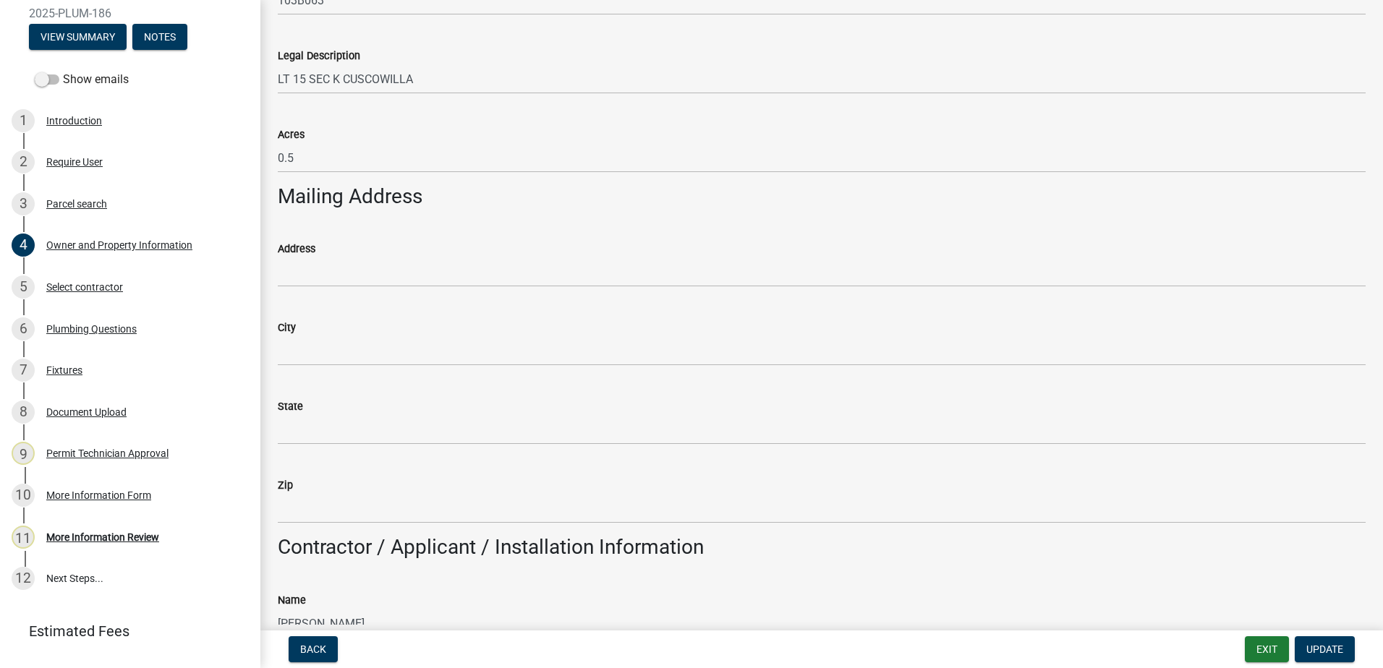
type input "Greene County"
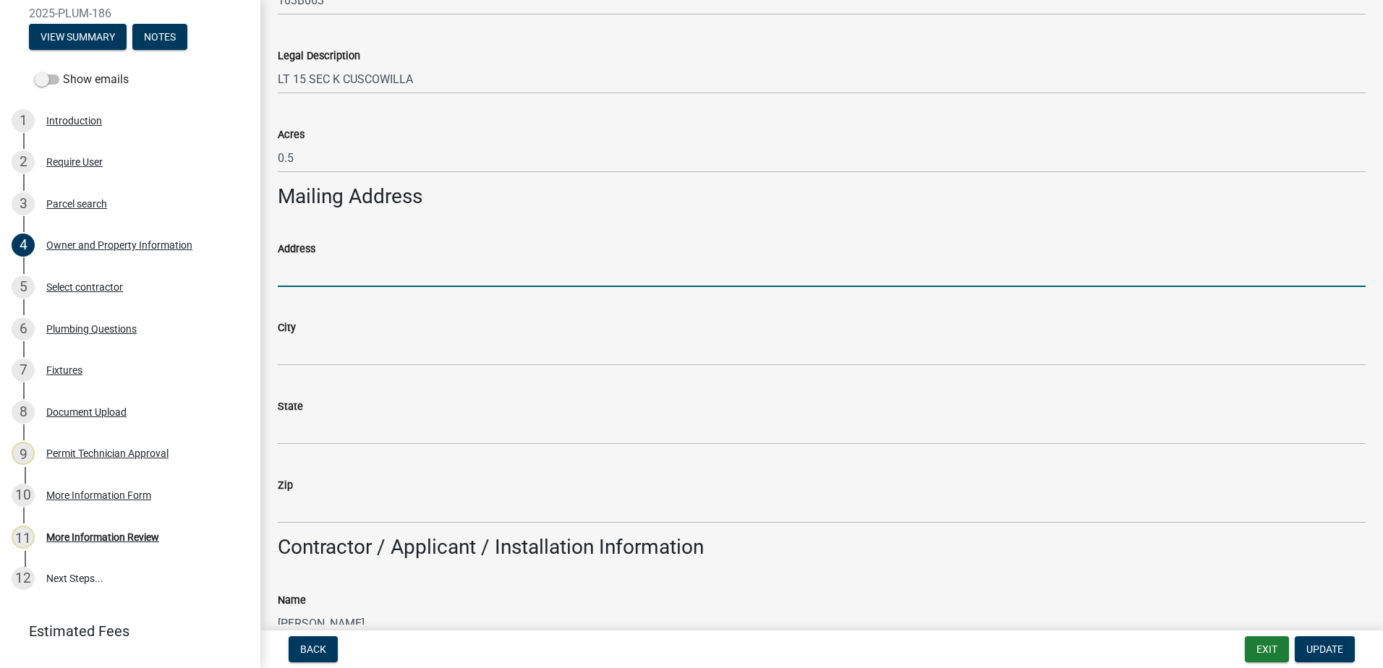
click at [313, 273] on input "Address" at bounding box center [822, 272] width 1088 height 30
type input "3107 Nichols Rd"
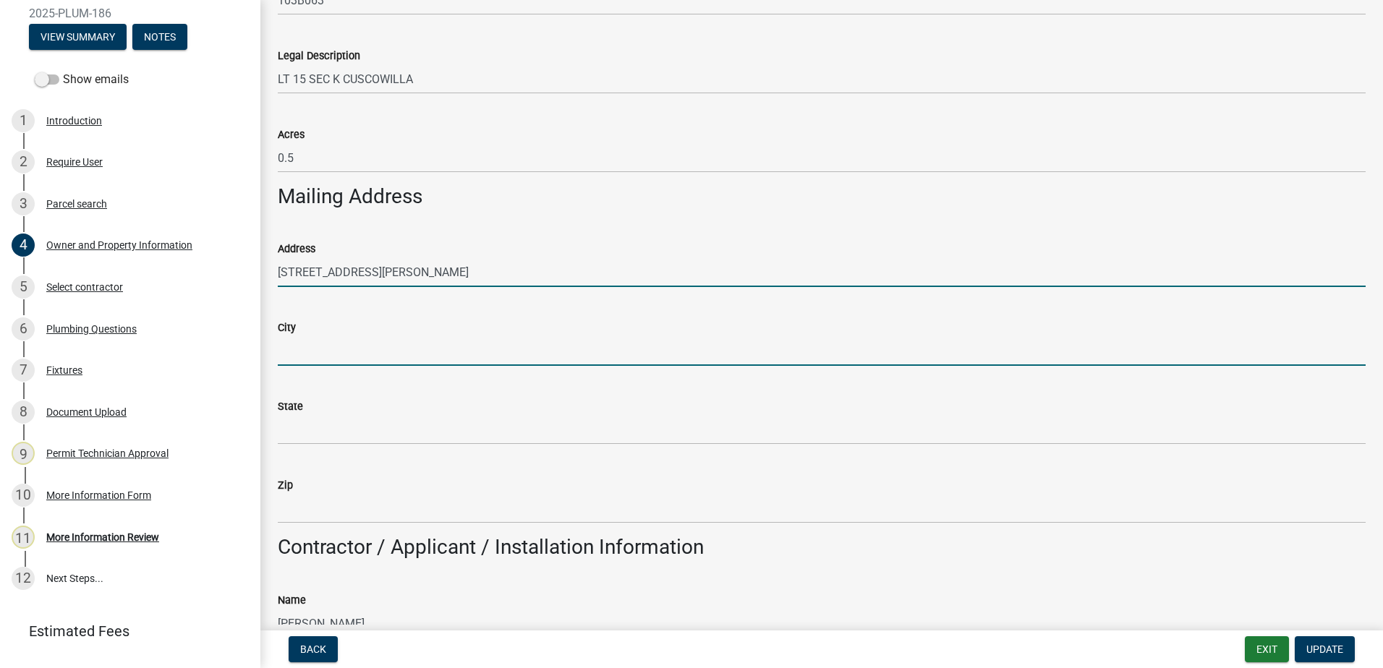
drag, startPoint x: 319, startPoint y: 349, endPoint x: 317, endPoint y: 341, distance: 8.2
click at [319, 349] on input "City" at bounding box center [822, 351] width 1088 height 30
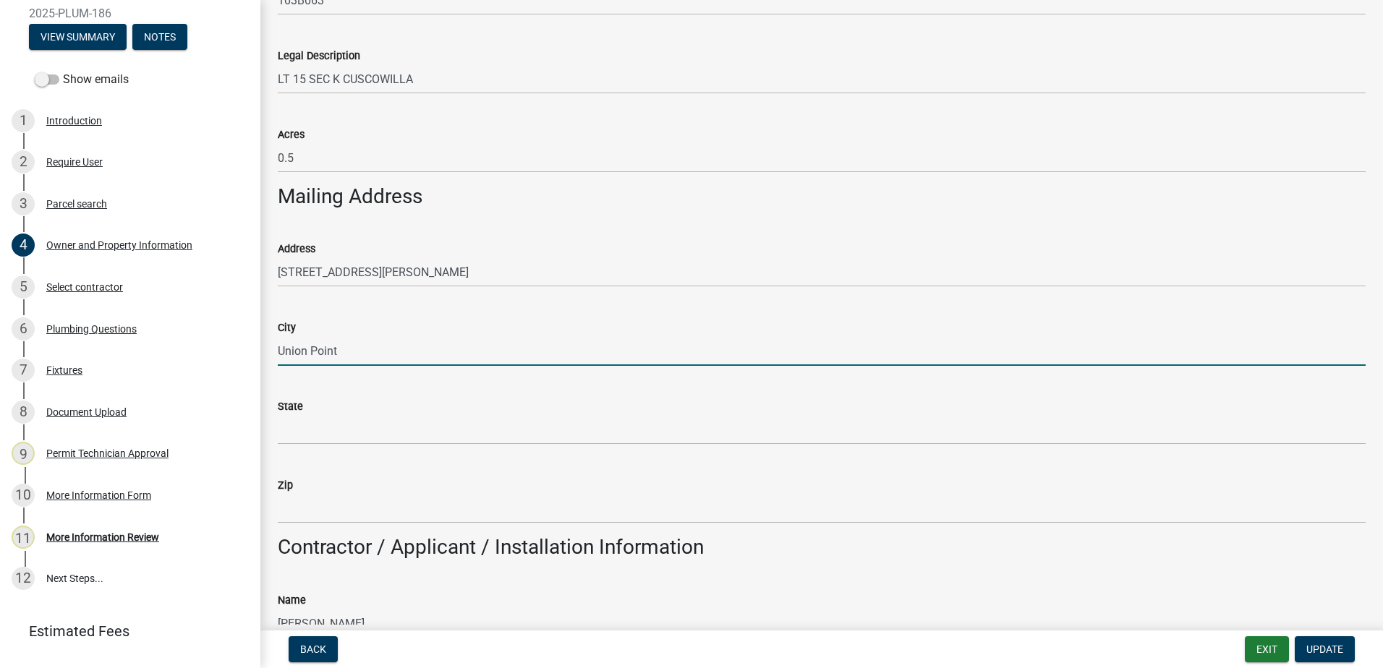
type input "Union Point"
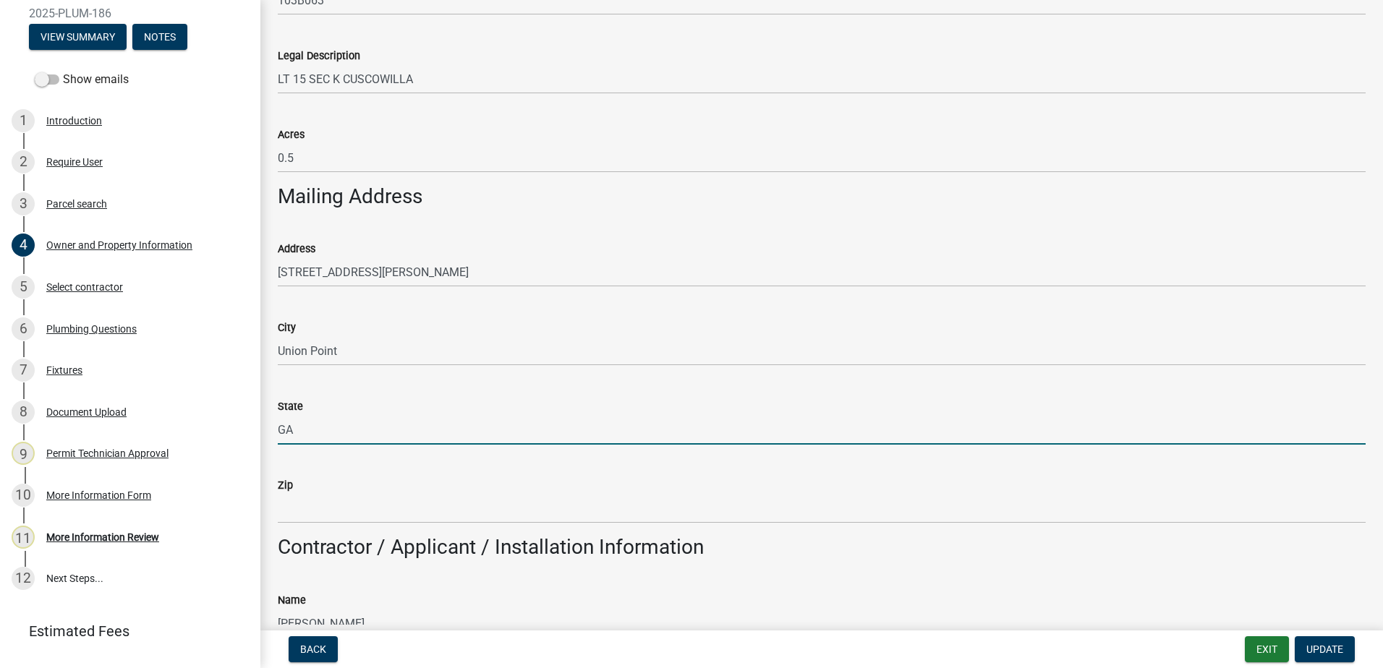
type input "GA"
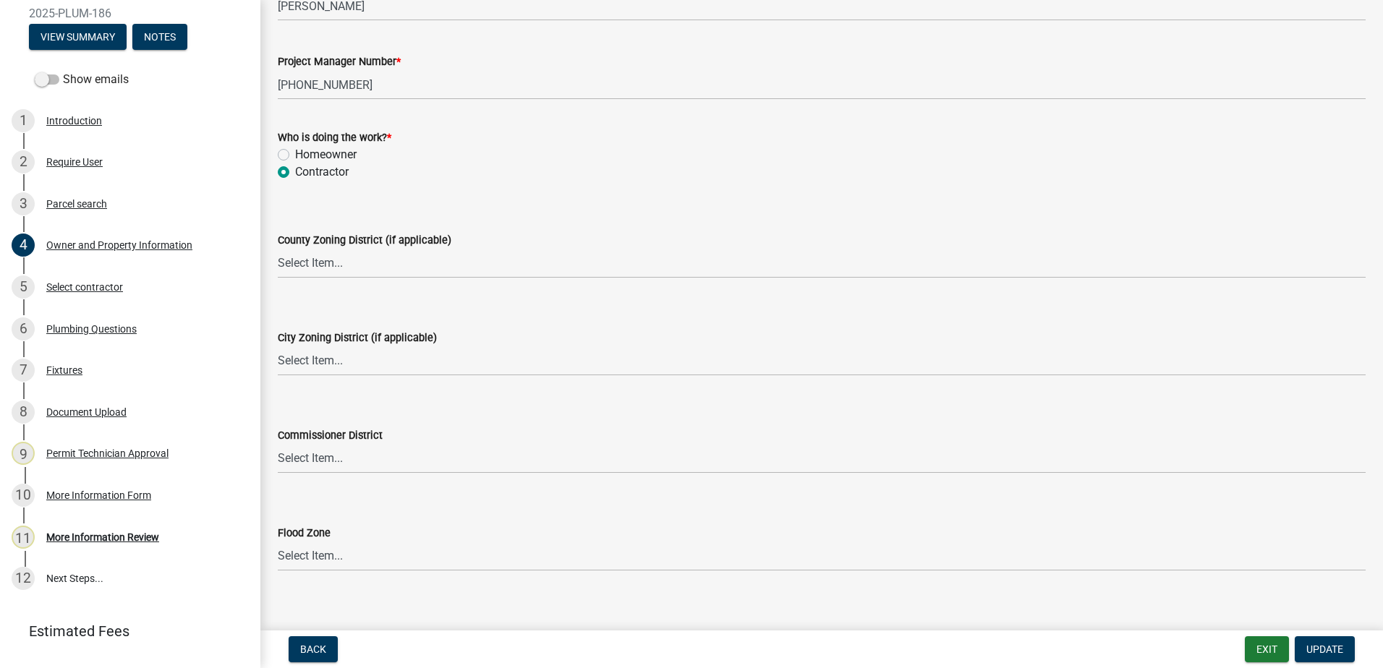
scroll to position [2440, 0]
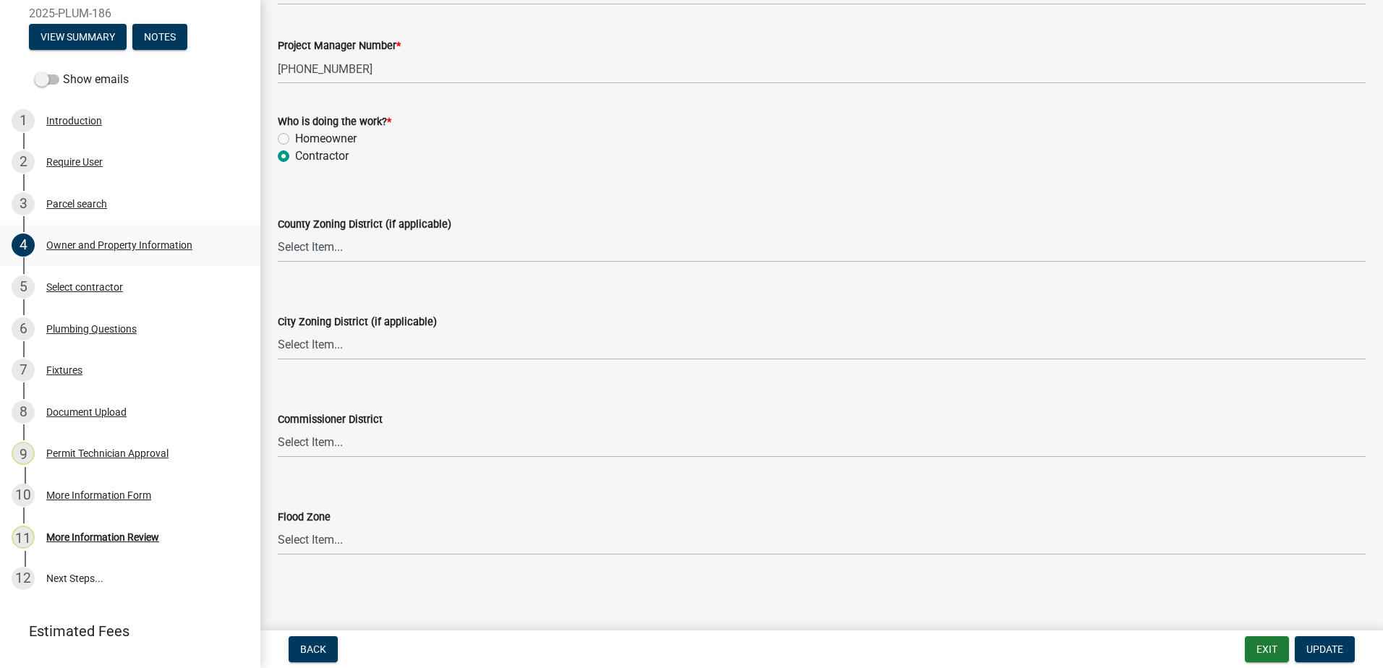
type input "30669"
click at [358, 252] on select "Select Item... AG-1 R-1R R-1 R-2 MHP RM-1 RM-3 C-1 C-2 I-M PUD N/A" at bounding box center [822, 248] width 1088 height 30
click at [278, 233] on select "Select Item... AG-1 R-1R R-1 R-2 MHP RM-1 RM-3 C-1 C-2 I-M PUD N/A" at bounding box center [822, 248] width 1088 height 30
select select "0688c8c3-ca83-4764-a677-531fbc17e6cb"
click at [297, 349] on select "Select Item... A-1 A-2 R-1 R-2 R-3 R-4 MHP C-1 C-2 I-1 I-2 DB FH H-P N/A" at bounding box center [822, 346] width 1088 height 30
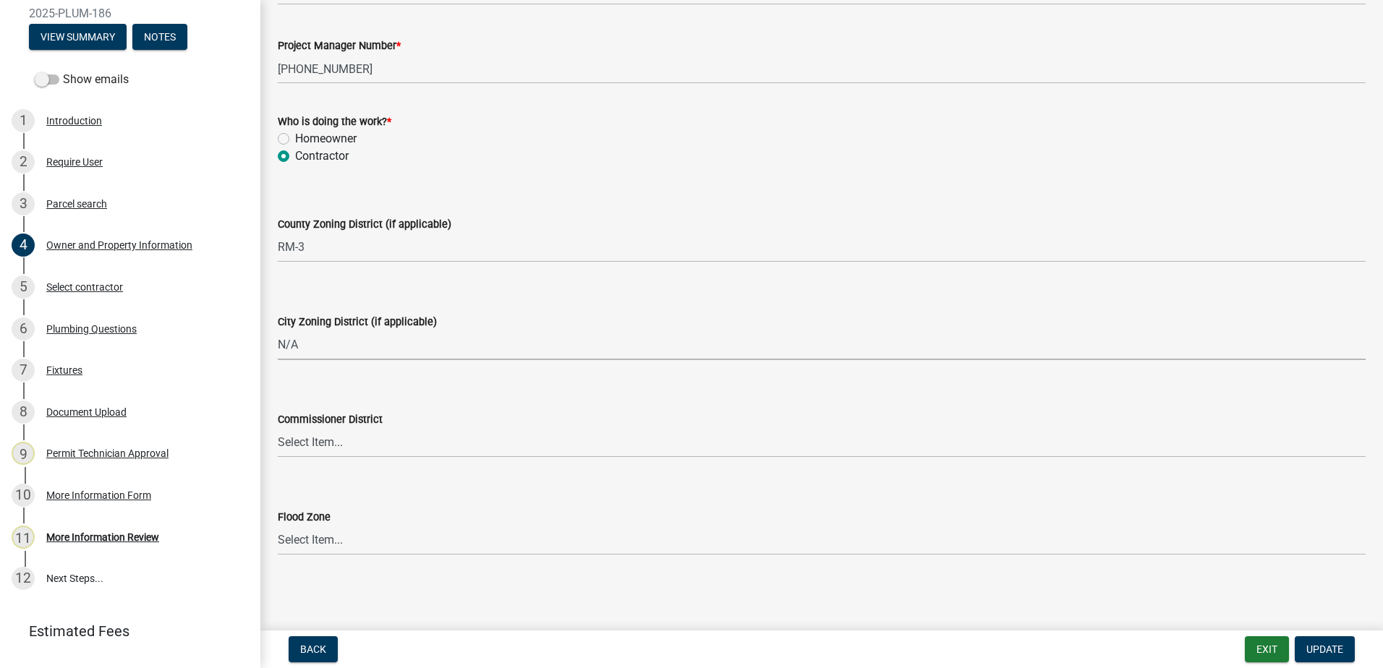
click at [278, 331] on select "Select Item... A-1 A-2 R-1 R-2 R-3 R-4 MHP C-1 C-2 I-1 I-2 DB FH H-P N/A" at bounding box center [822, 346] width 1088 height 30
select select "83394b22-4a11-496c-8e5c-75ade2e72faf"
click at [286, 445] on select "Select Item... District 1 District 2 District 3 District 4" at bounding box center [822, 443] width 1088 height 30
click at [278, 428] on select "Select Item... District 1 District 2 District 3 District 4" at bounding box center [822, 443] width 1088 height 30
select select "469c5908-2854-42d5-89ed-bee7fc26529e"
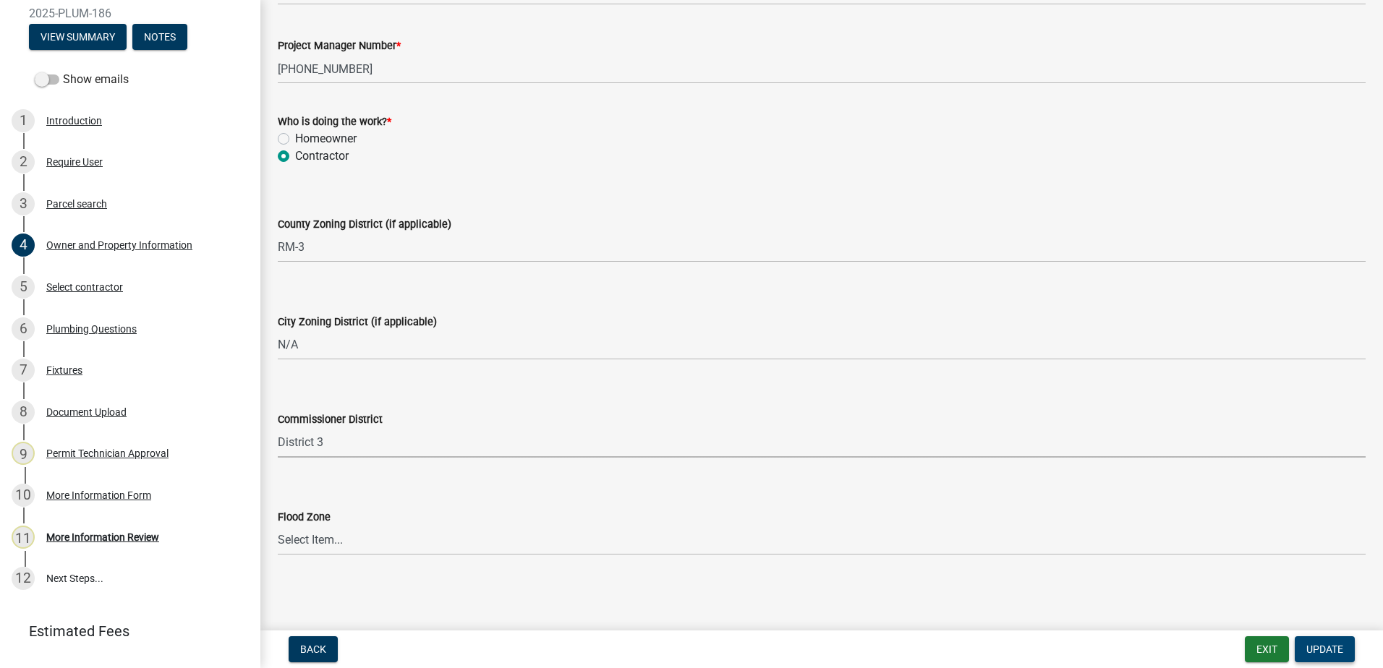
click at [1321, 657] on button "Update" at bounding box center [1325, 649] width 60 height 26
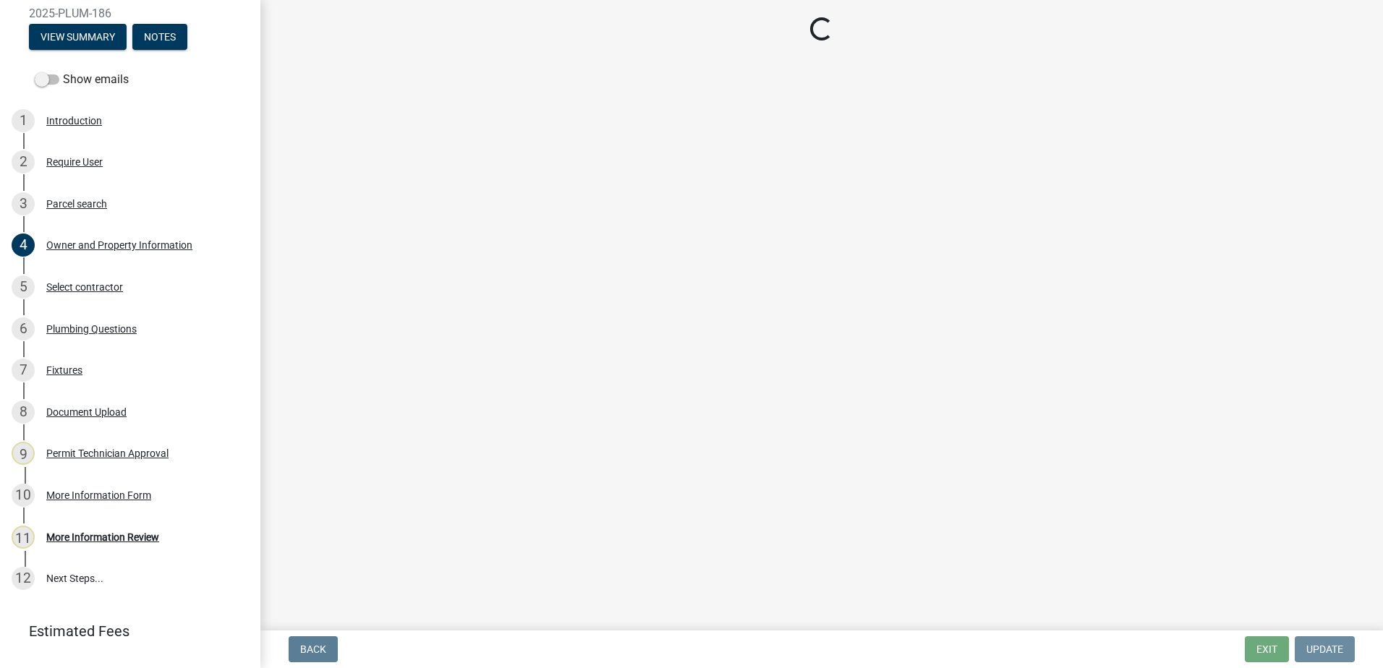
scroll to position [0, 0]
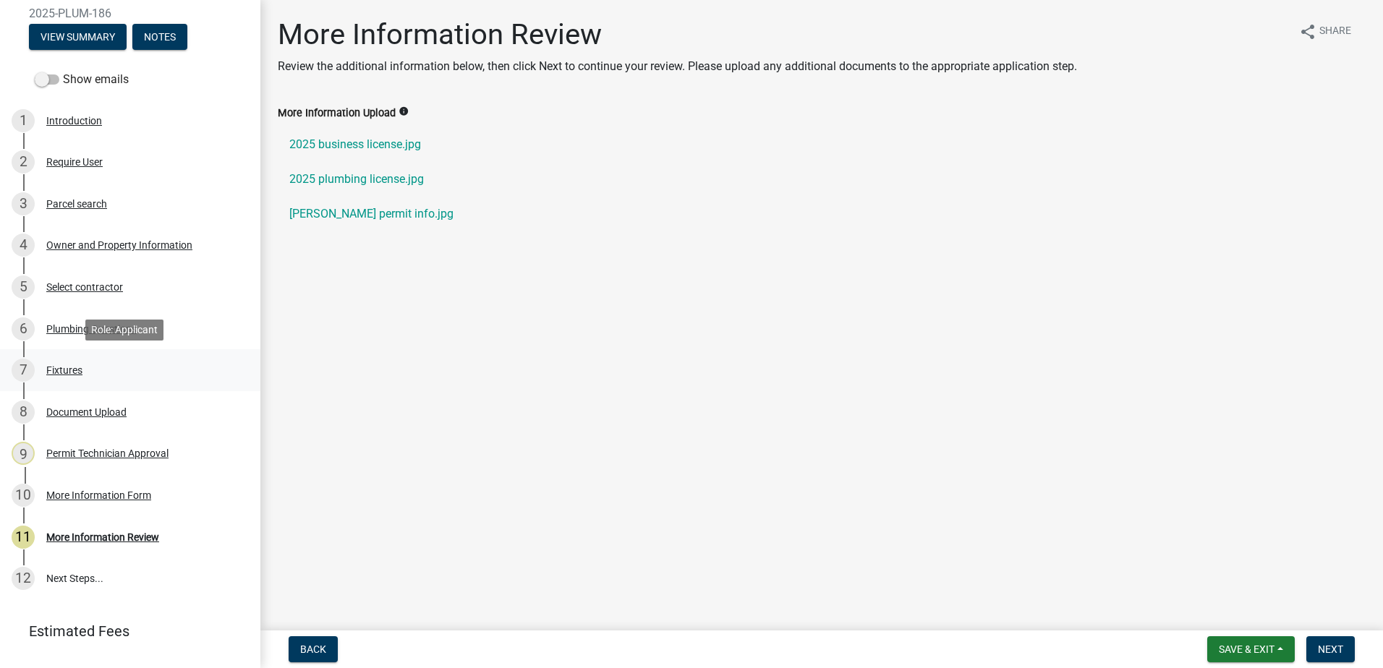
click at [69, 372] on div "Fixtures" at bounding box center [64, 370] width 36 height 10
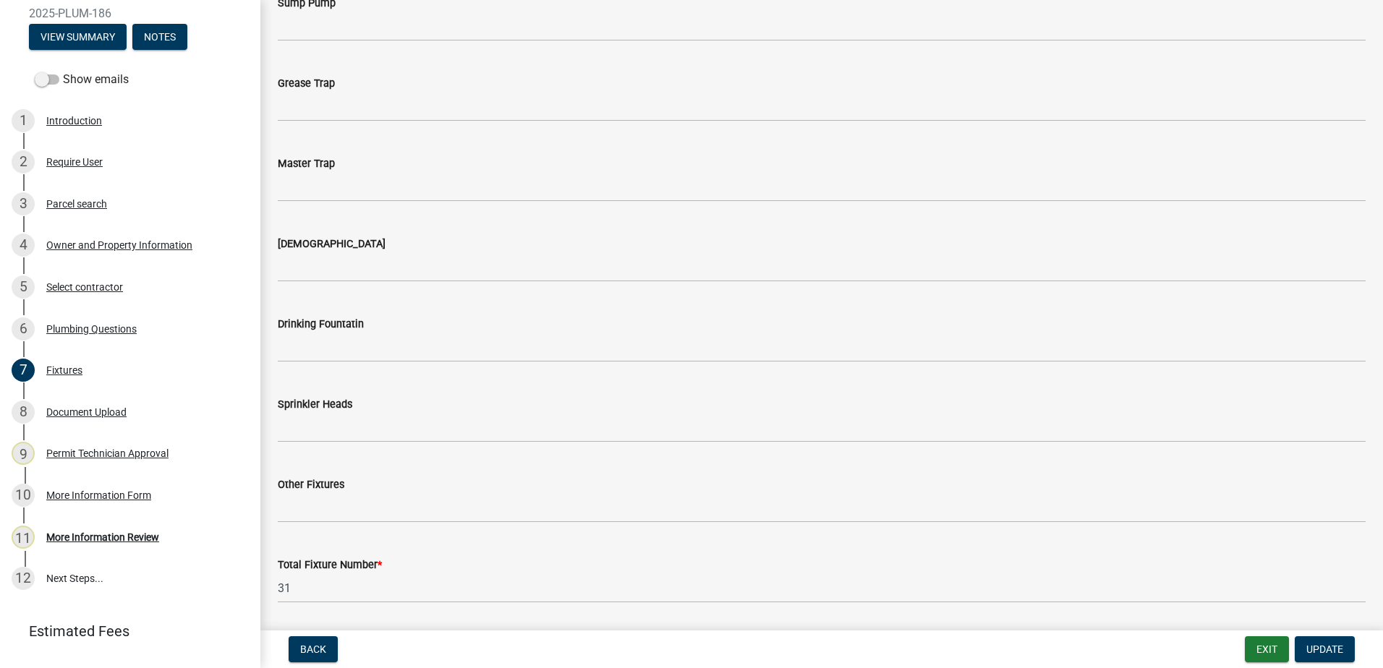
scroll to position [1475, 0]
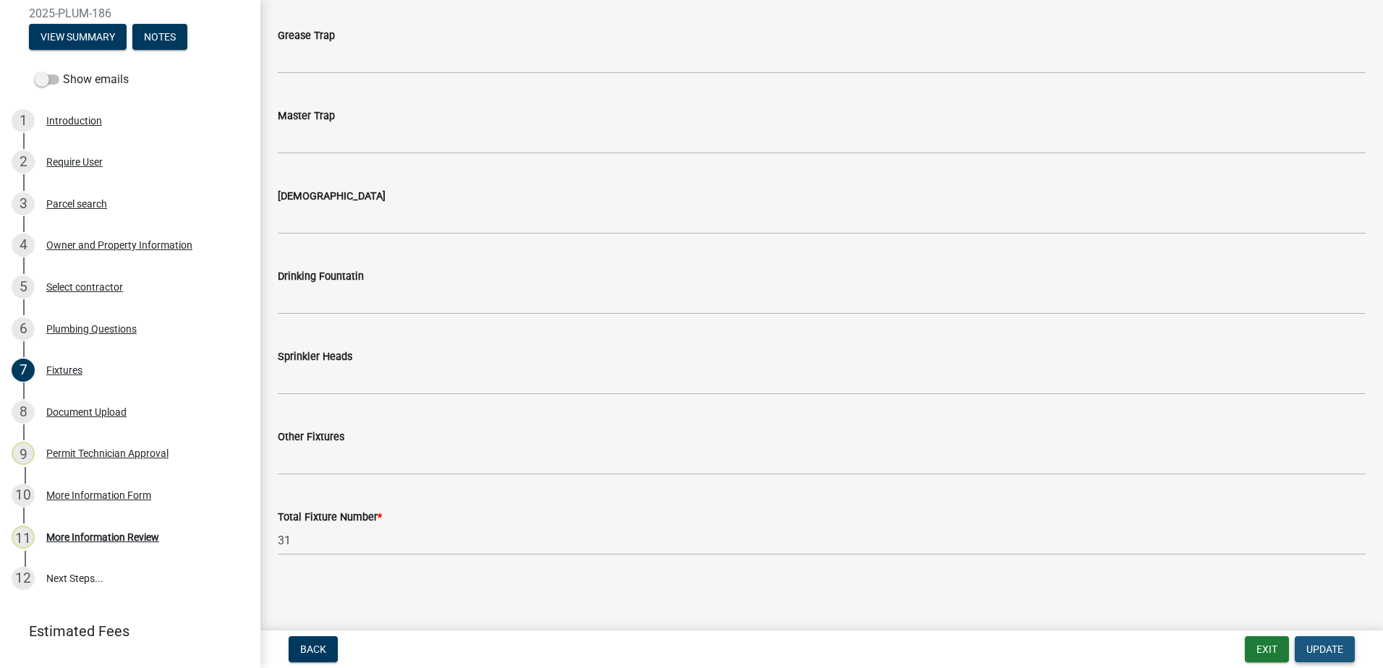
click at [1336, 649] on span "Update" at bounding box center [1324, 650] width 37 height 12
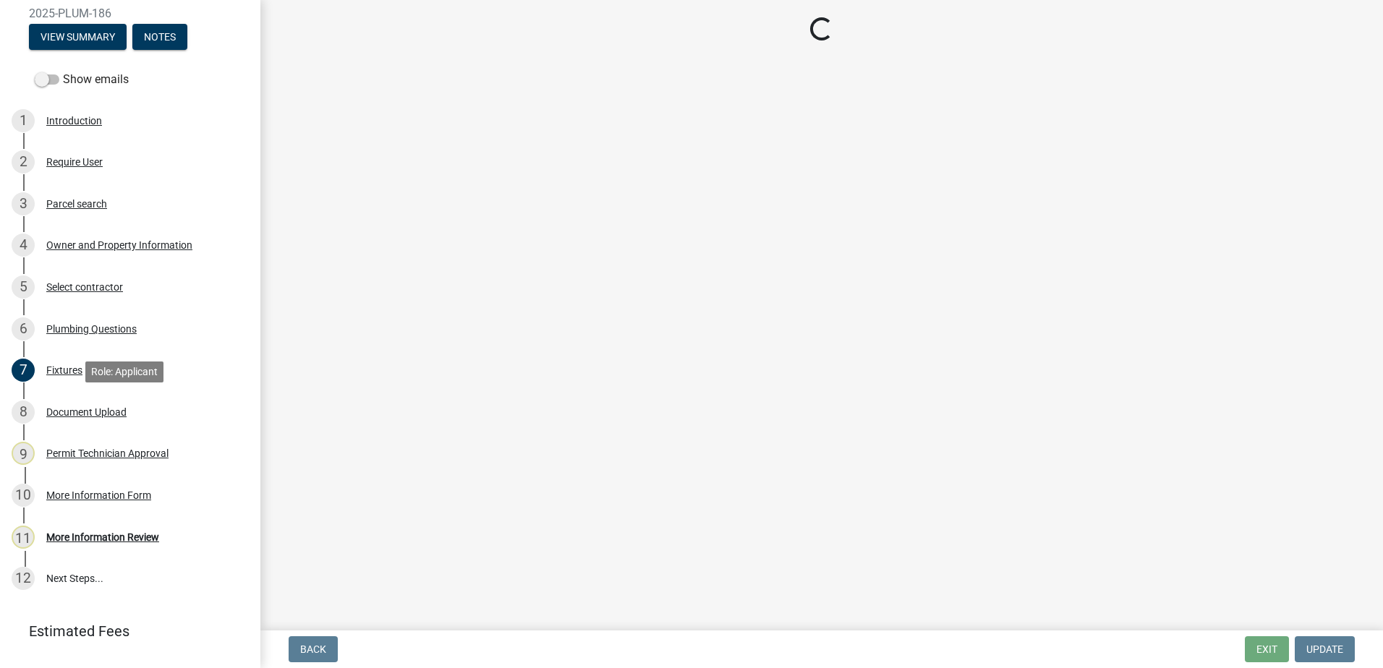
click at [81, 407] on div "Document Upload" at bounding box center [86, 412] width 80 height 10
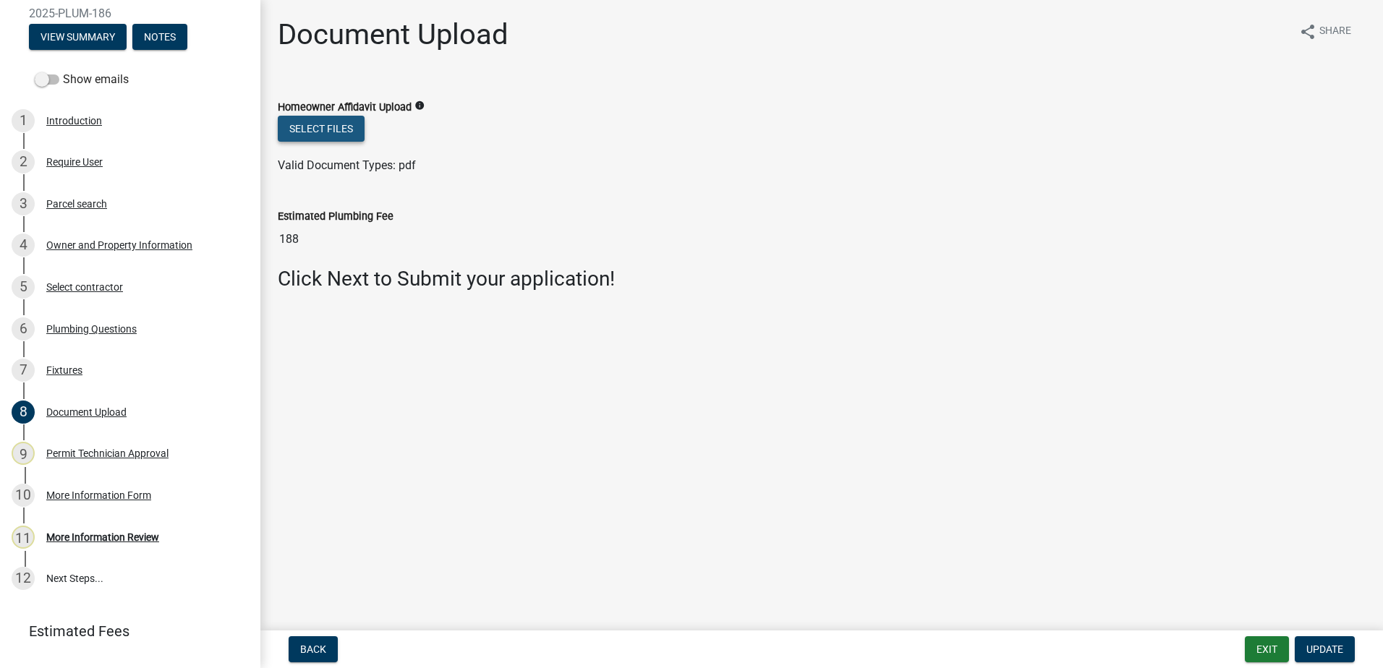
click at [308, 133] on button "Select files" at bounding box center [321, 129] width 87 height 26
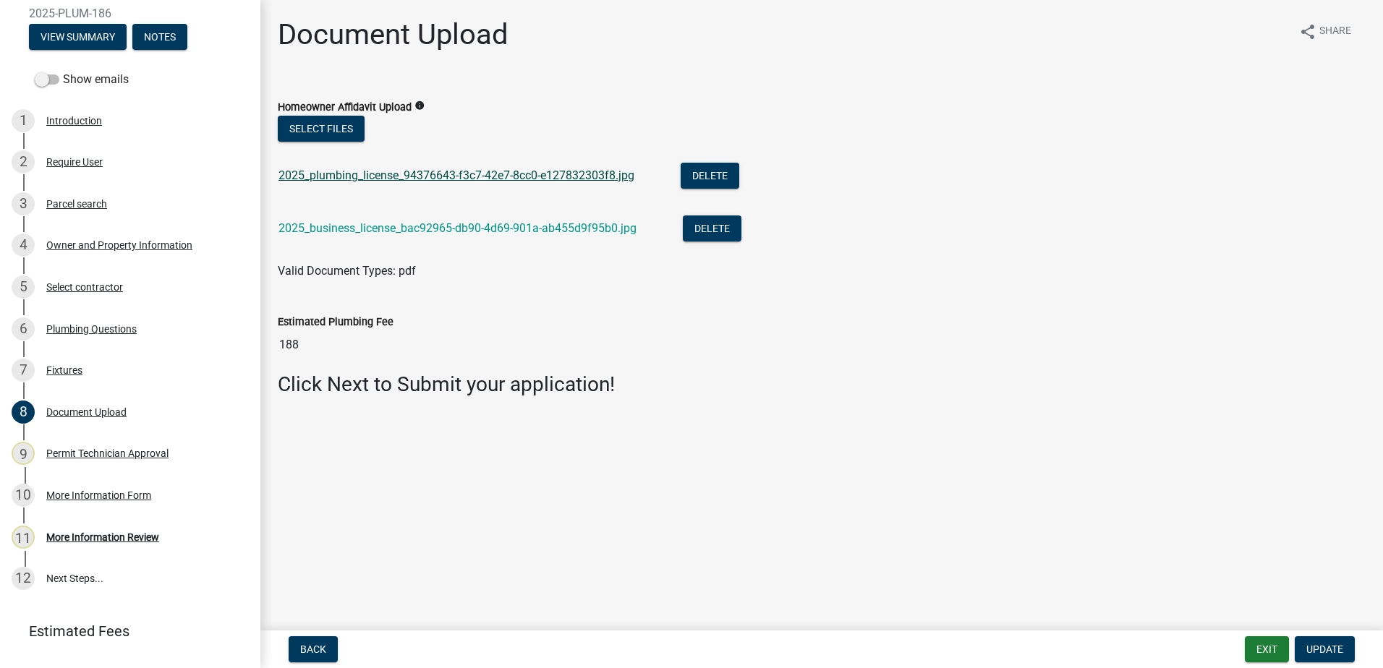
click at [416, 169] on link "2025_plumbing_license_94376643-f3c7-42e7-8cc0-e127832303f8.jpg" at bounding box center [456, 176] width 356 height 14
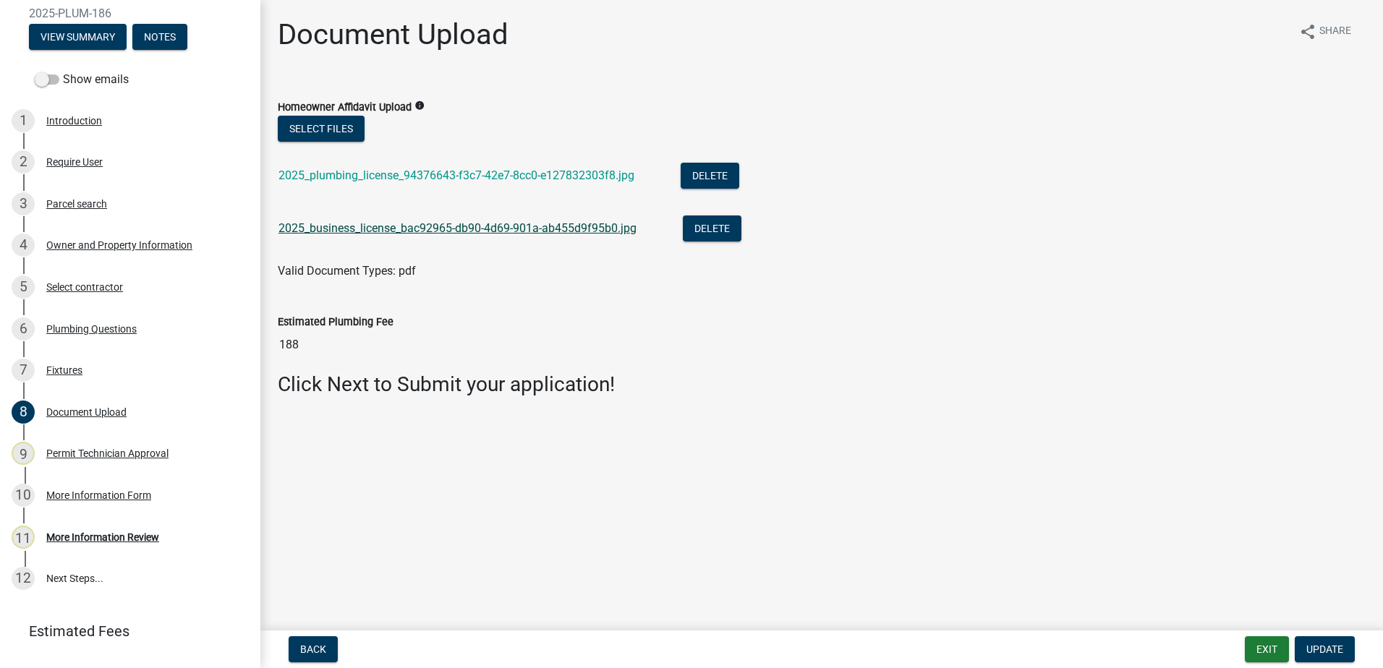
click at [426, 230] on link "2025_business_license_bac92965-db90-4d69-901a-ab455d9f95b0.jpg" at bounding box center [457, 228] width 358 height 14
click at [1336, 649] on span "Update" at bounding box center [1324, 650] width 37 height 12
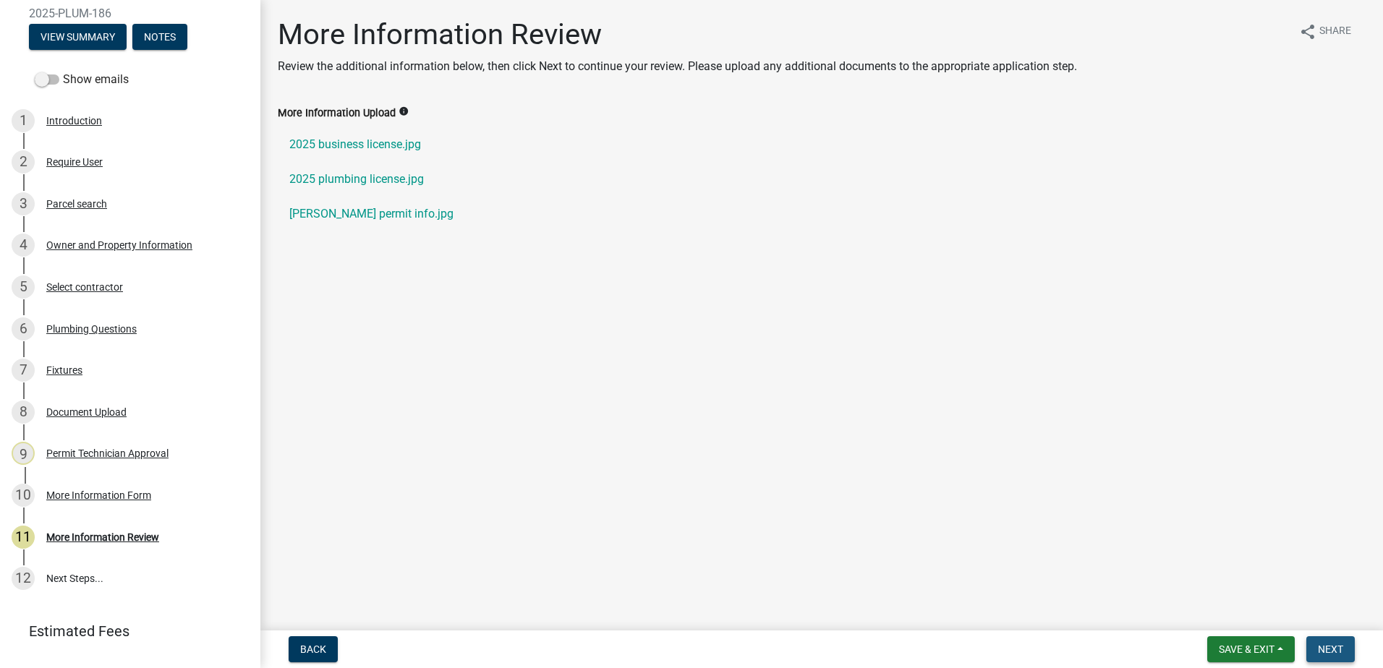
click at [1331, 651] on span "Next" at bounding box center [1330, 650] width 25 height 12
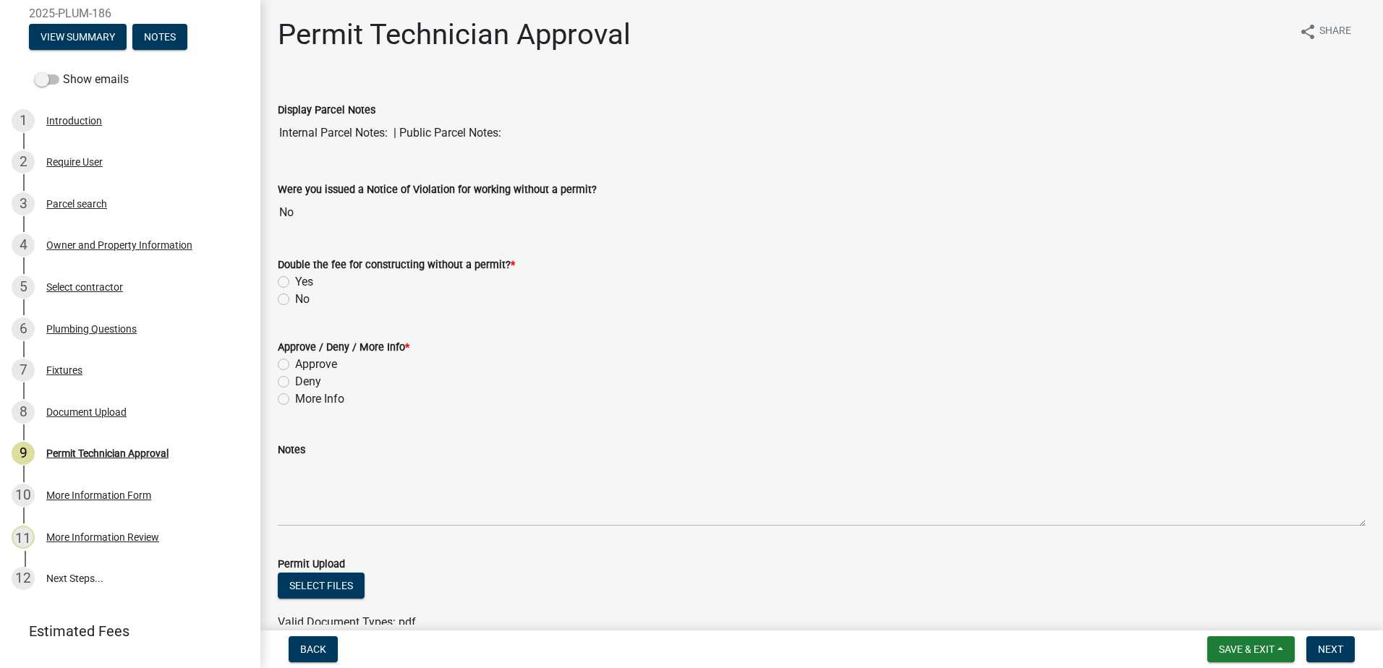
click at [295, 304] on label "No" at bounding box center [302, 299] width 14 height 17
click at [295, 300] on input "No" at bounding box center [299, 295] width 9 height 9
radio input "true"
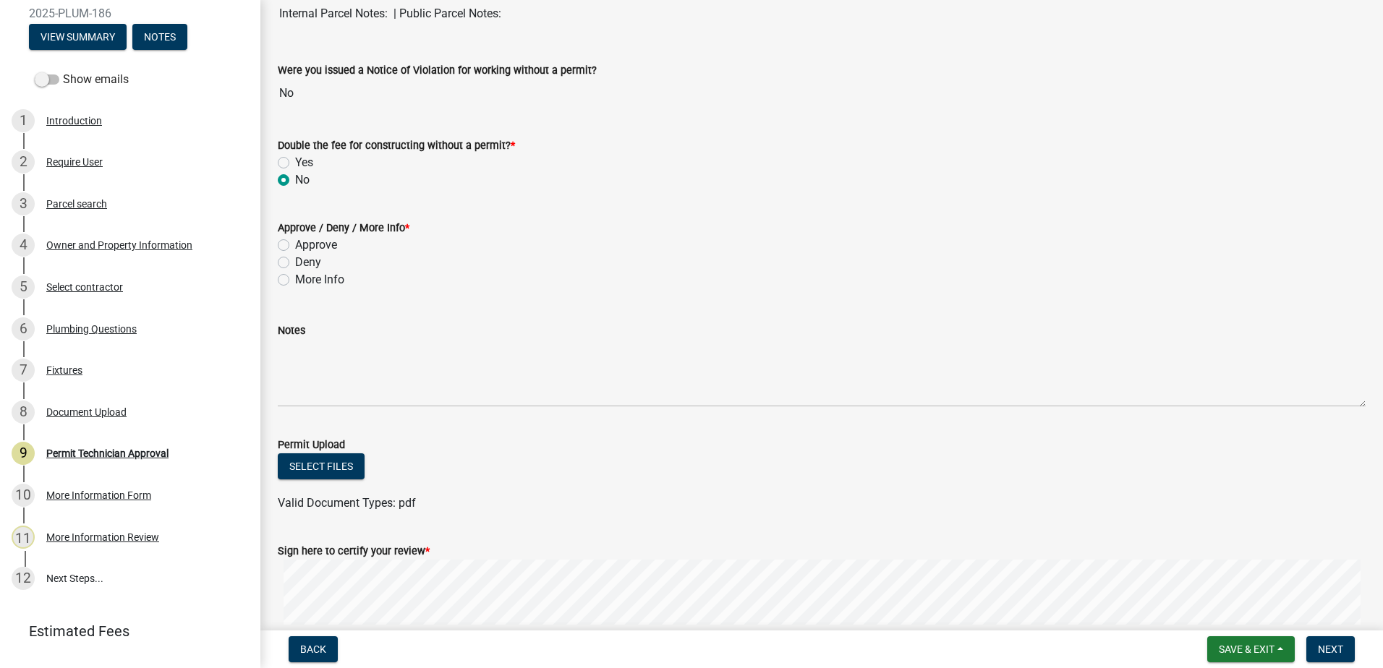
scroll to position [145, 0]
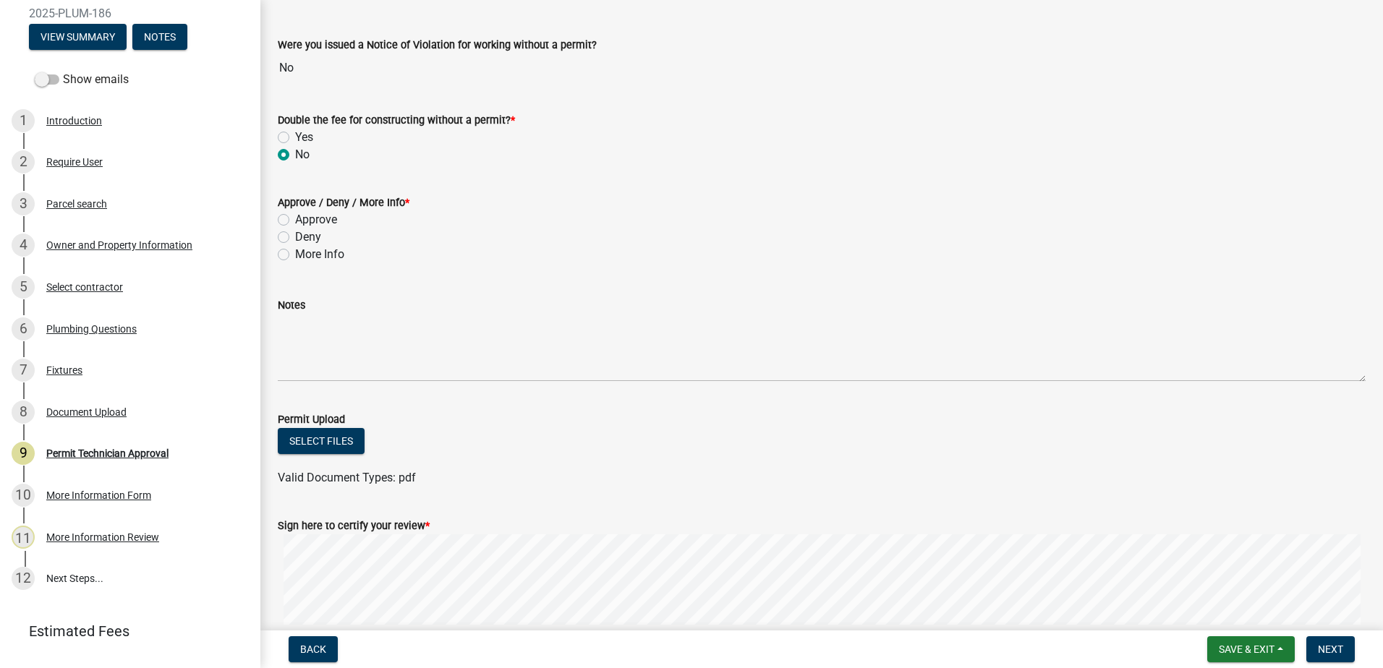
click at [295, 216] on label "Approve" at bounding box center [316, 219] width 42 height 17
click at [295, 216] on input "Approve" at bounding box center [299, 215] width 9 height 9
radio input "true"
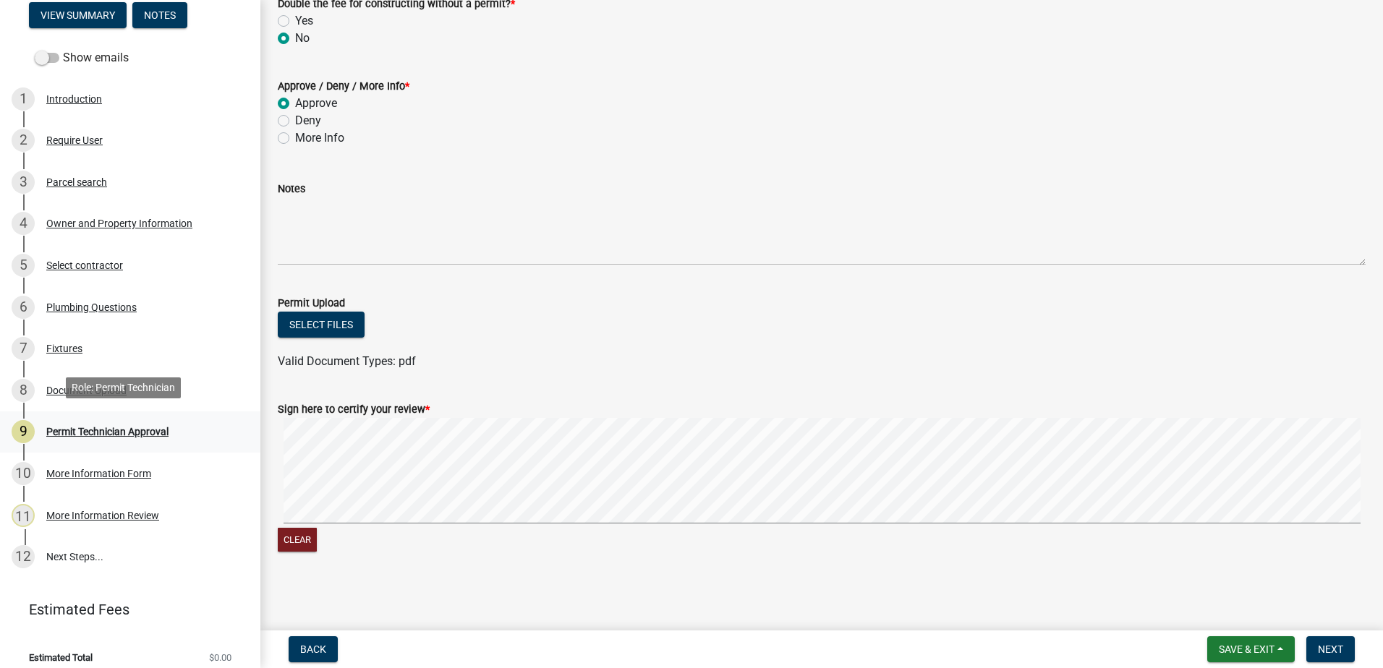
scroll to position [178, 0]
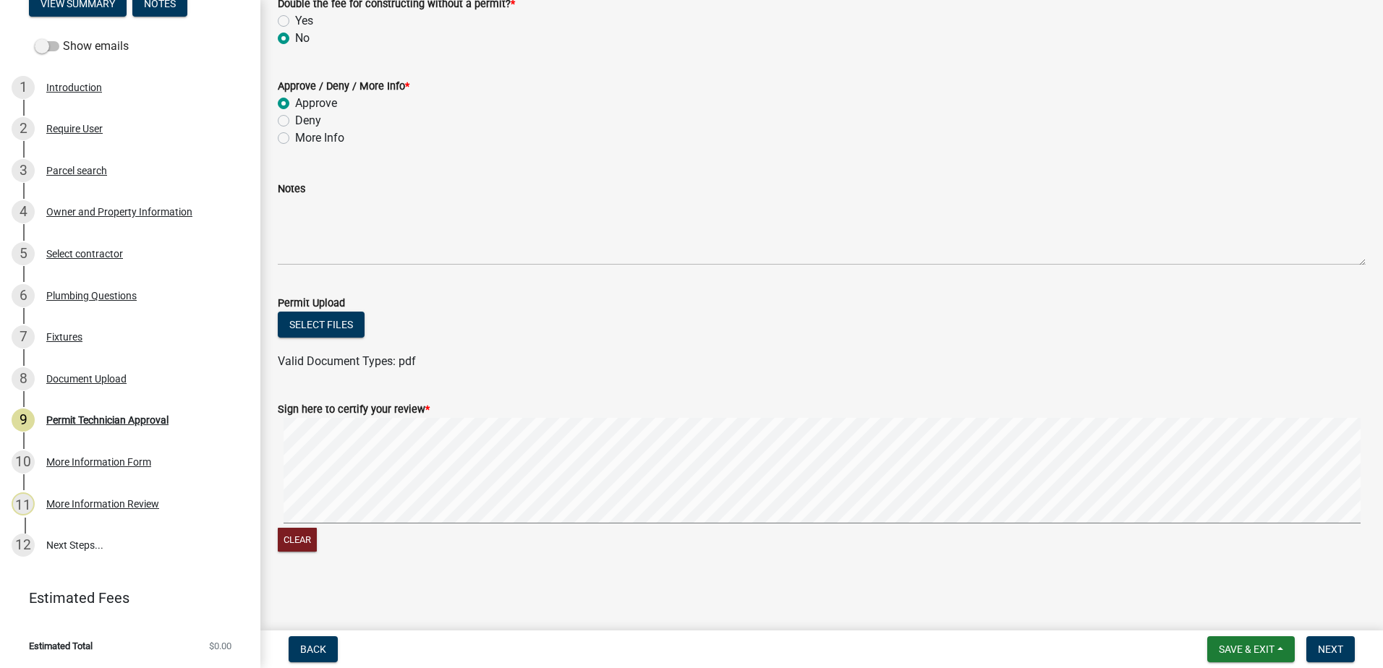
click at [341, 469] on div "Sign here to certify your review * Clear" at bounding box center [821, 469] width 1109 height 172
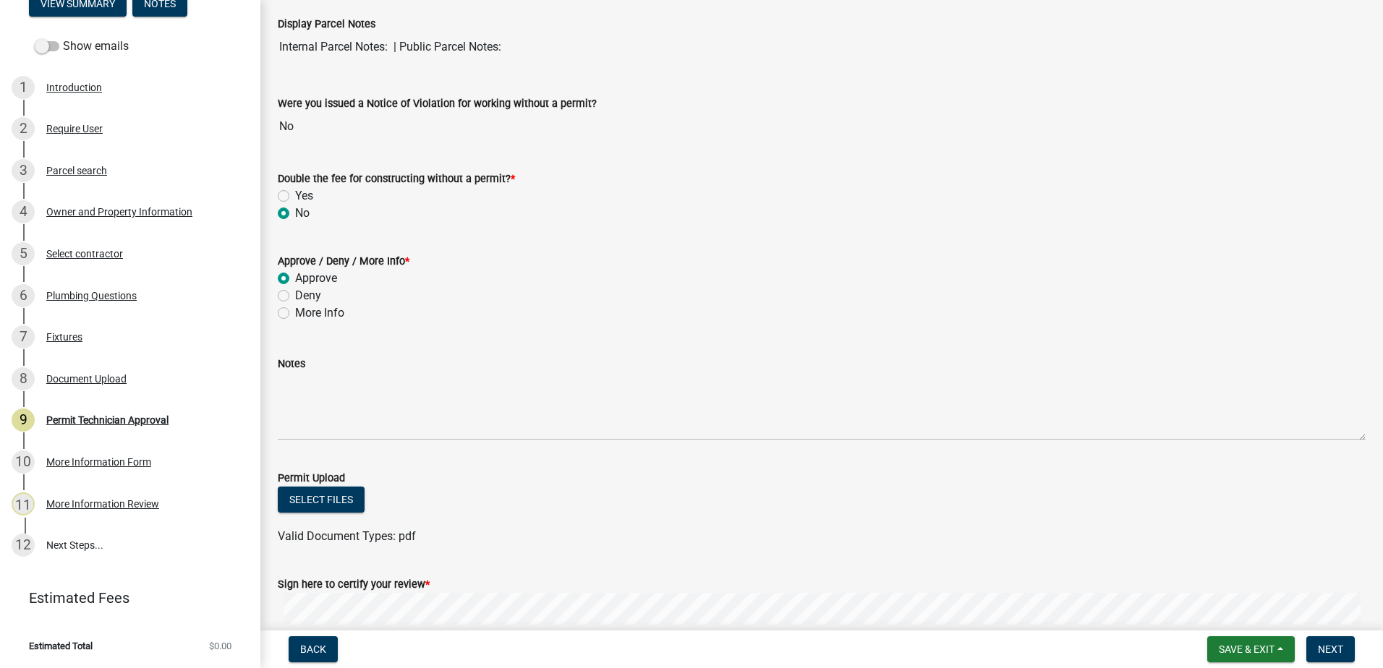
scroll to position [217, 0]
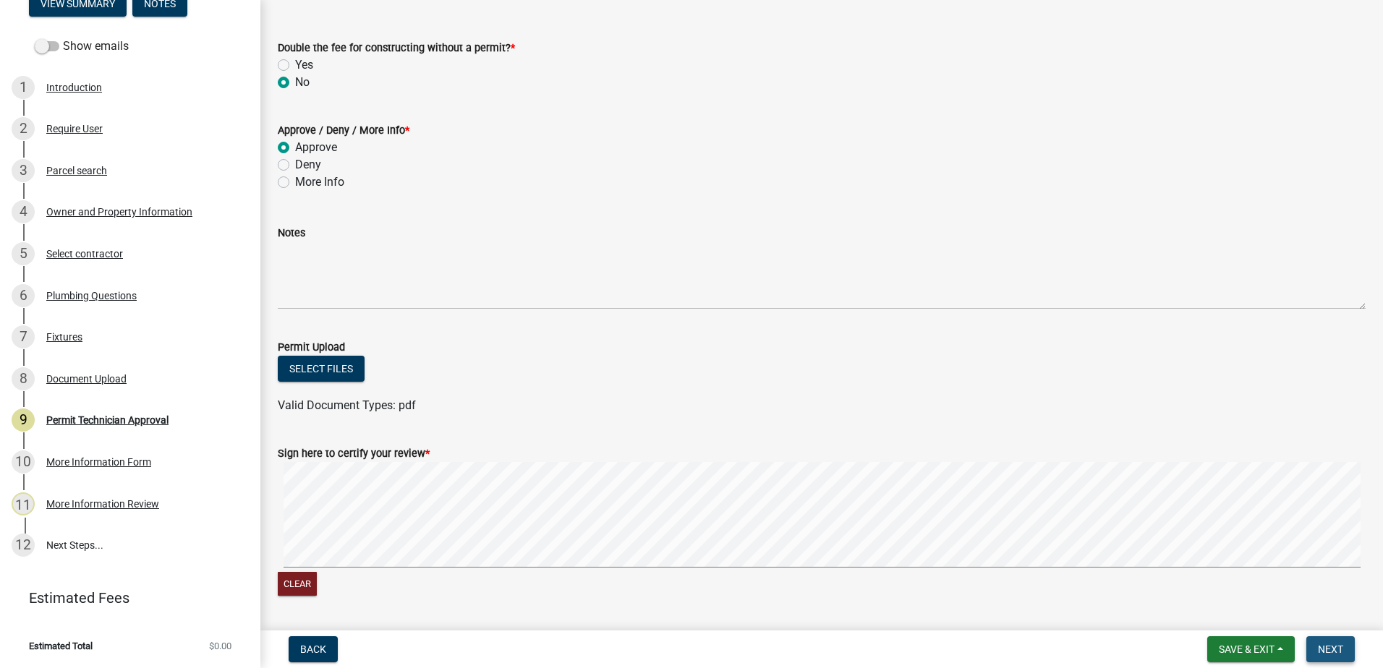
click at [1331, 644] on span "Next" at bounding box center [1330, 650] width 25 height 12
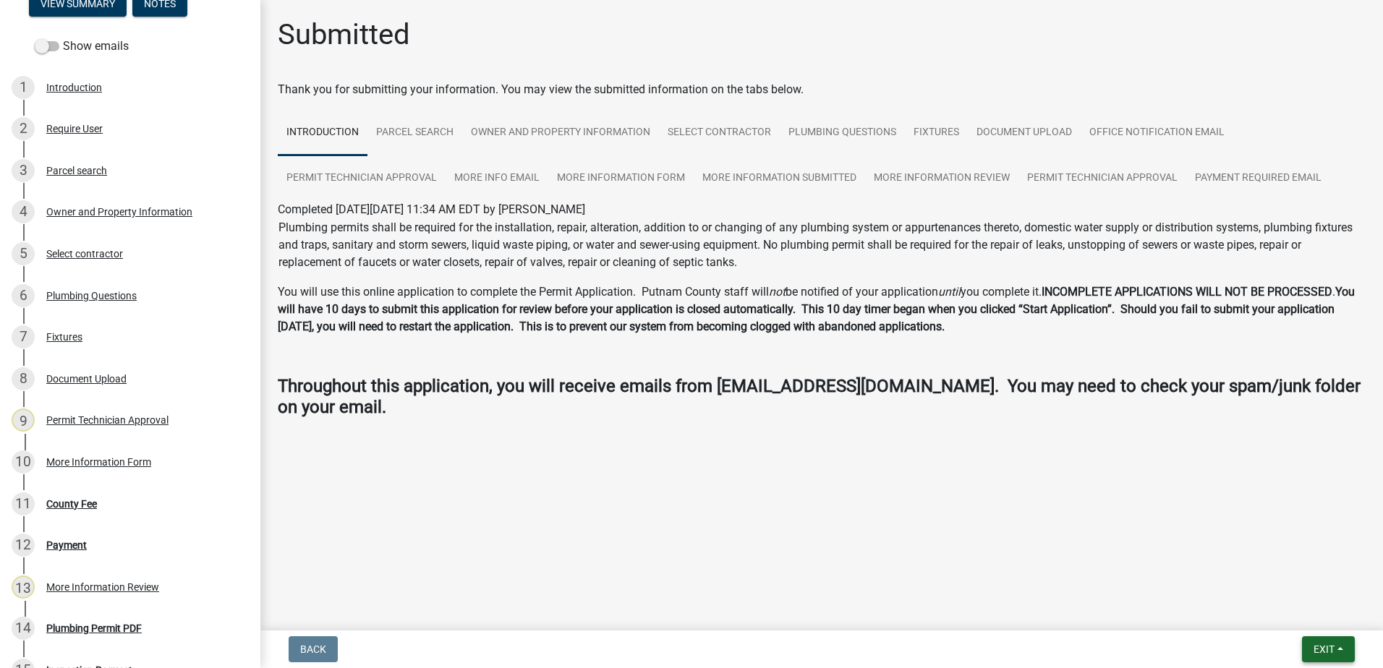
click at [1323, 655] on span "Exit" at bounding box center [1323, 650] width 21 height 12
click at [1312, 621] on button "Save & Exit" at bounding box center [1297, 611] width 116 height 35
